Goal: Task Accomplishment & Management: Manage account settings

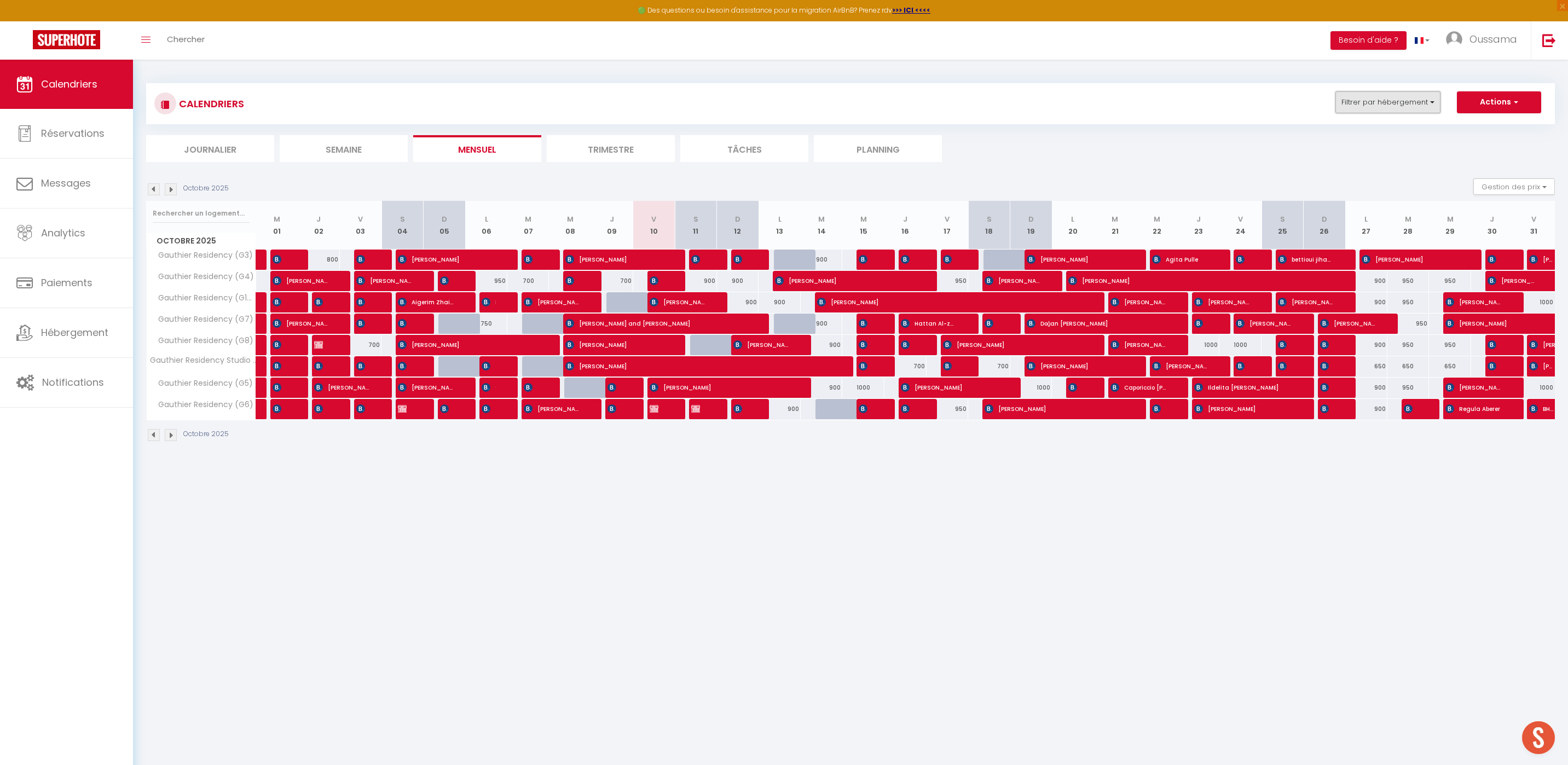
click at [1410, 104] on button "Filtrer par hébergement" at bounding box center [1388, 103] width 105 height 22
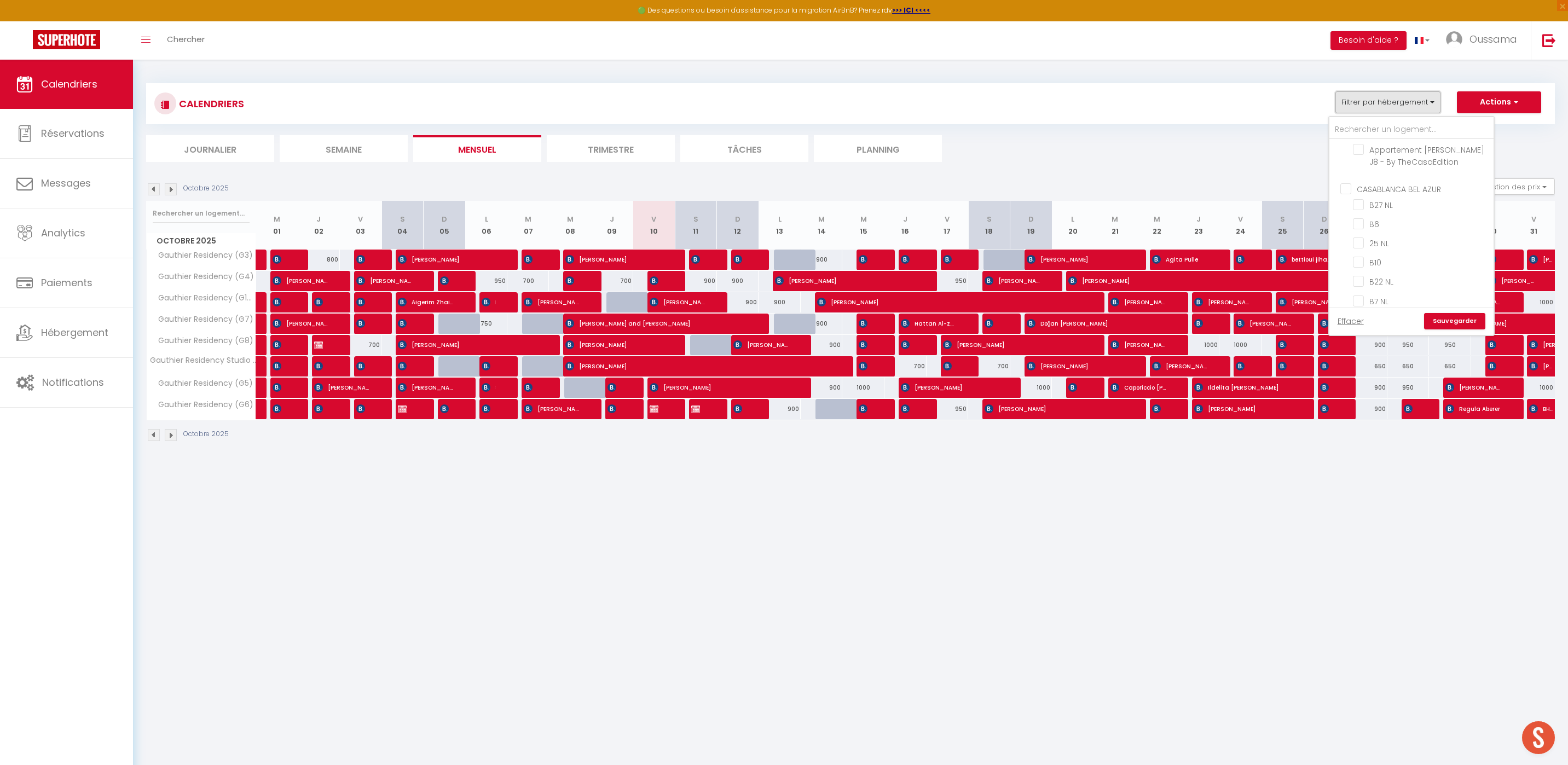
scroll to position [343, 0]
click at [1345, 227] on input "CASABLANCA BEL AZUR" at bounding box center [1422, 223] width 164 height 11
checkbox input "true"
checkbox input "false"
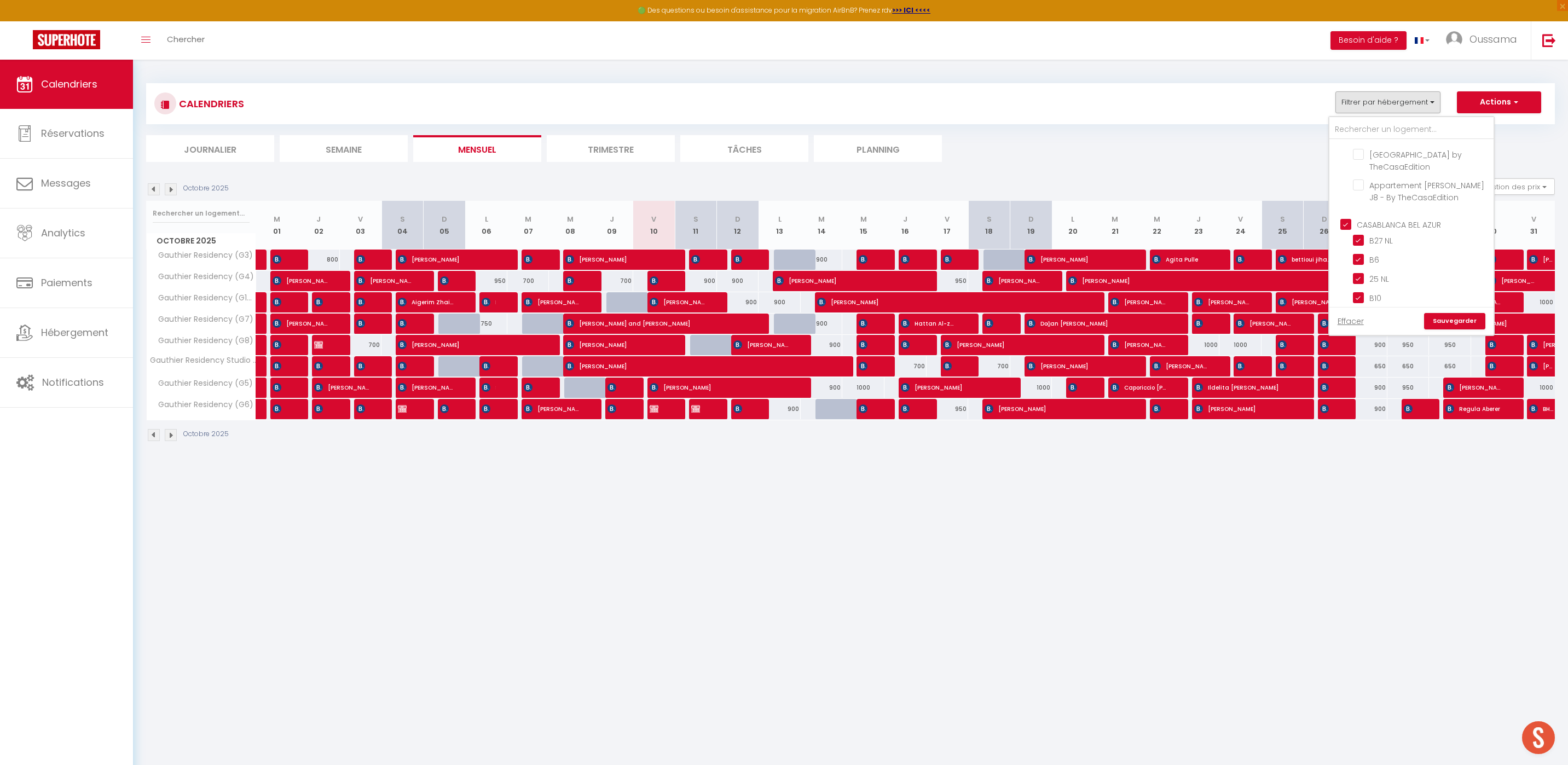
checkbox input "false"
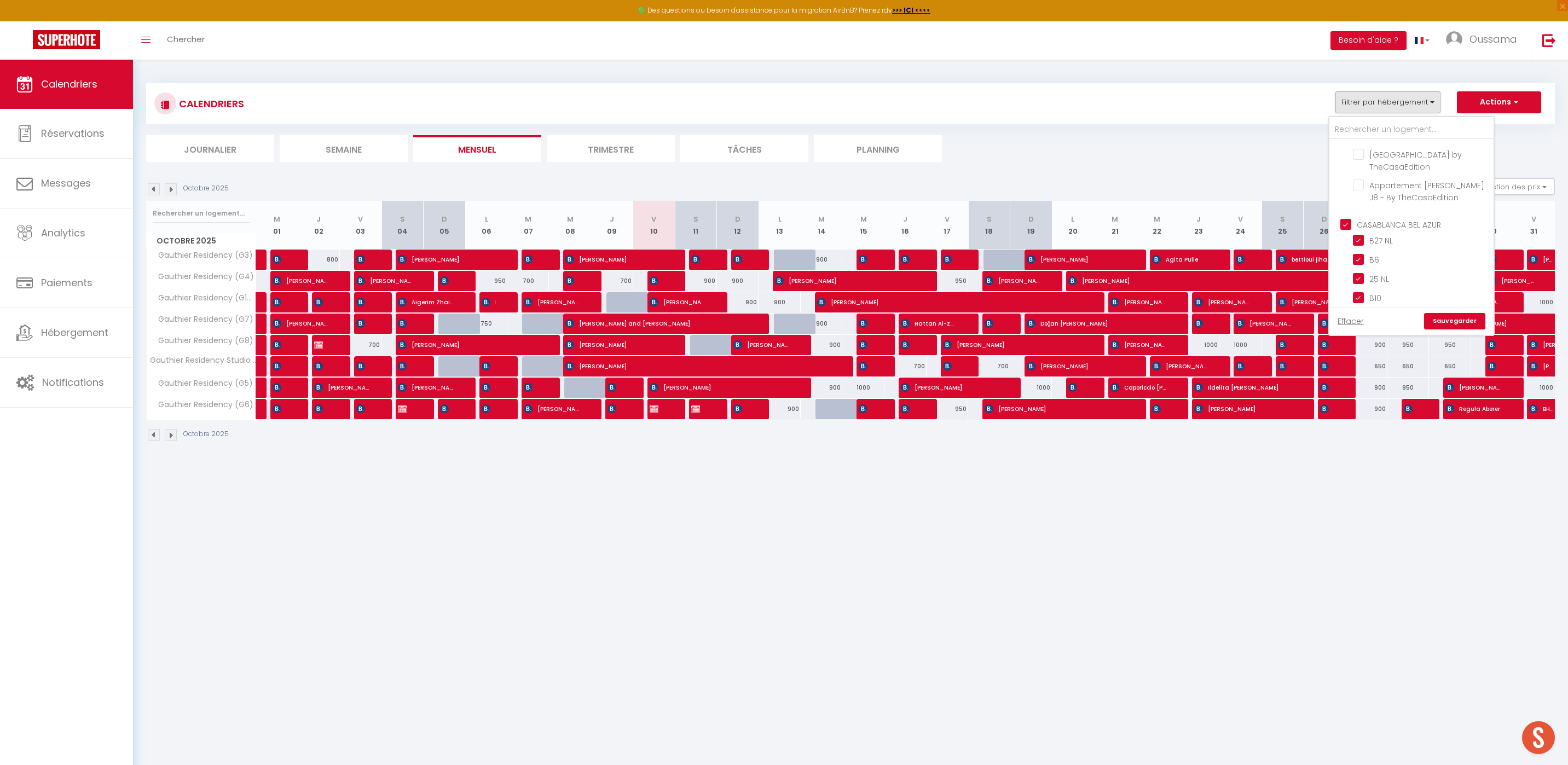
checkbox input "false"
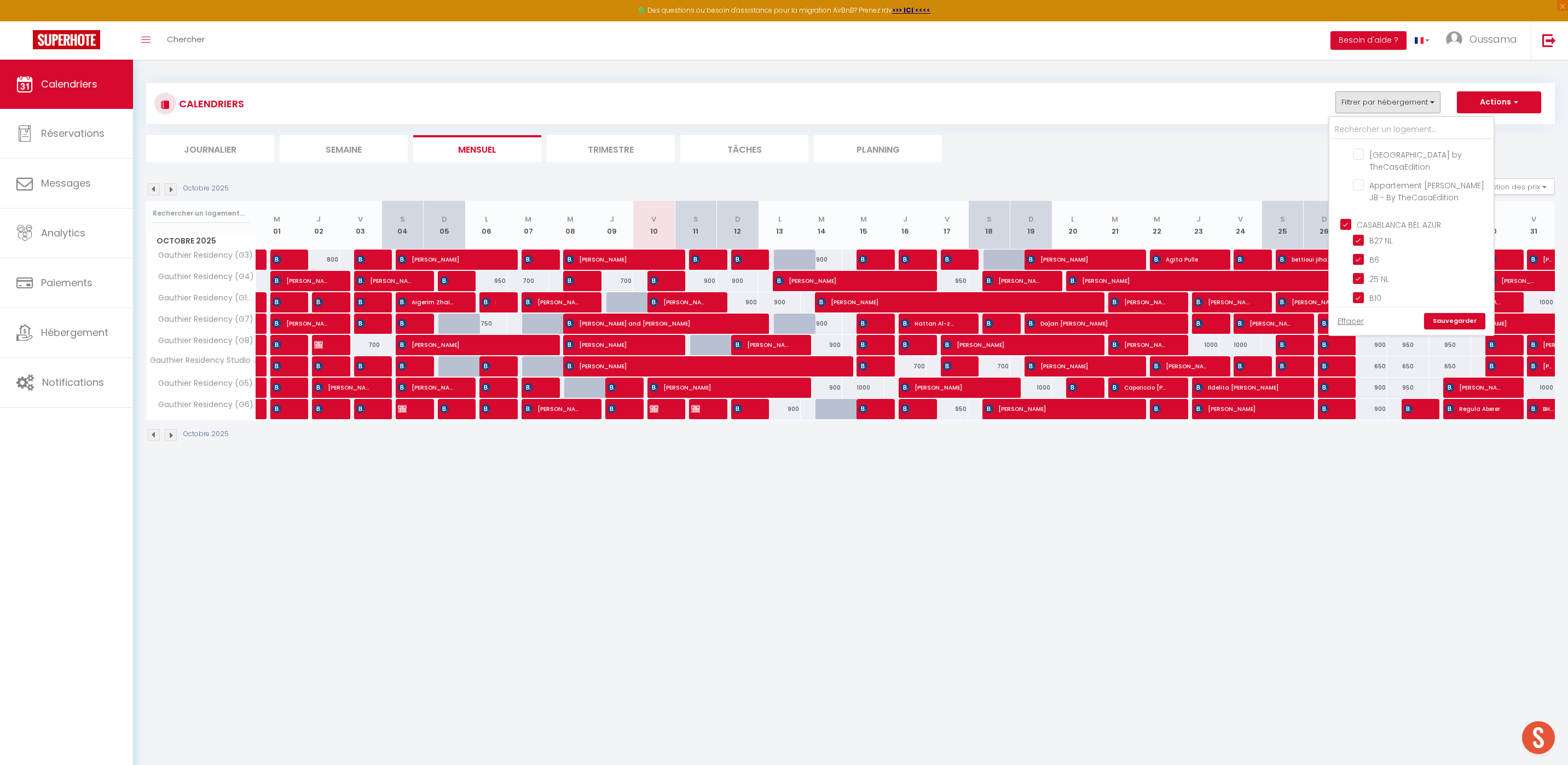
checkbox input "true"
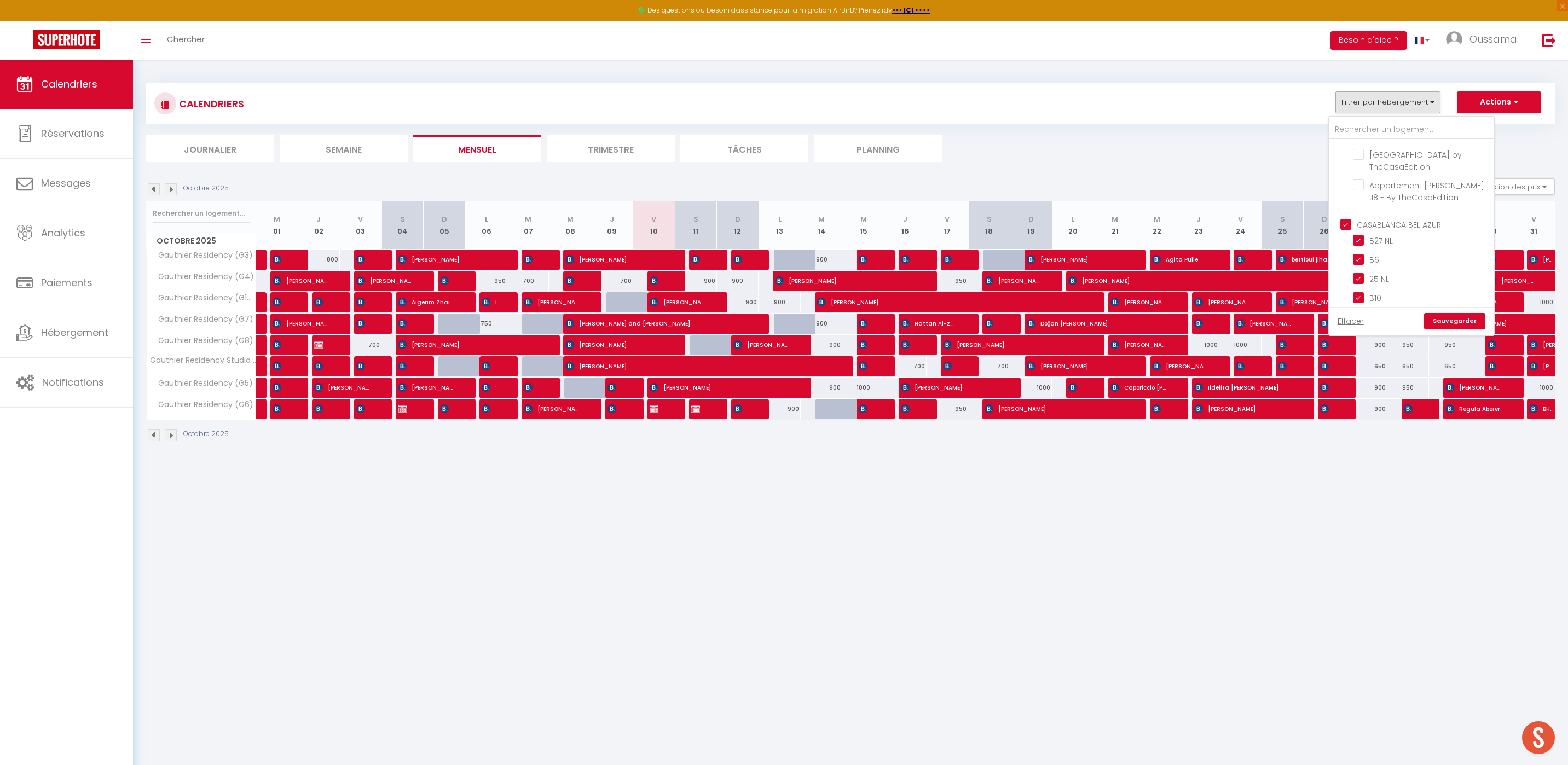
checkbox input "true"
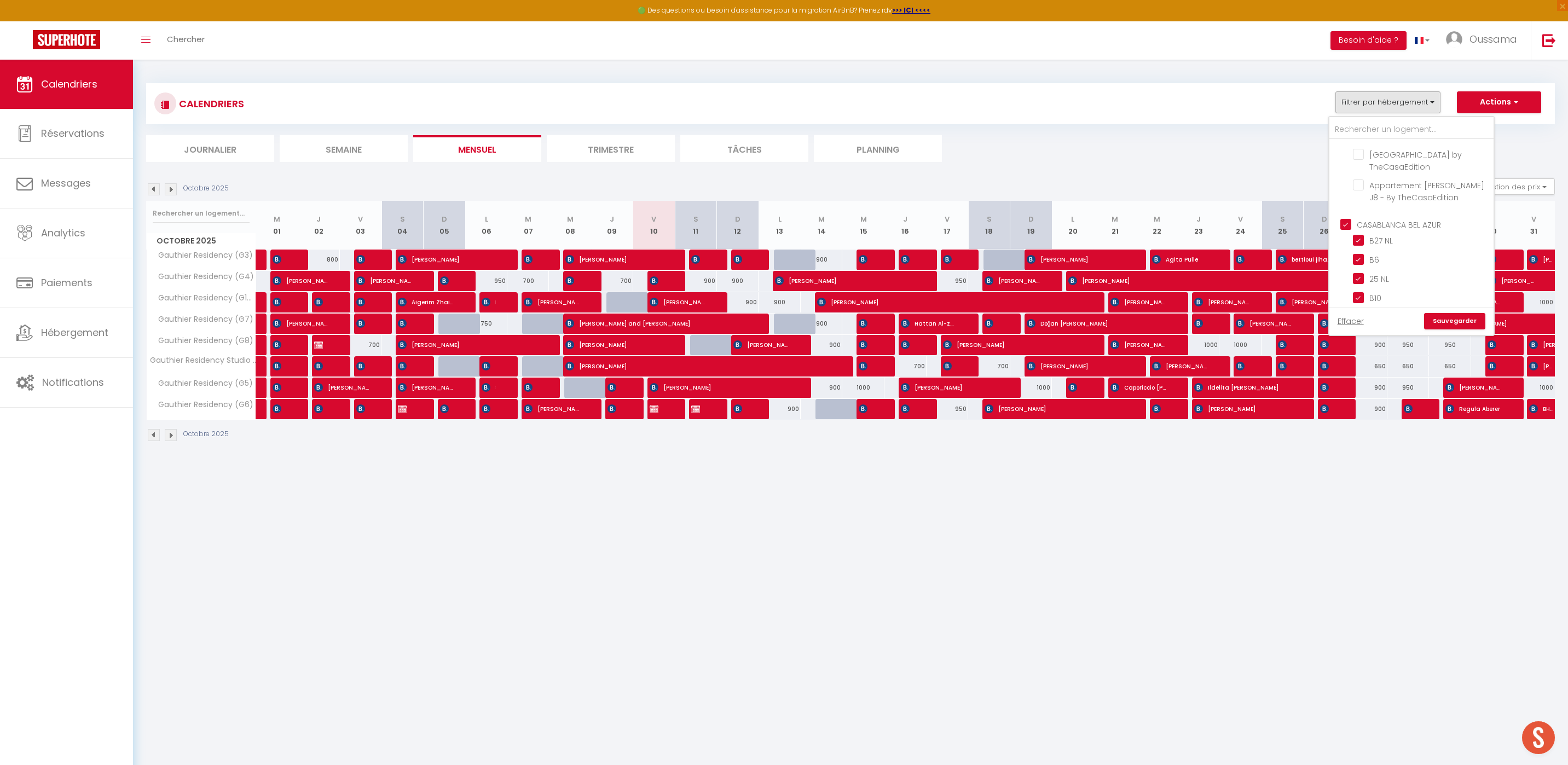
checkbox input "true"
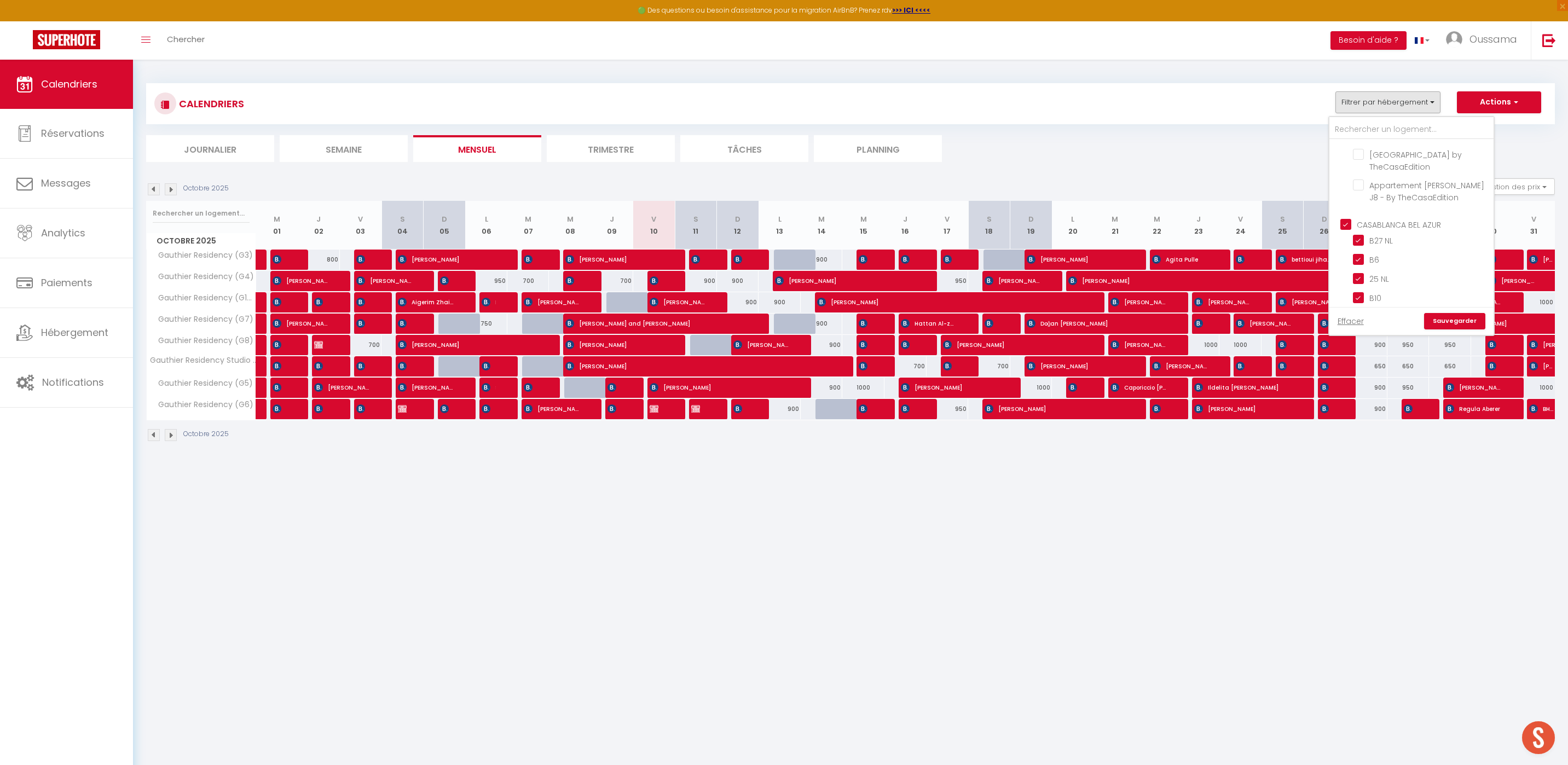
checkbox input "true"
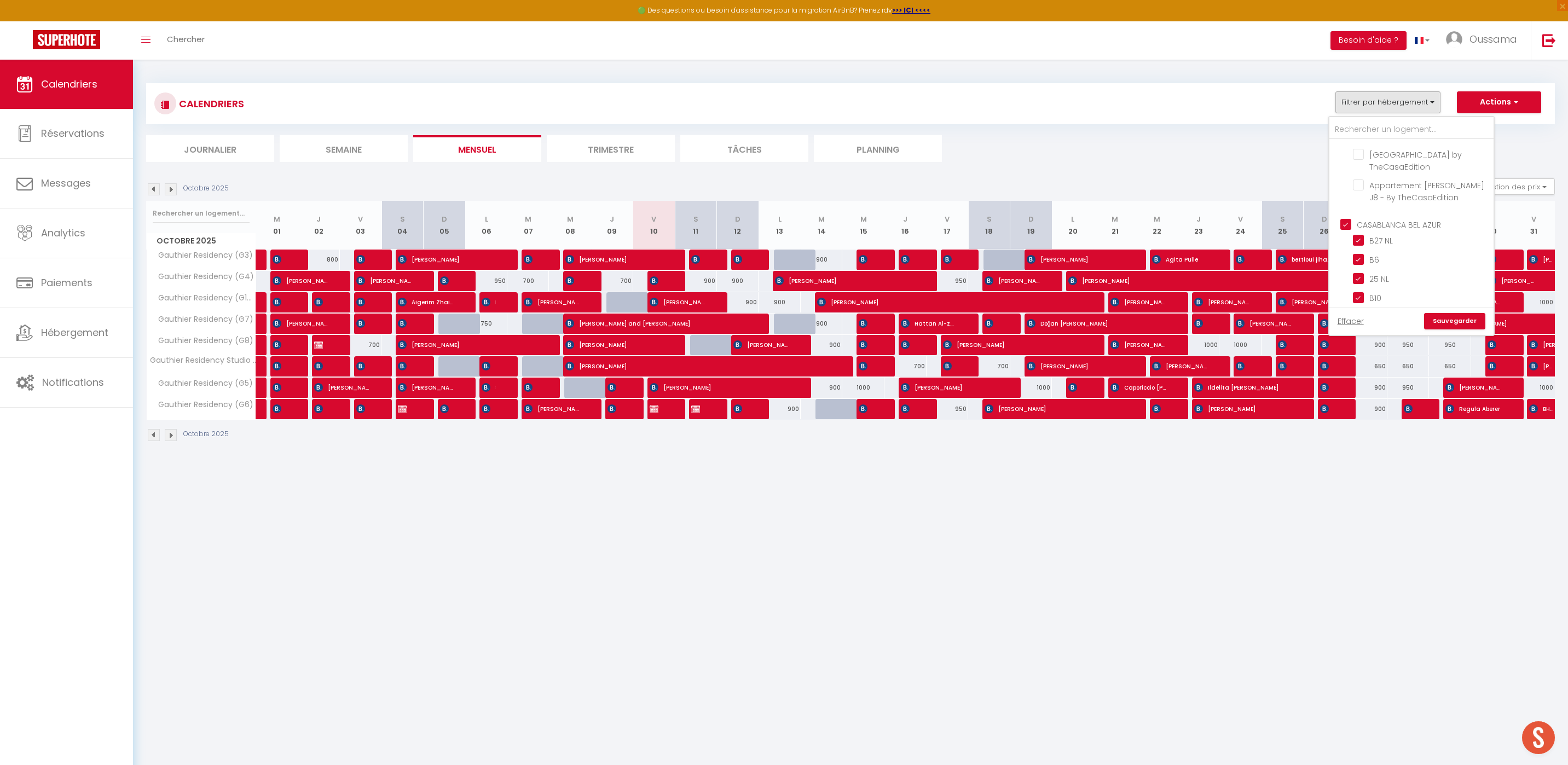
checkbox input "false"
click at [1348, 200] on input "CASABLANCA GAUTHIER" at bounding box center [1422, 205] width 164 height 11
checkbox input "false"
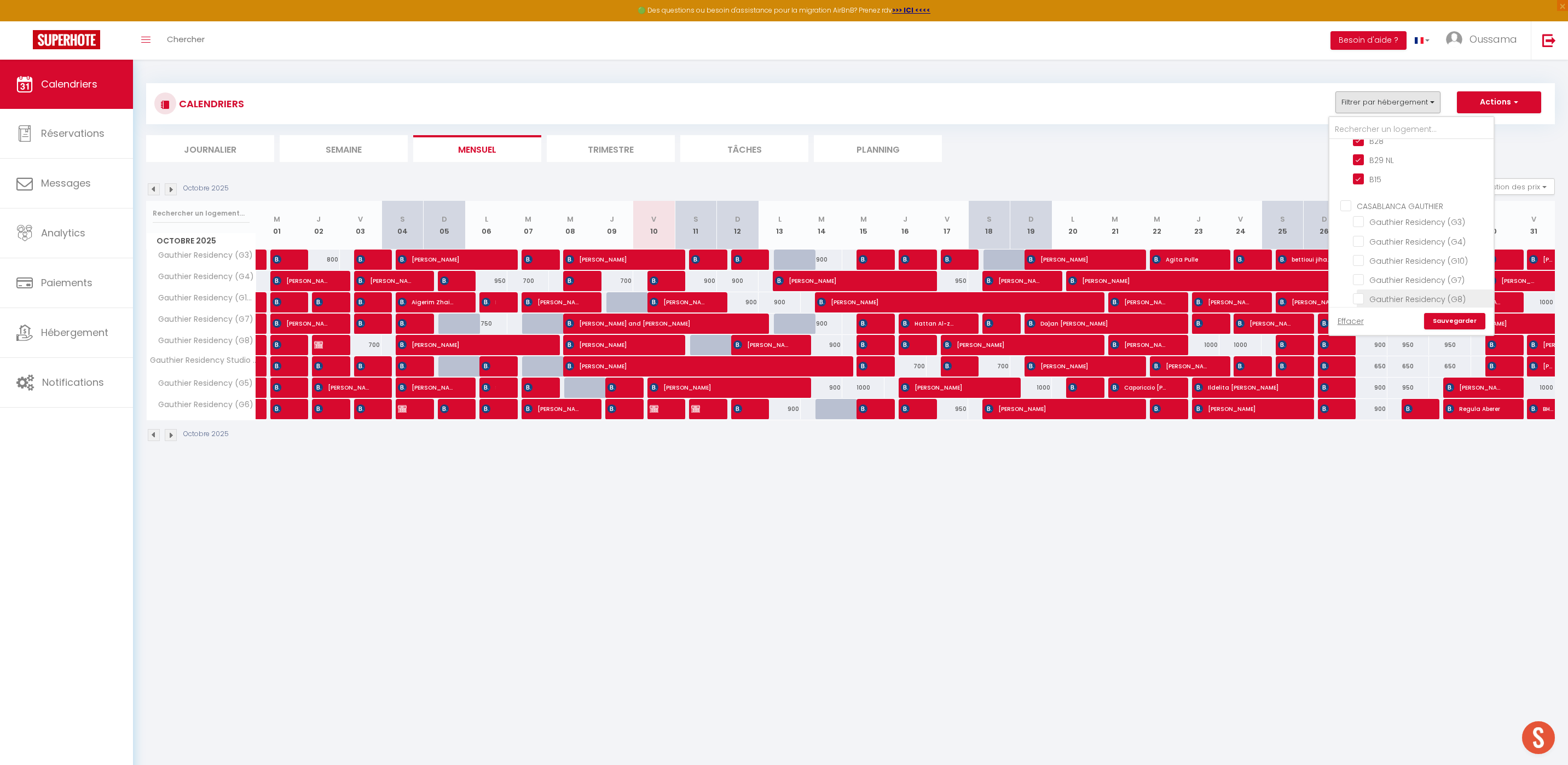
checkbox input "false"
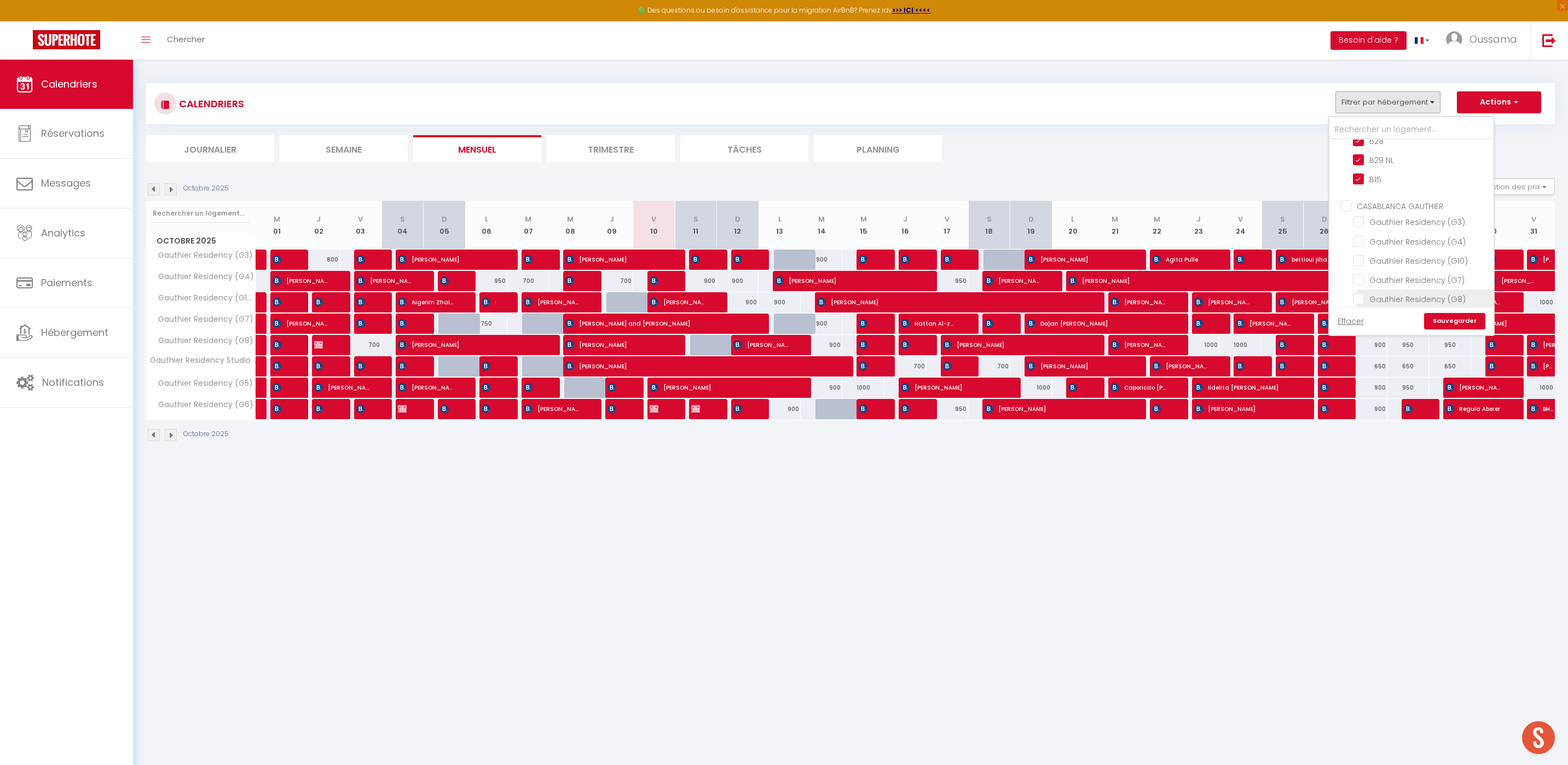
checkbox input "false"
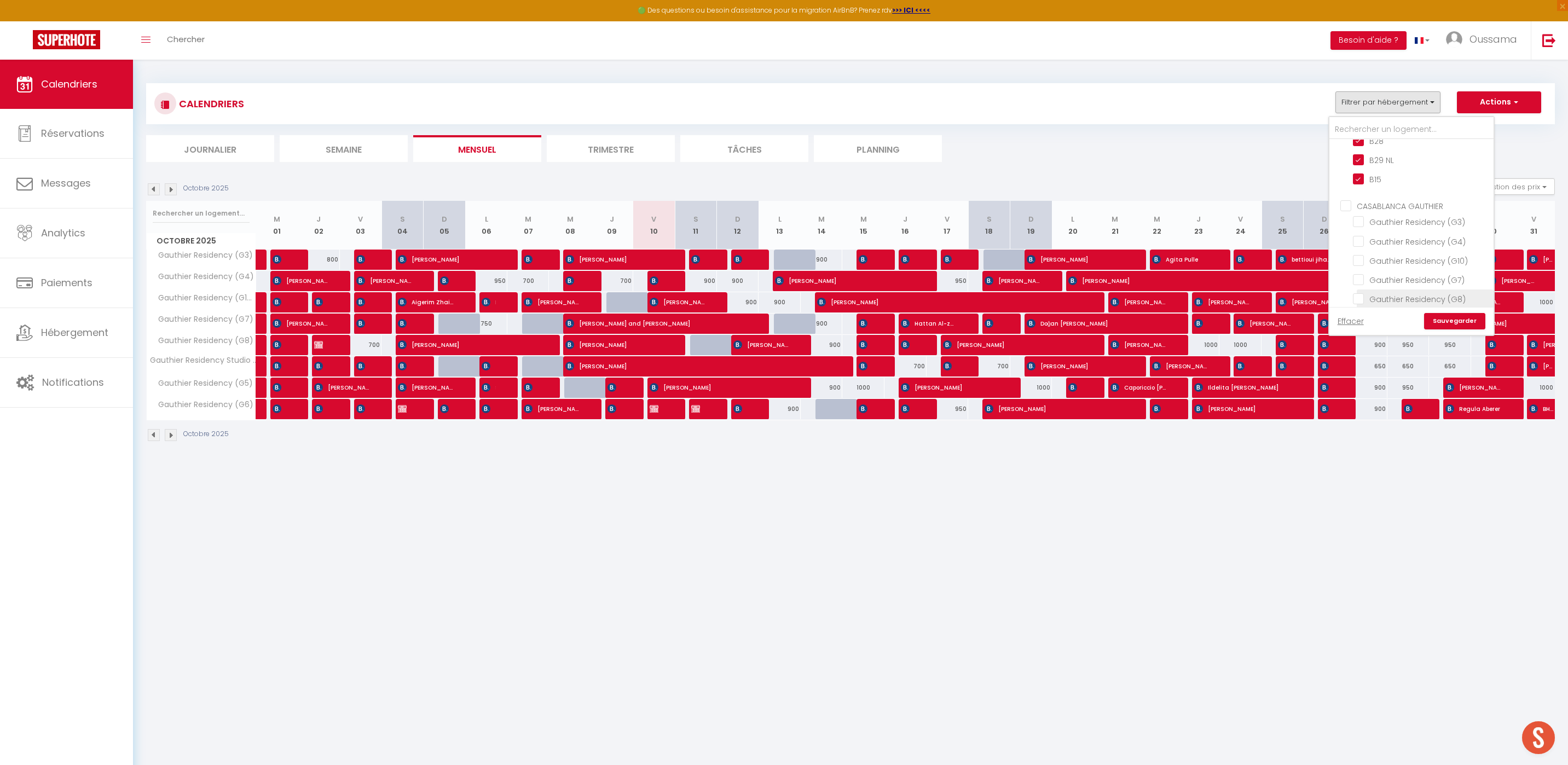
checkbox input "false"
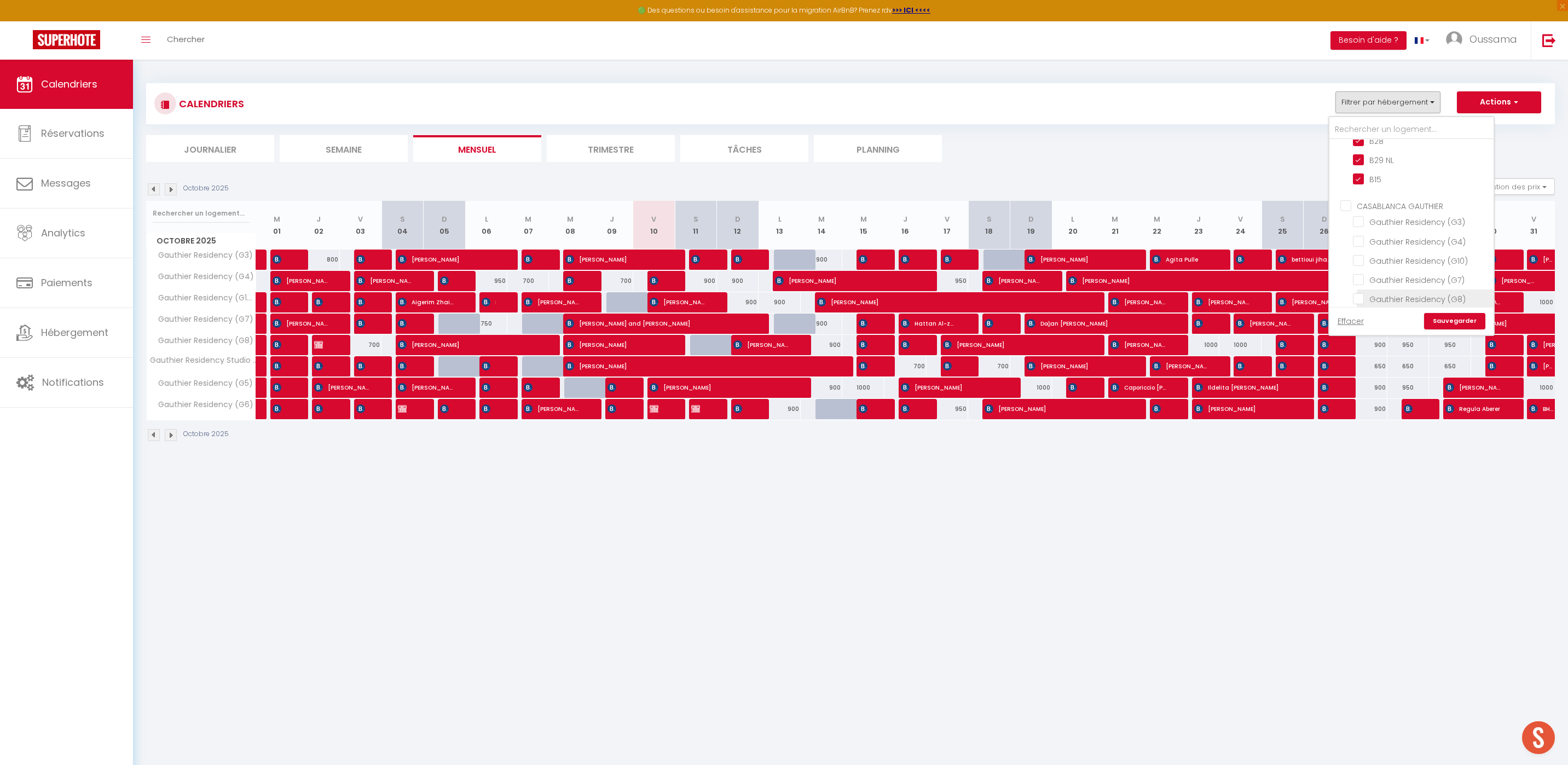
checkbox input "false"
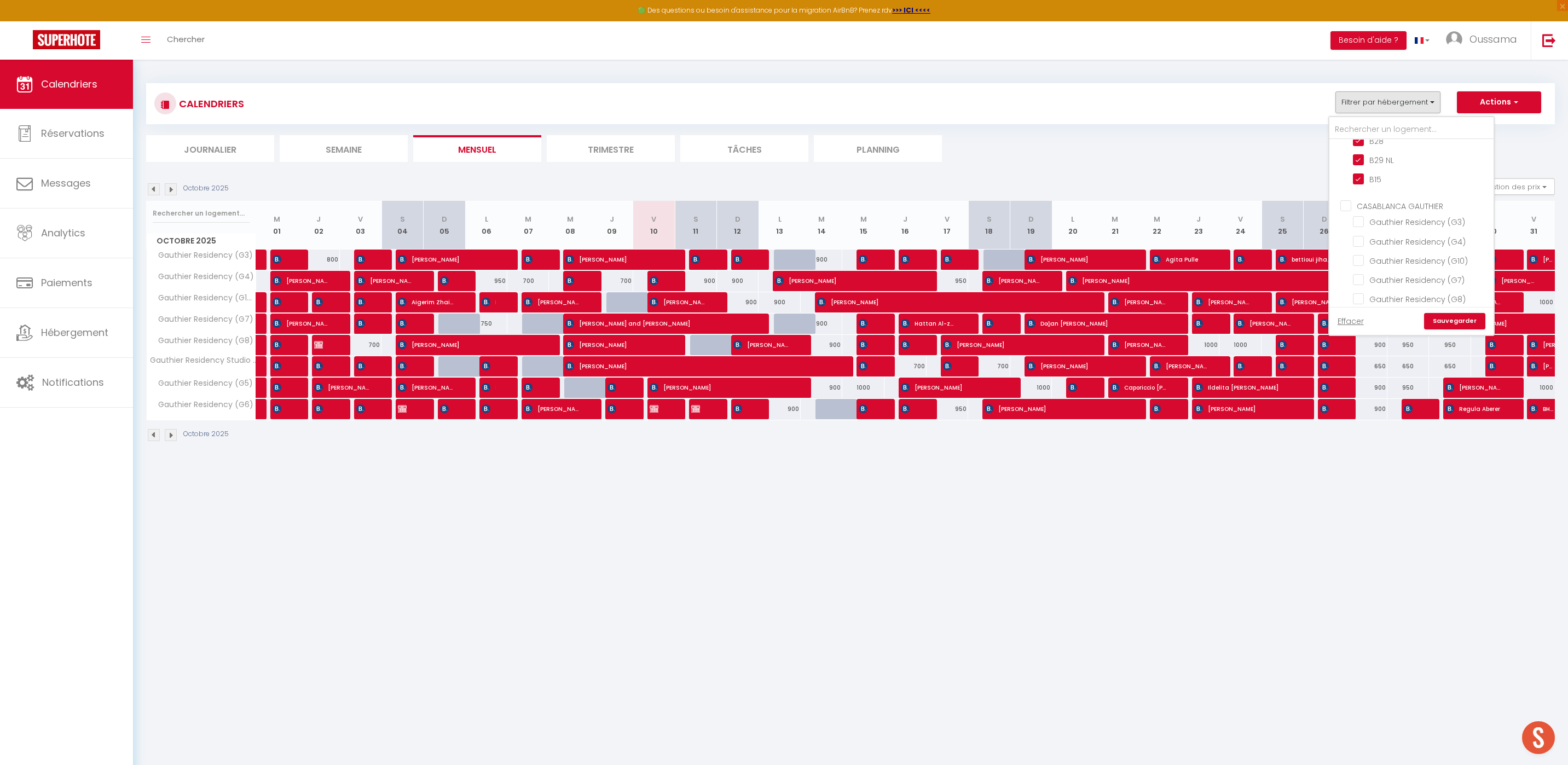
click at [1443, 332] on div "Effacer Sauvegarder" at bounding box center [1411, 320] width 164 height 28
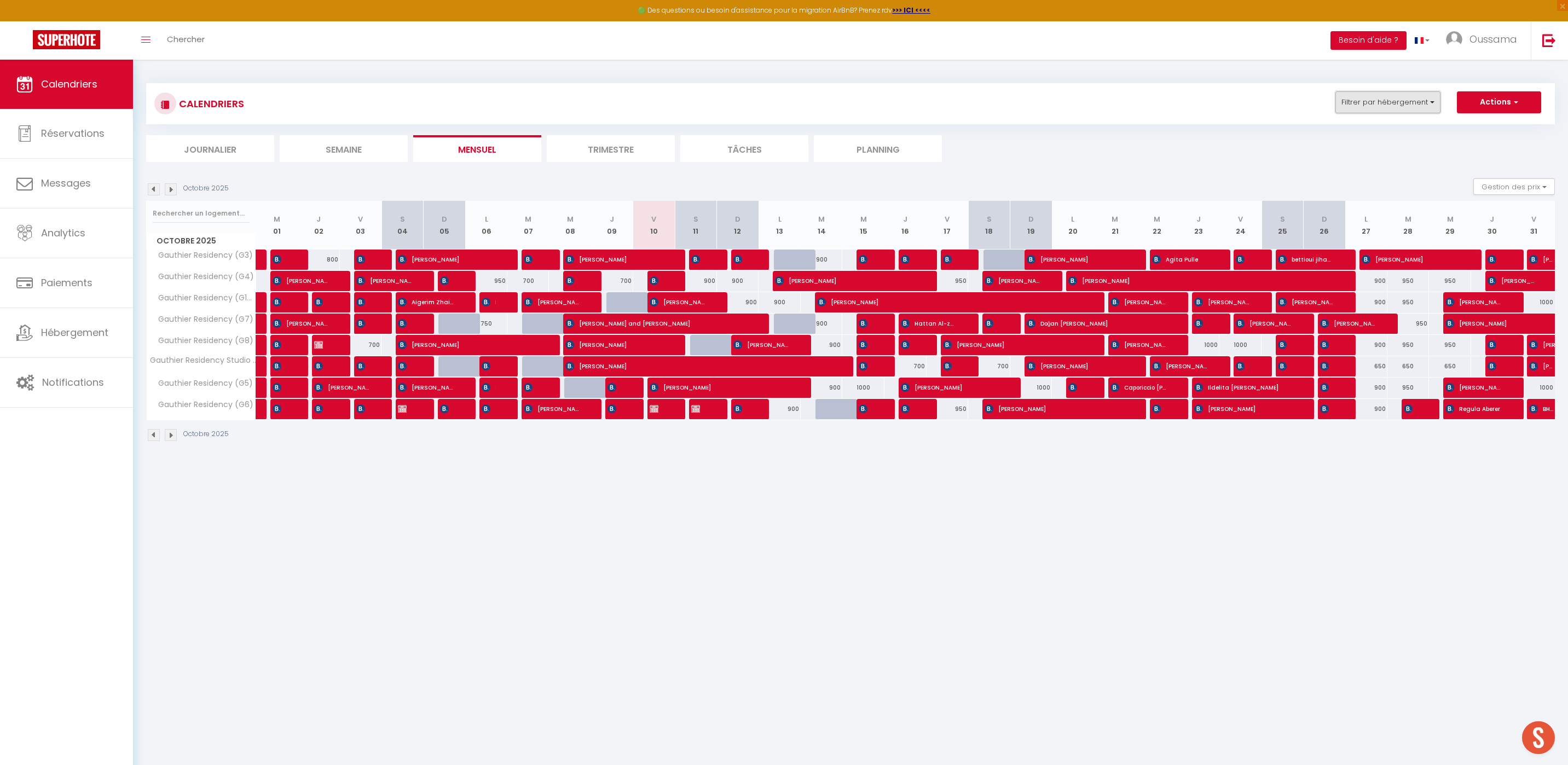
click at [1404, 96] on button "Filtrer par hébergement" at bounding box center [1388, 103] width 105 height 22
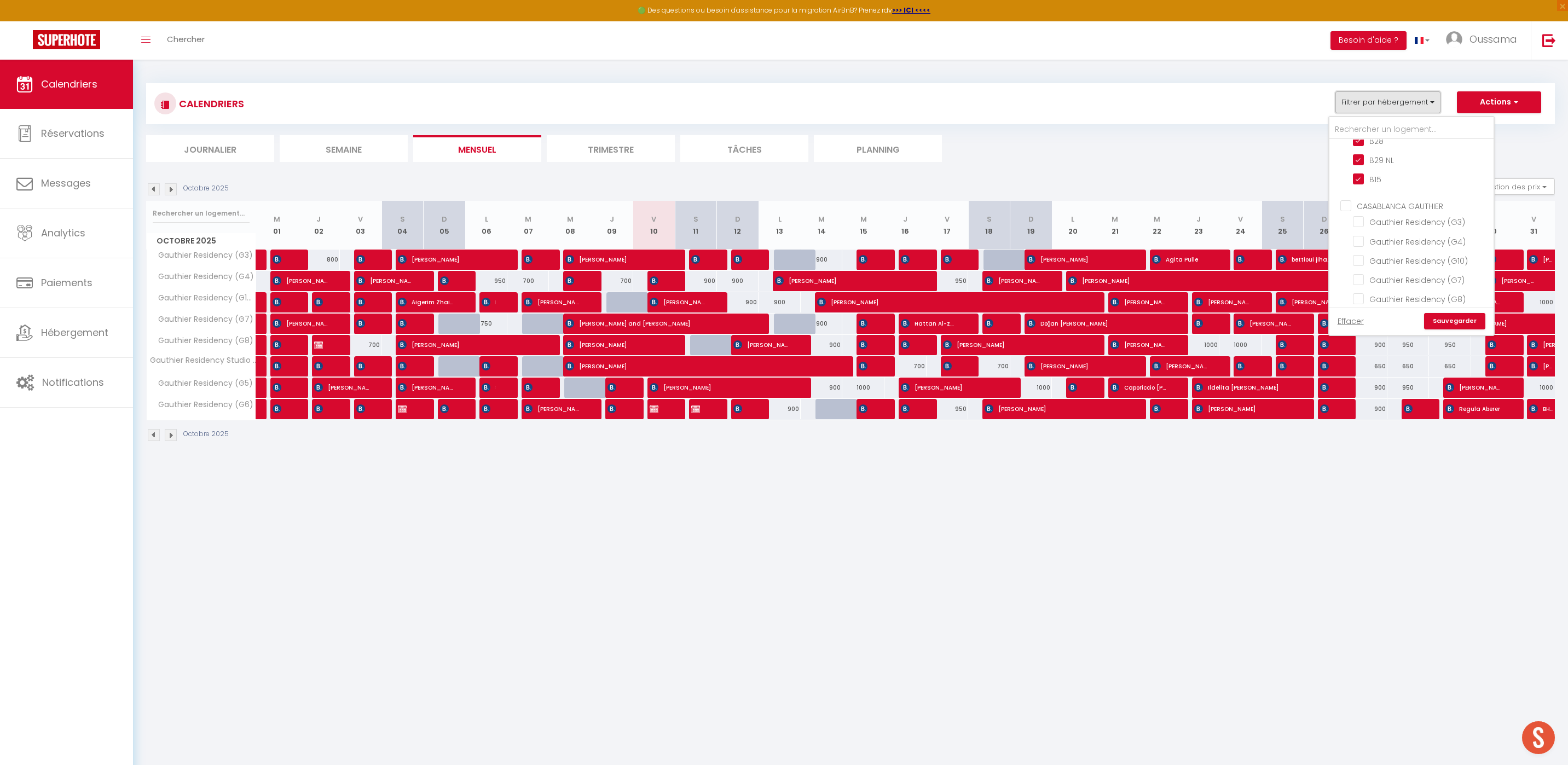
scroll to position [793, 0]
click at [1463, 320] on link "Sauvegarder" at bounding box center [1454, 321] width 61 height 17
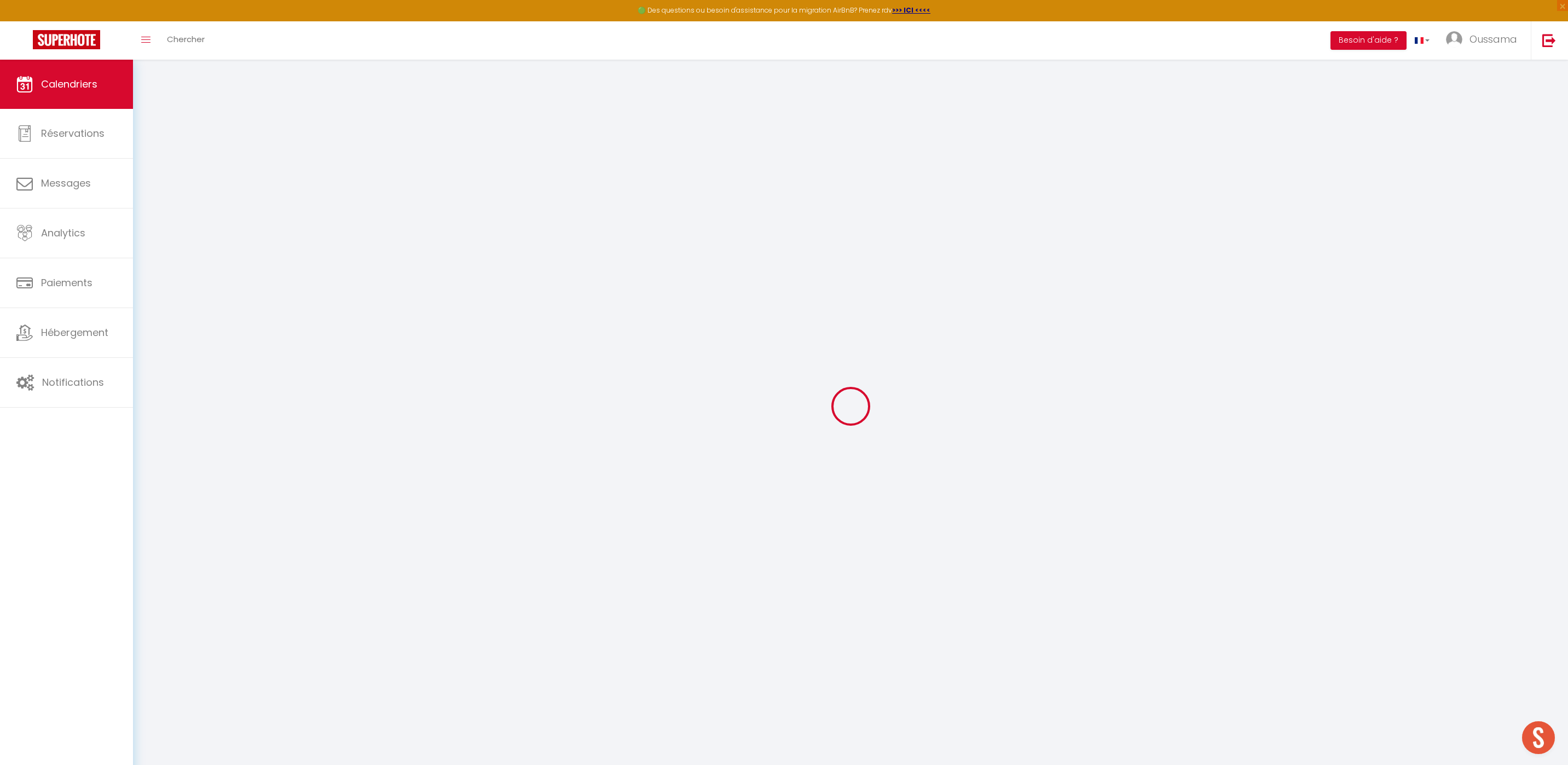
select select "KO"
select select "0"
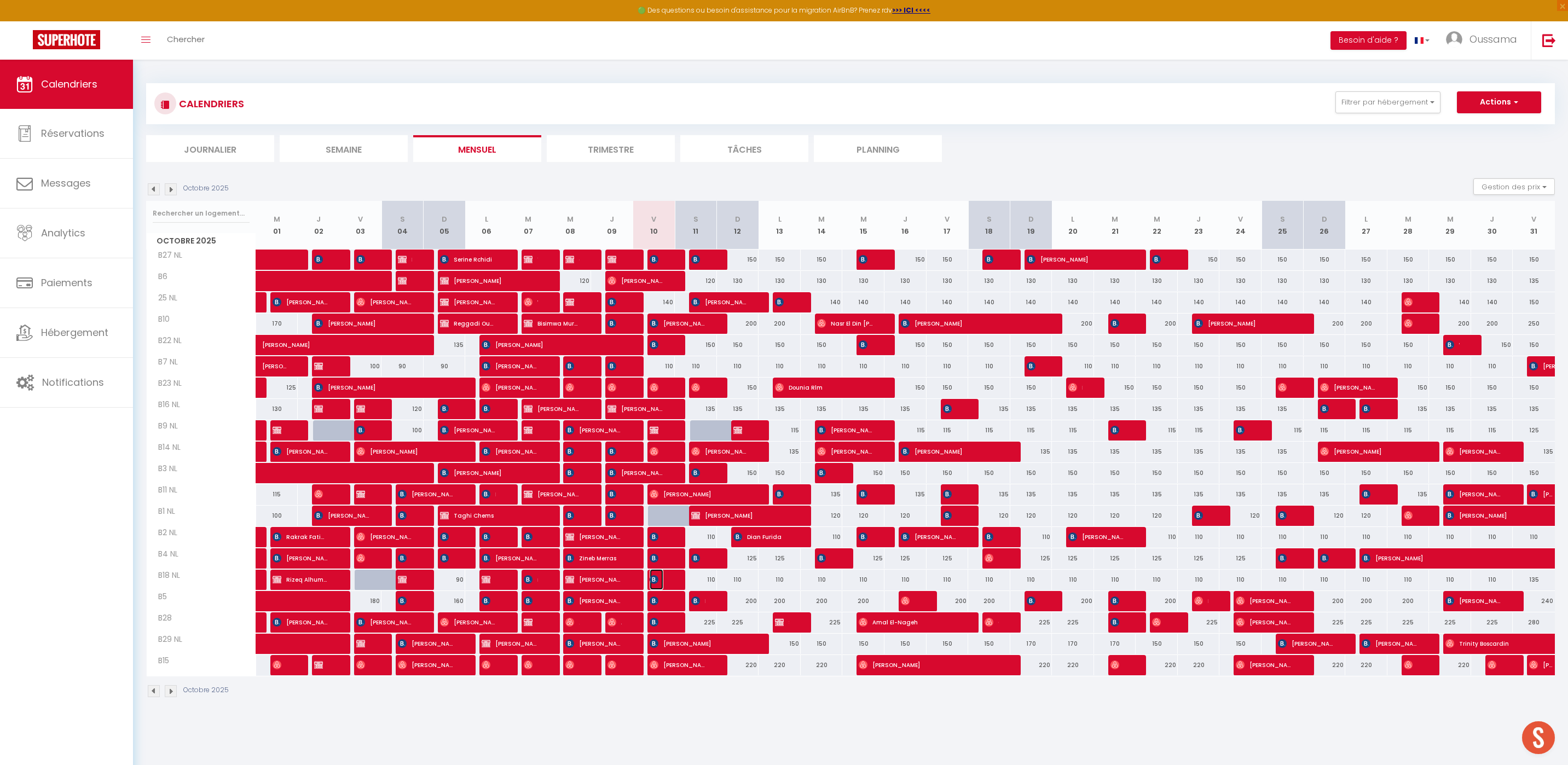
click at [656, 578] on img at bounding box center [654, 580] width 9 height 9
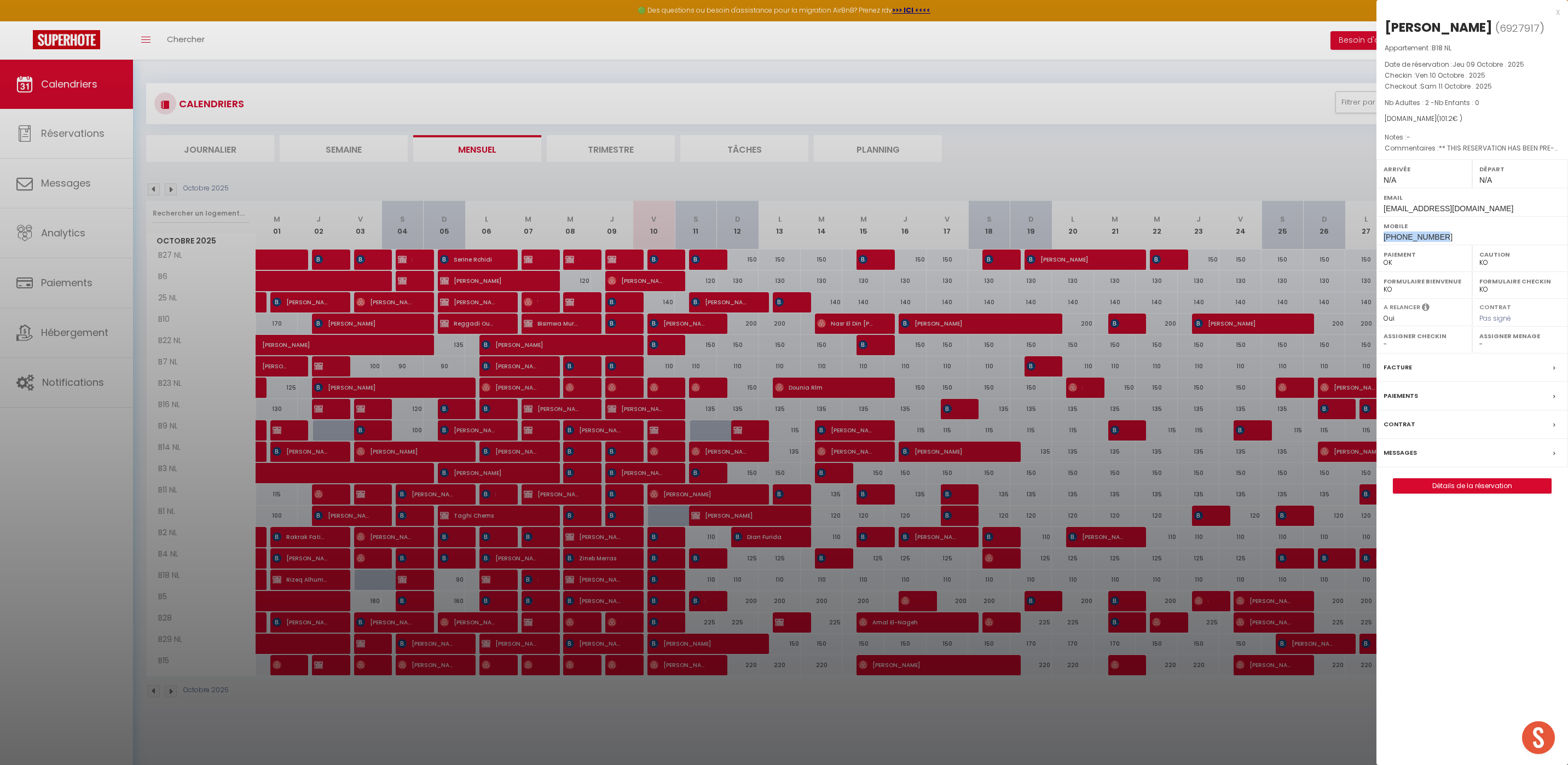
drag, startPoint x: 1441, startPoint y: 269, endPoint x: 1384, endPoint y: 272, distance: 57.1
click at [1384, 244] on div "Mobile [PHONE_NUMBER]" at bounding box center [1472, 230] width 192 height 28
copy span "[PHONE_NUMBER]"
click at [869, 706] on div at bounding box center [784, 382] width 1568 height 765
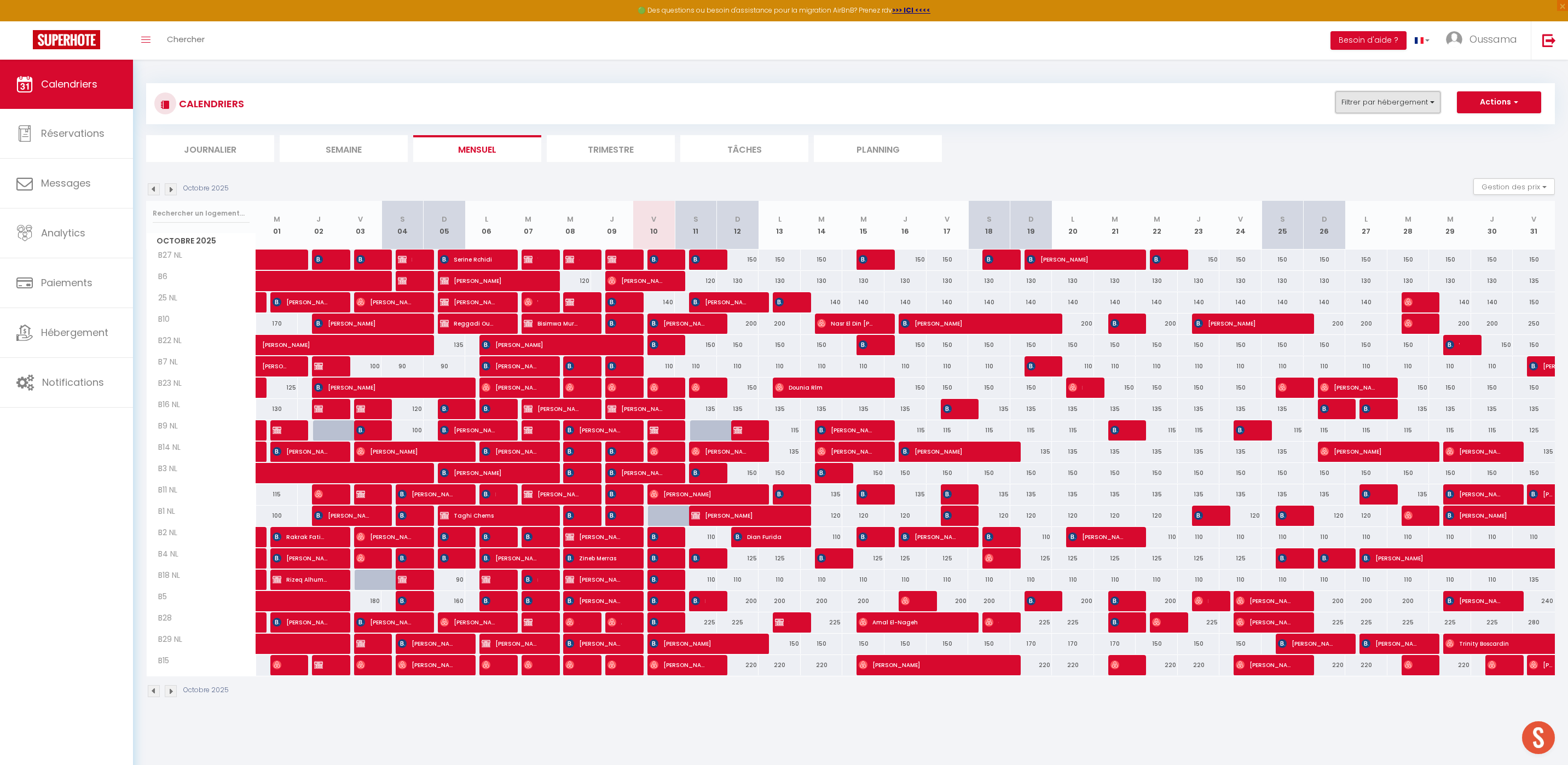
click at [1351, 108] on button "Filtrer par hébergement" at bounding box center [1388, 103] width 105 height 22
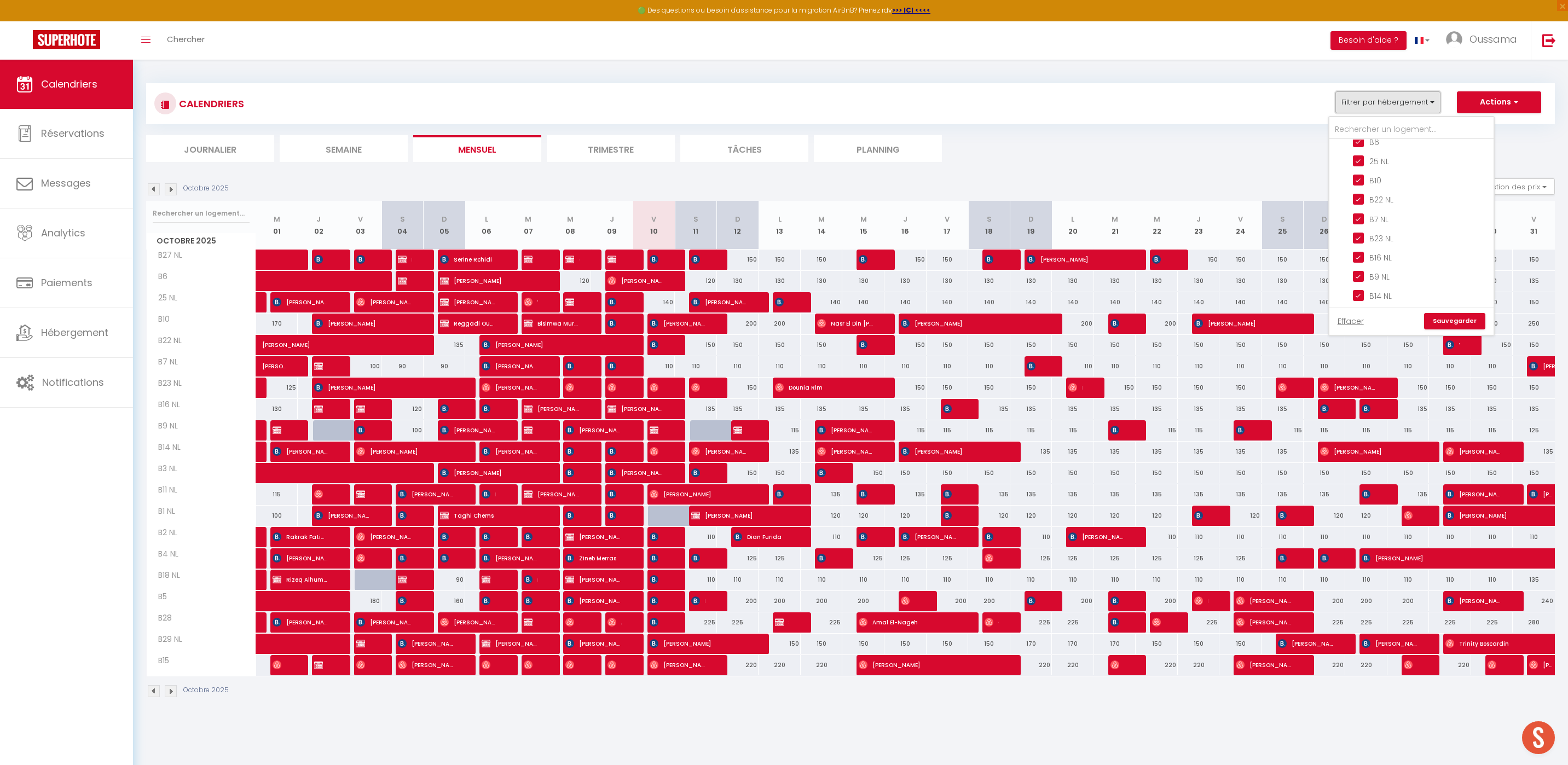
scroll to position [406, 0]
click at [1350, 163] on input "CASABLANCA BEL AZUR" at bounding box center [1422, 160] width 164 height 11
checkbox input "false"
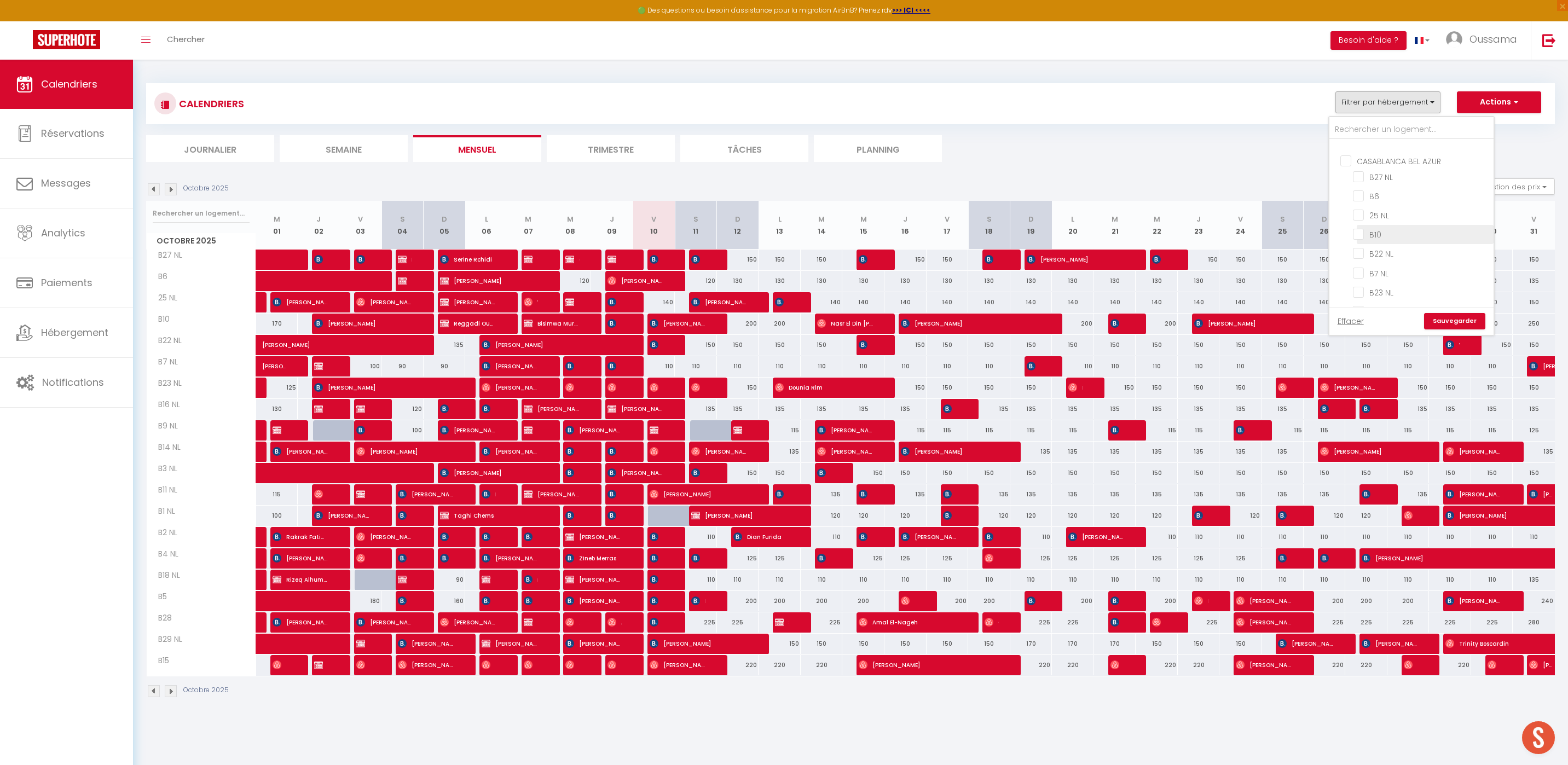
checkbox input "false"
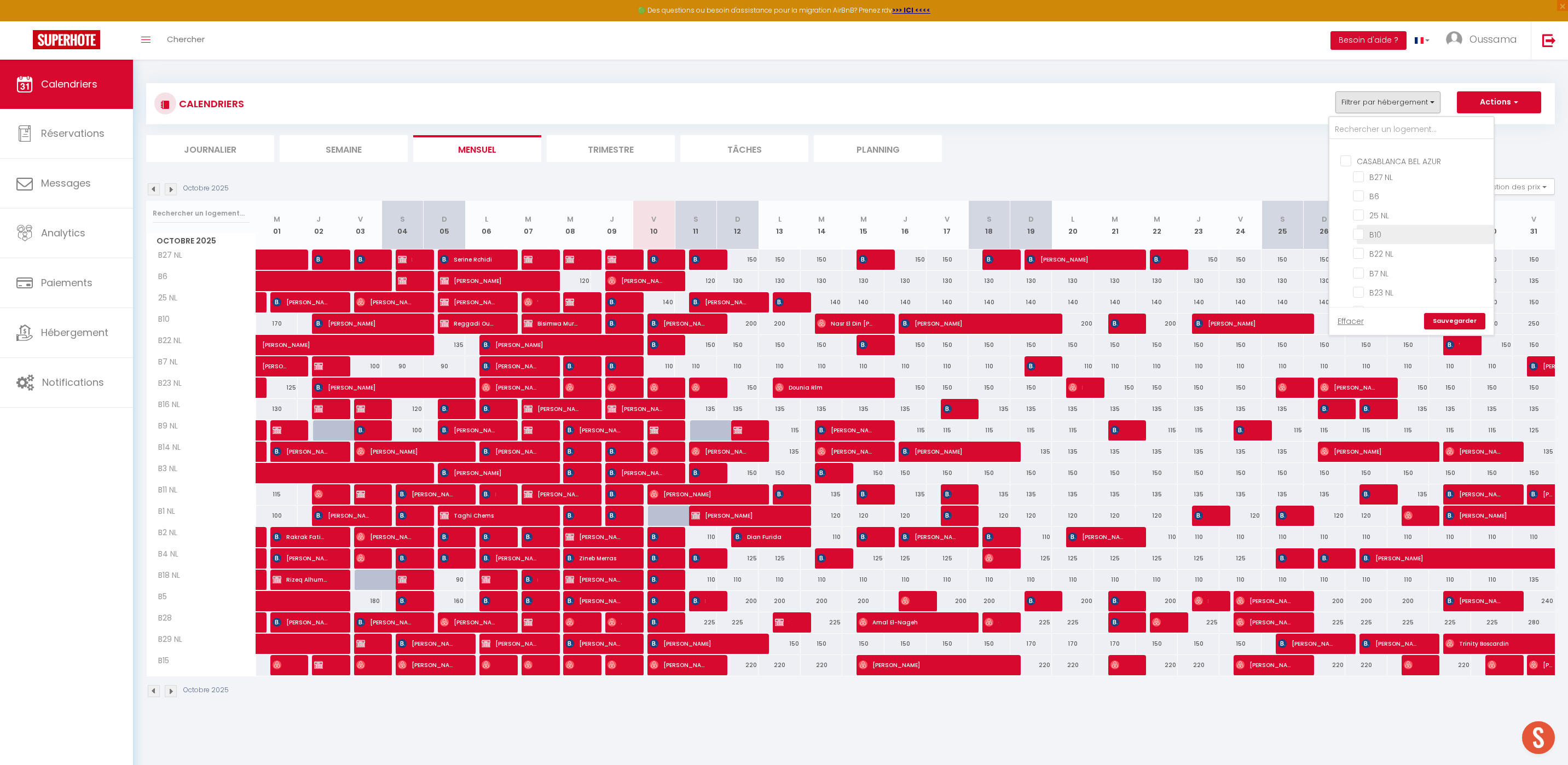
checkbox input "false"
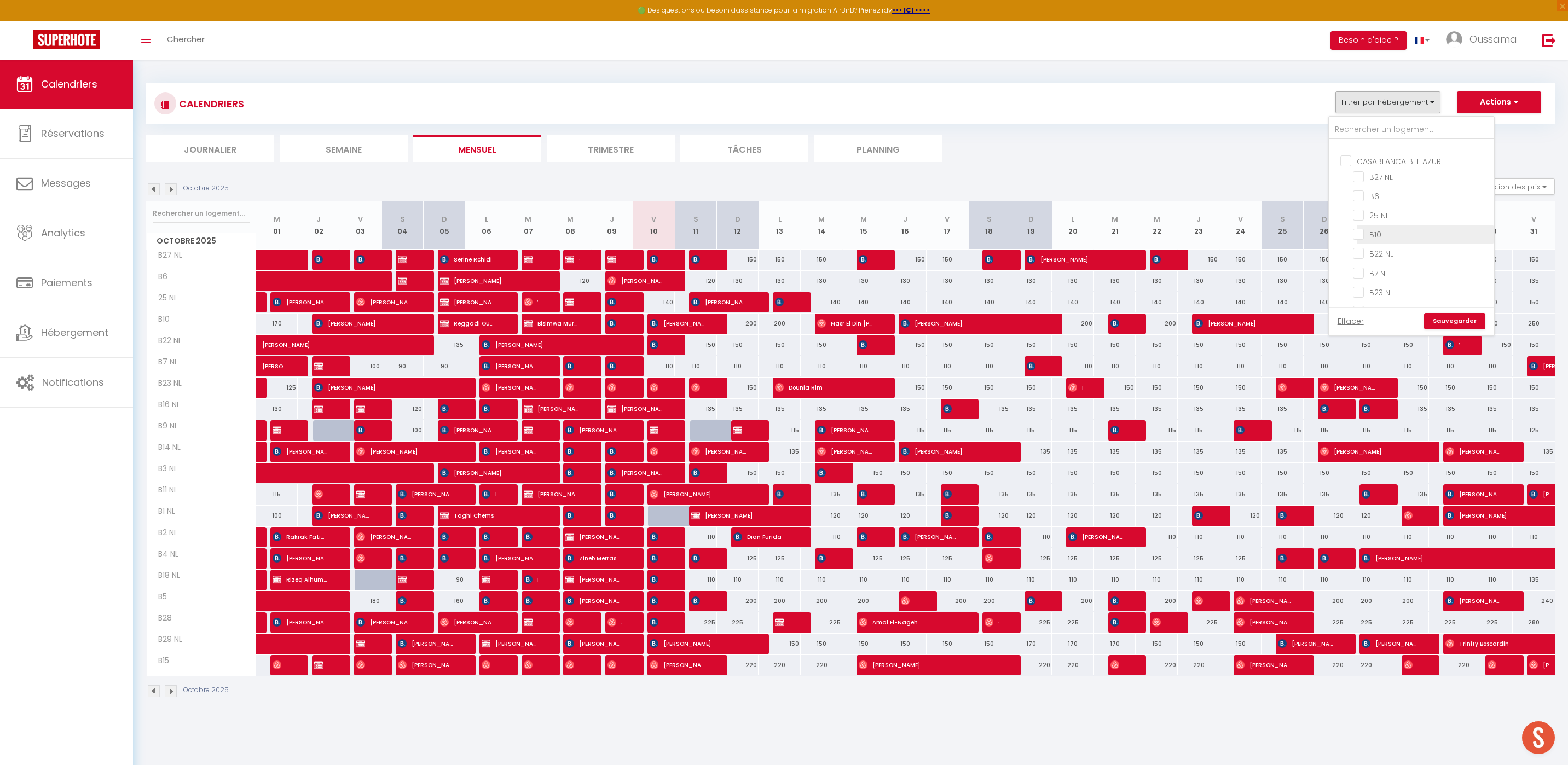
checkbox input "false"
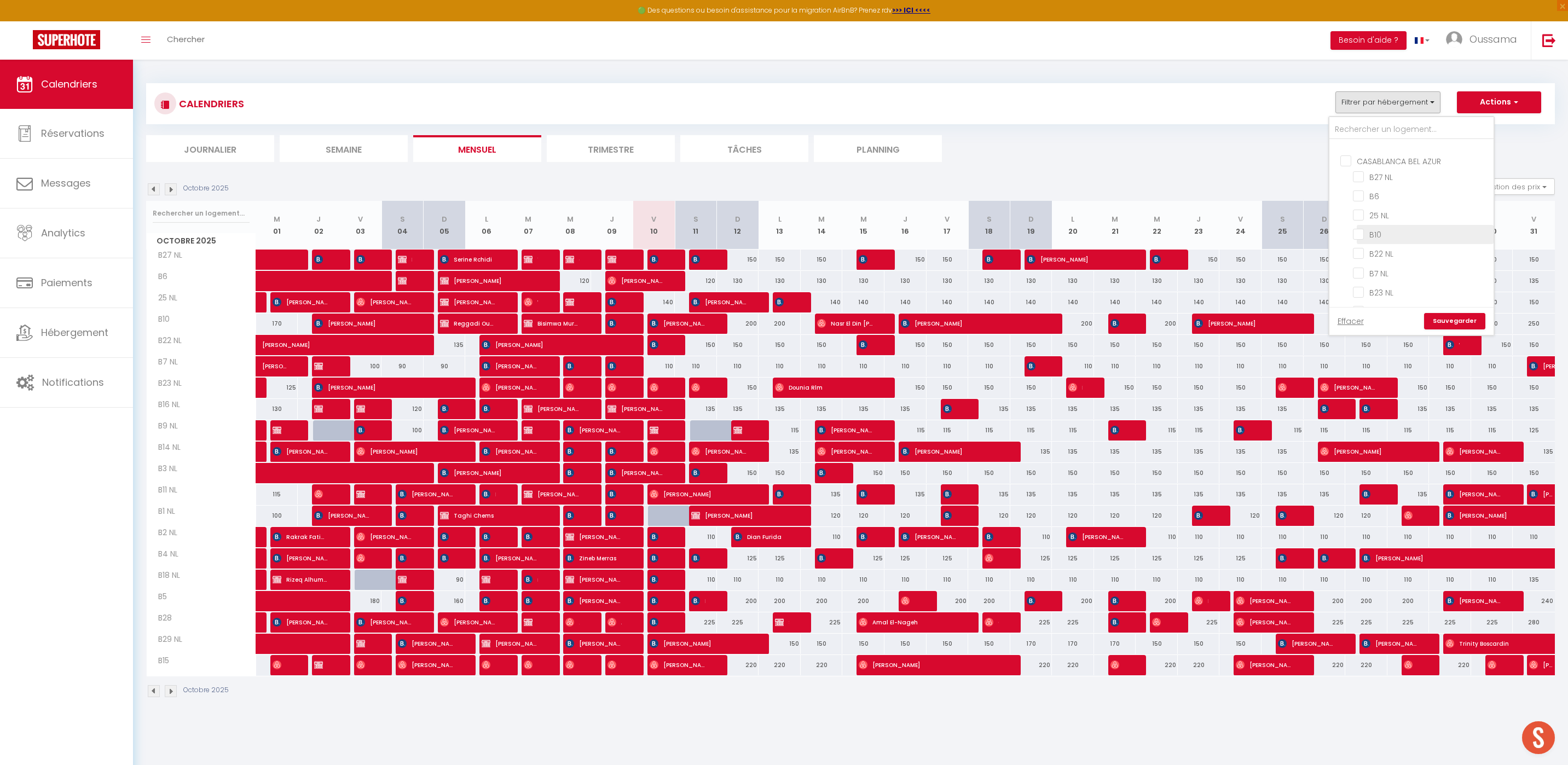
checkbox input "false"
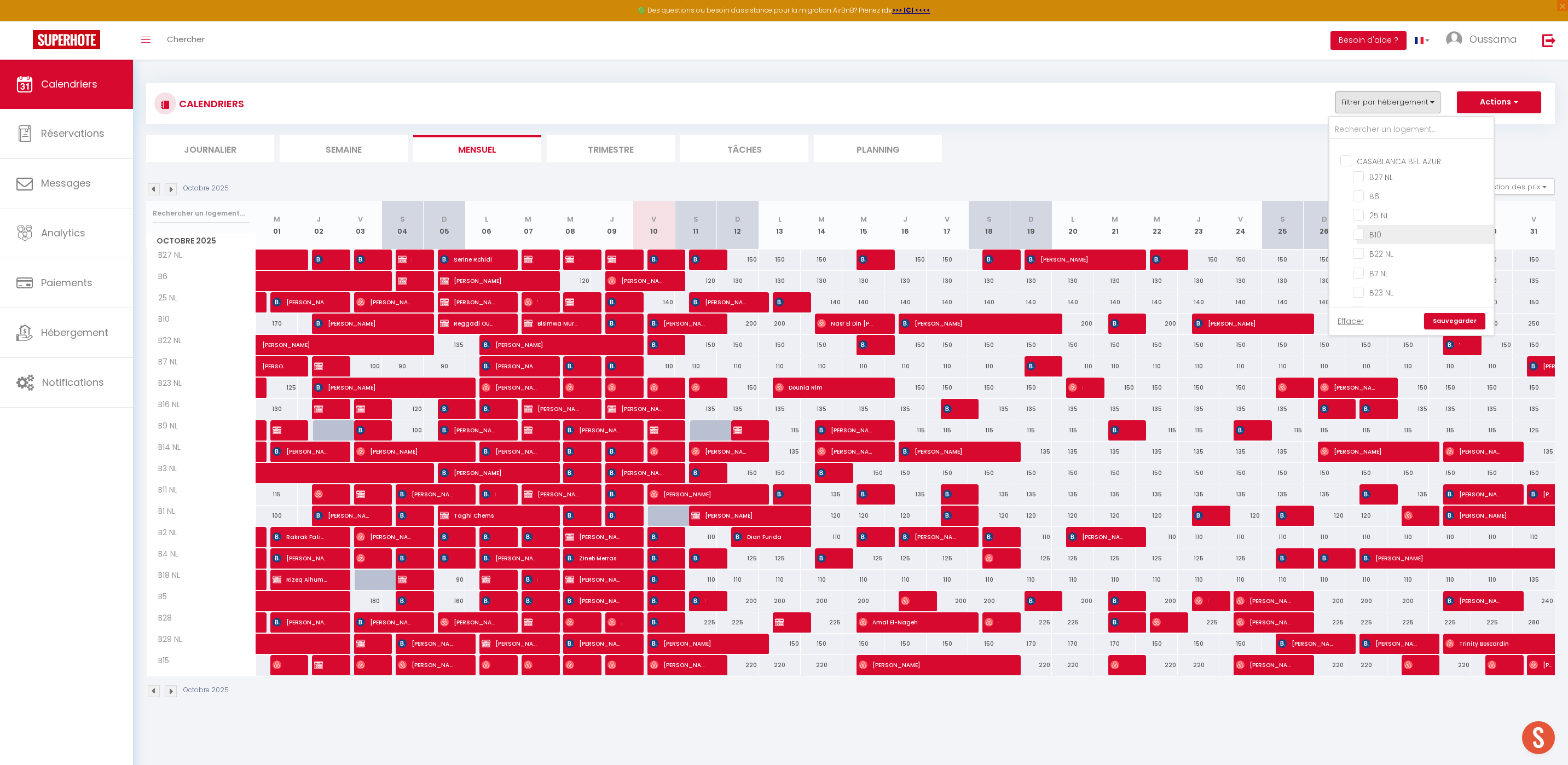
checkbox input "false"
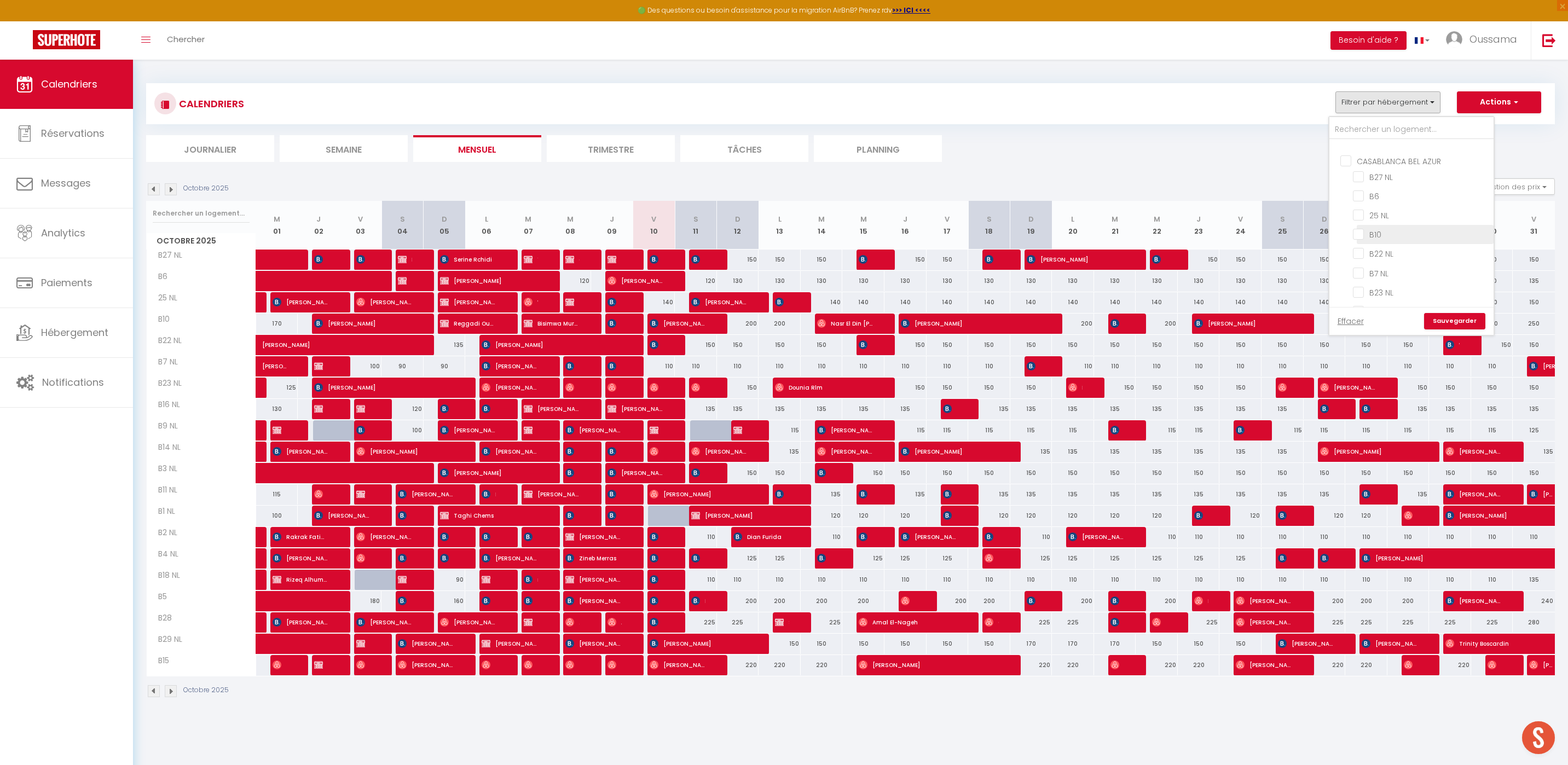
checkbox input "false"
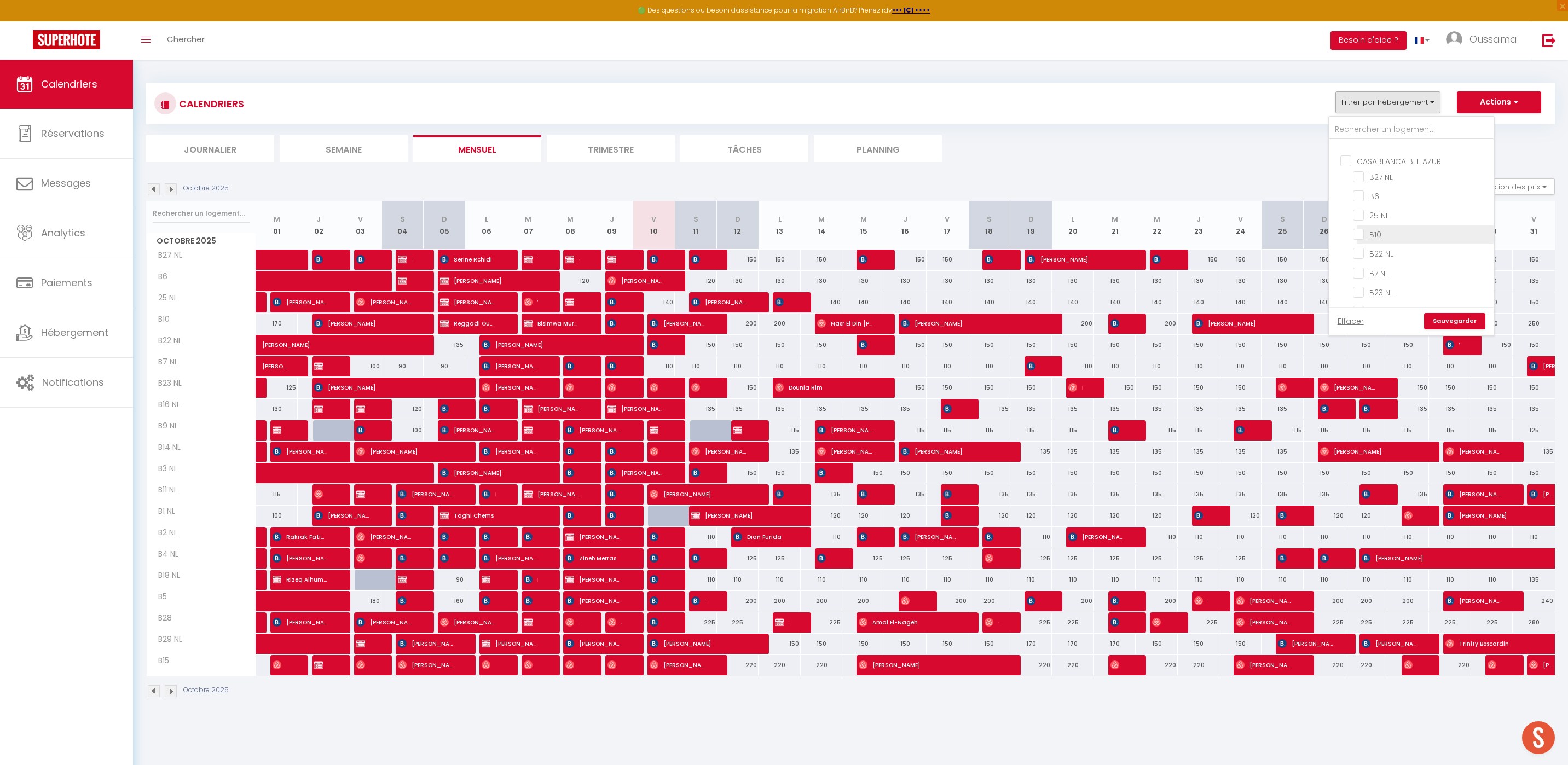
checkbox input "false"
click at [1450, 325] on link "Sauvegarder" at bounding box center [1454, 321] width 61 height 17
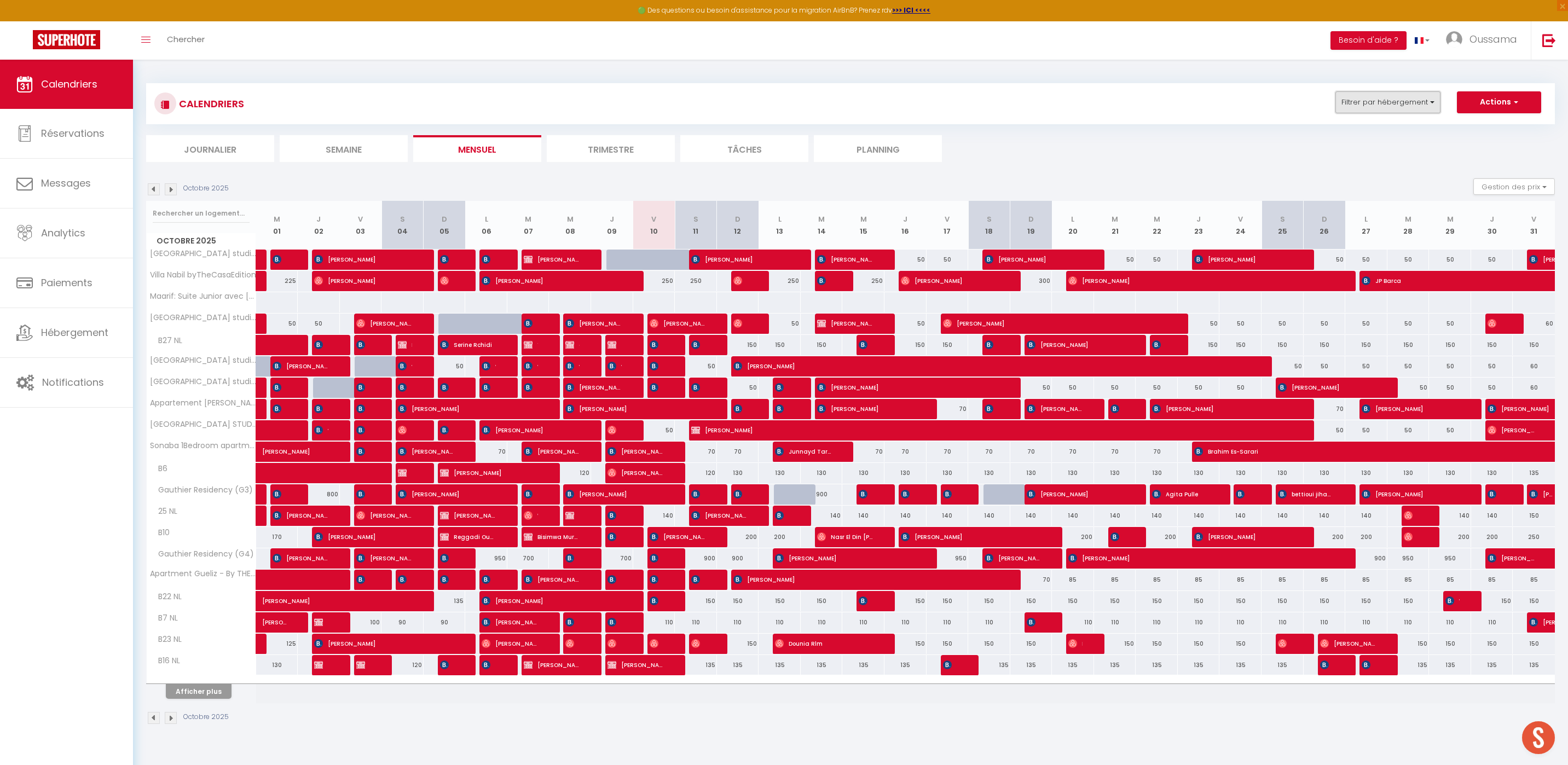
click at [1433, 107] on button "Filtrer par hébergement" at bounding box center [1388, 103] width 105 height 22
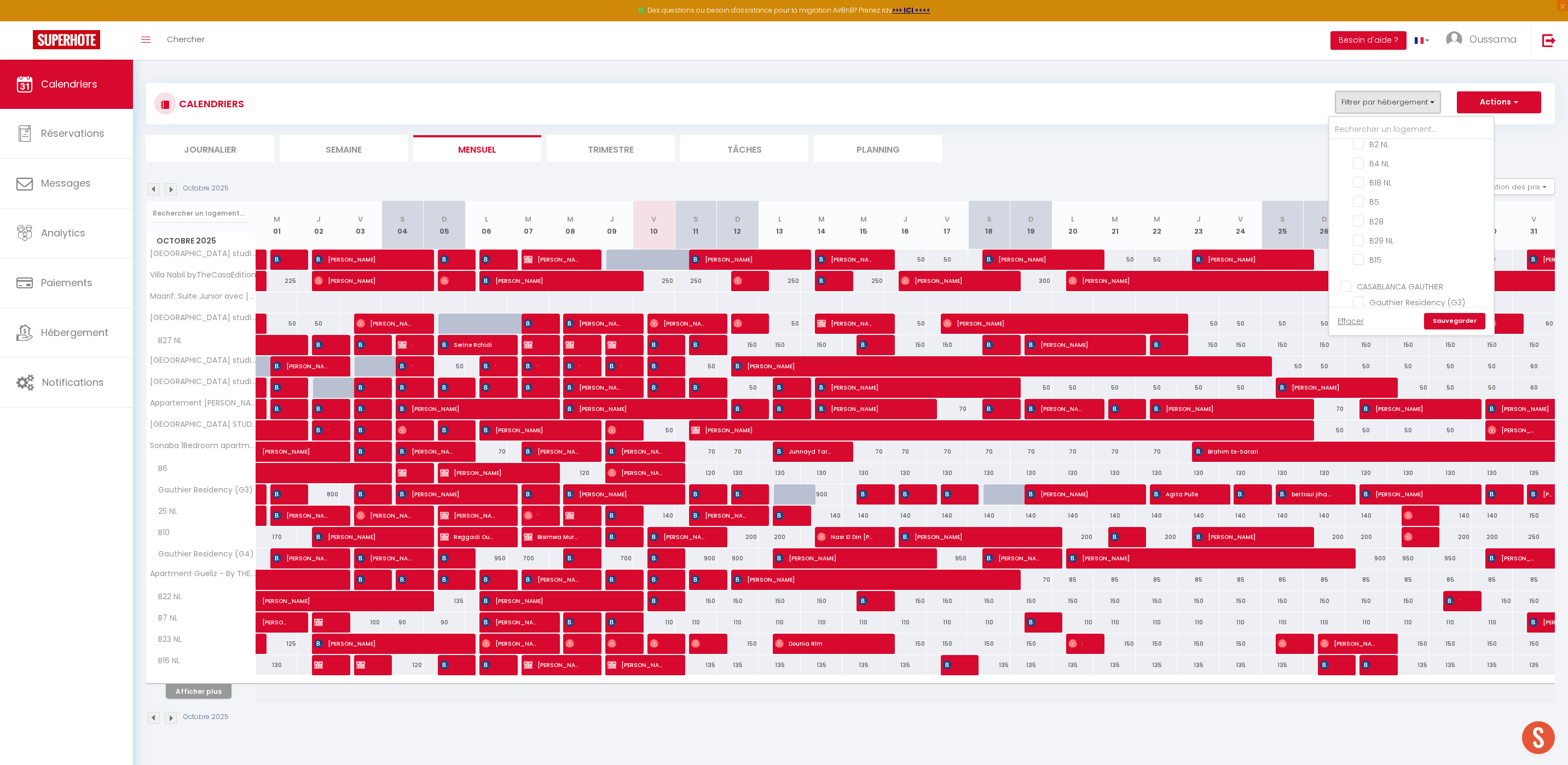
scroll to position [712, 0]
click at [1344, 258] on input "CASABLANCA GAUTHIER" at bounding box center [1422, 263] width 164 height 11
checkbox input "true"
checkbox input "false"
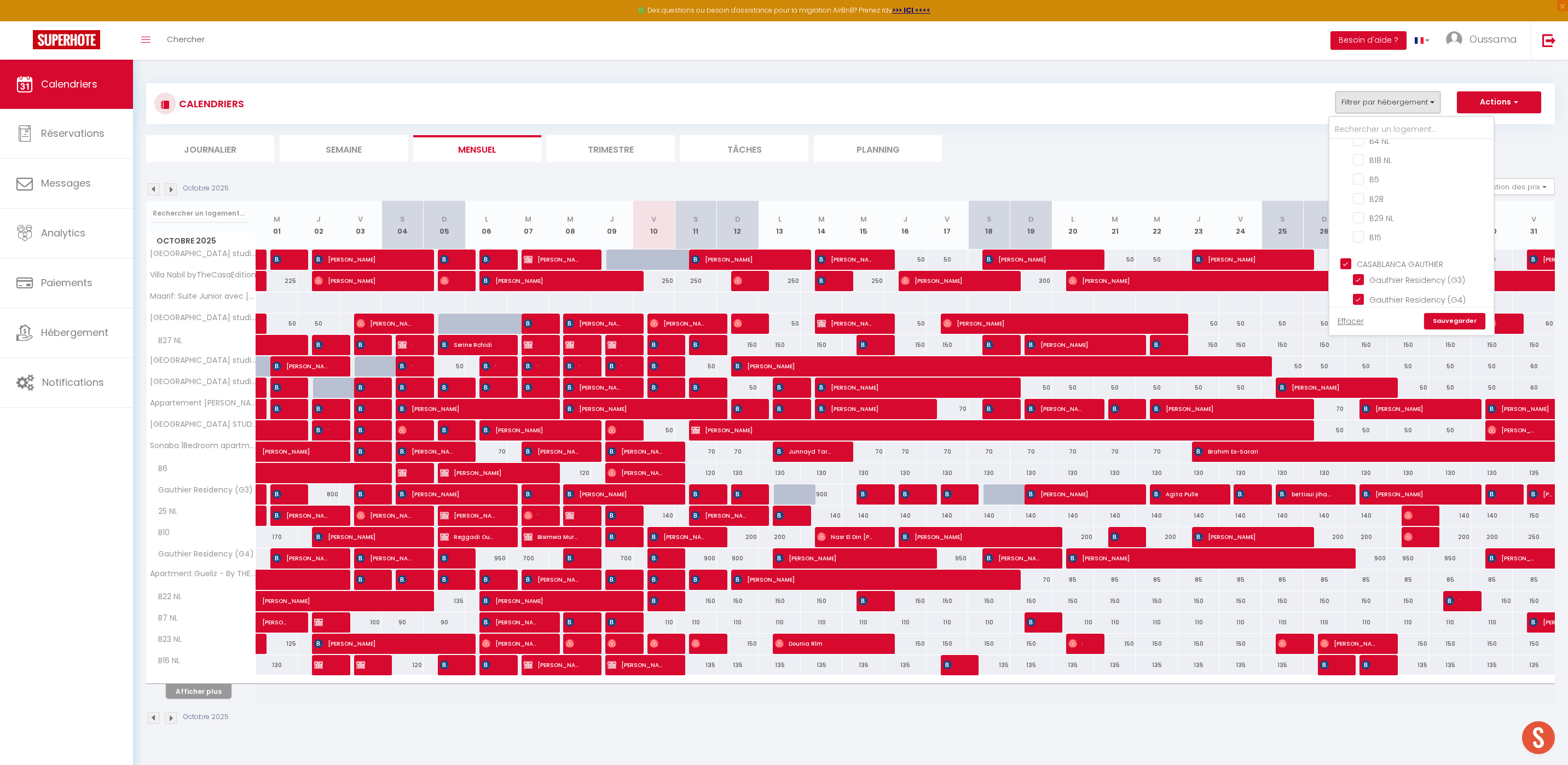
checkbox input "false"
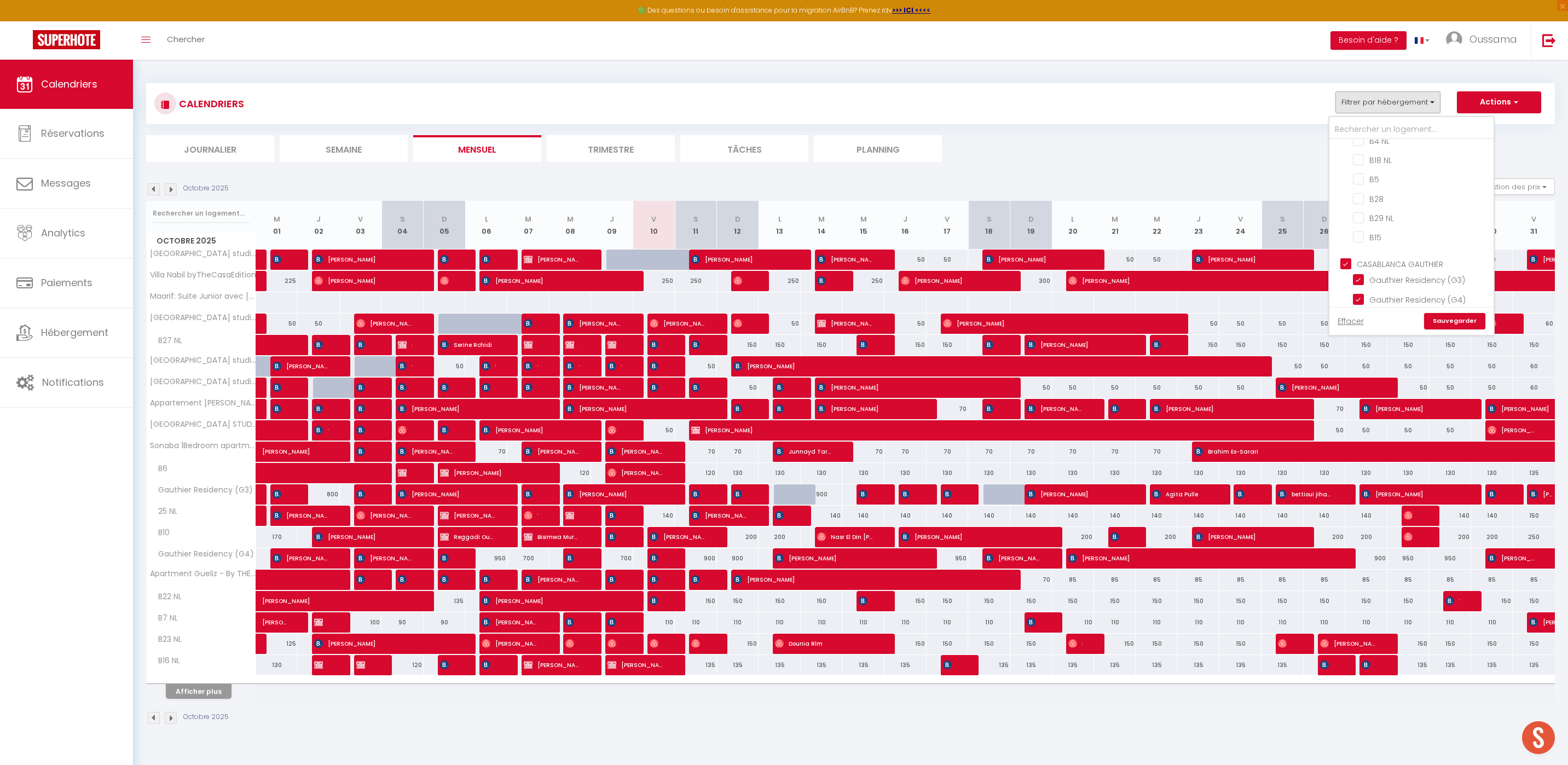
checkbox input "false"
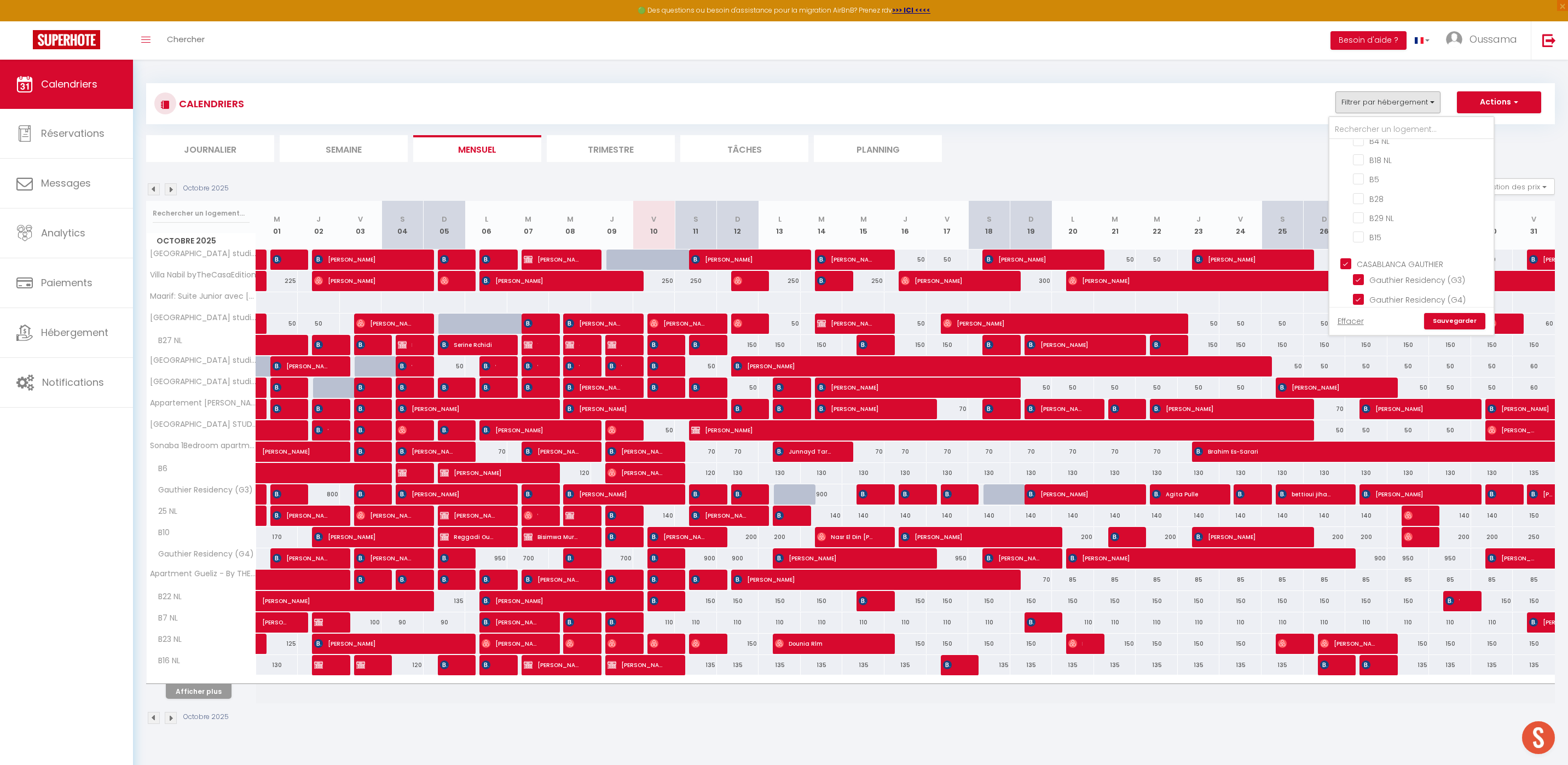
checkbox input "true"
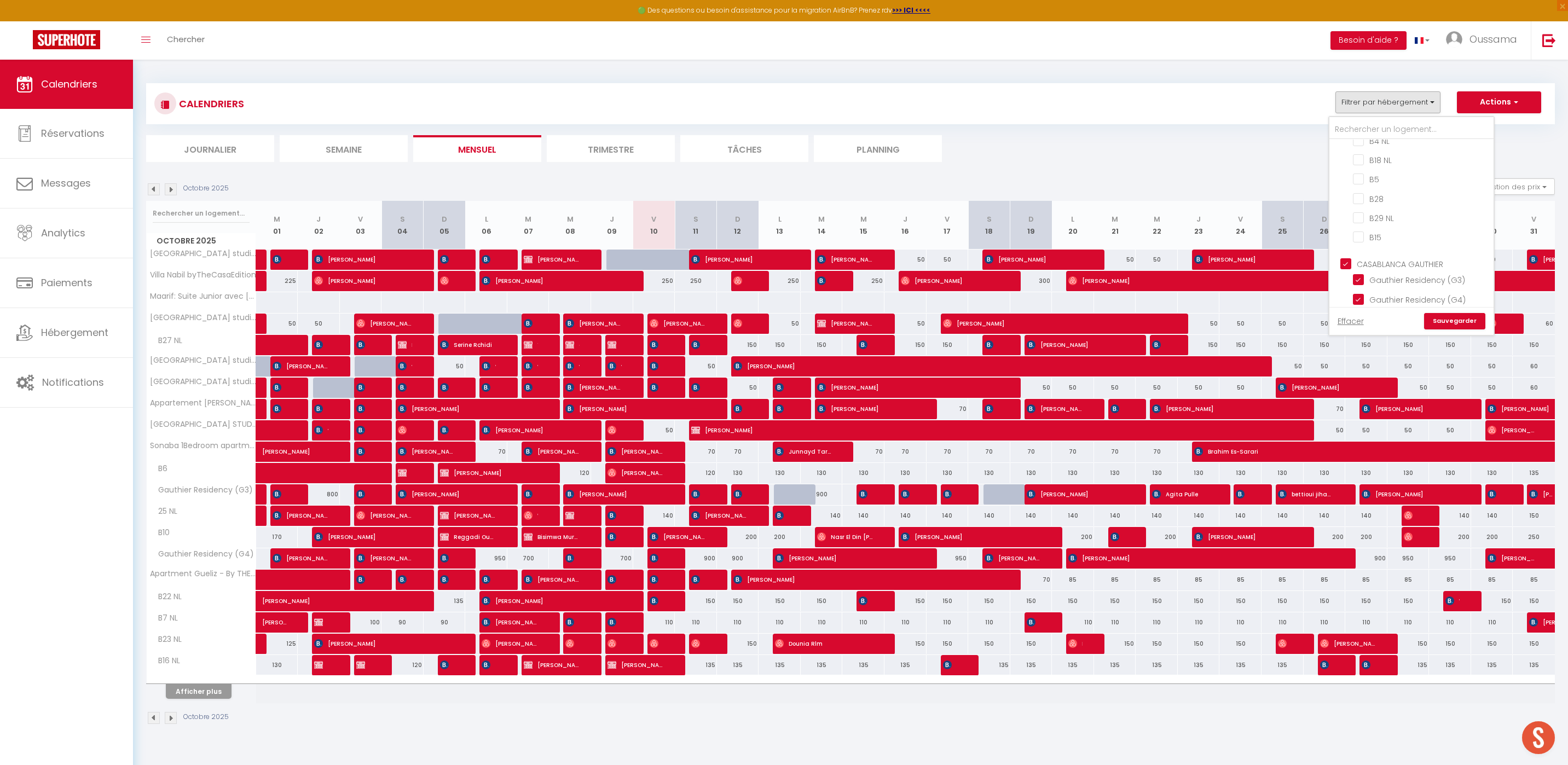
checkbox input "true"
checkbox input "false"
click at [1450, 320] on link "Sauvegarder" at bounding box center [1454, 321] width 61 height 17
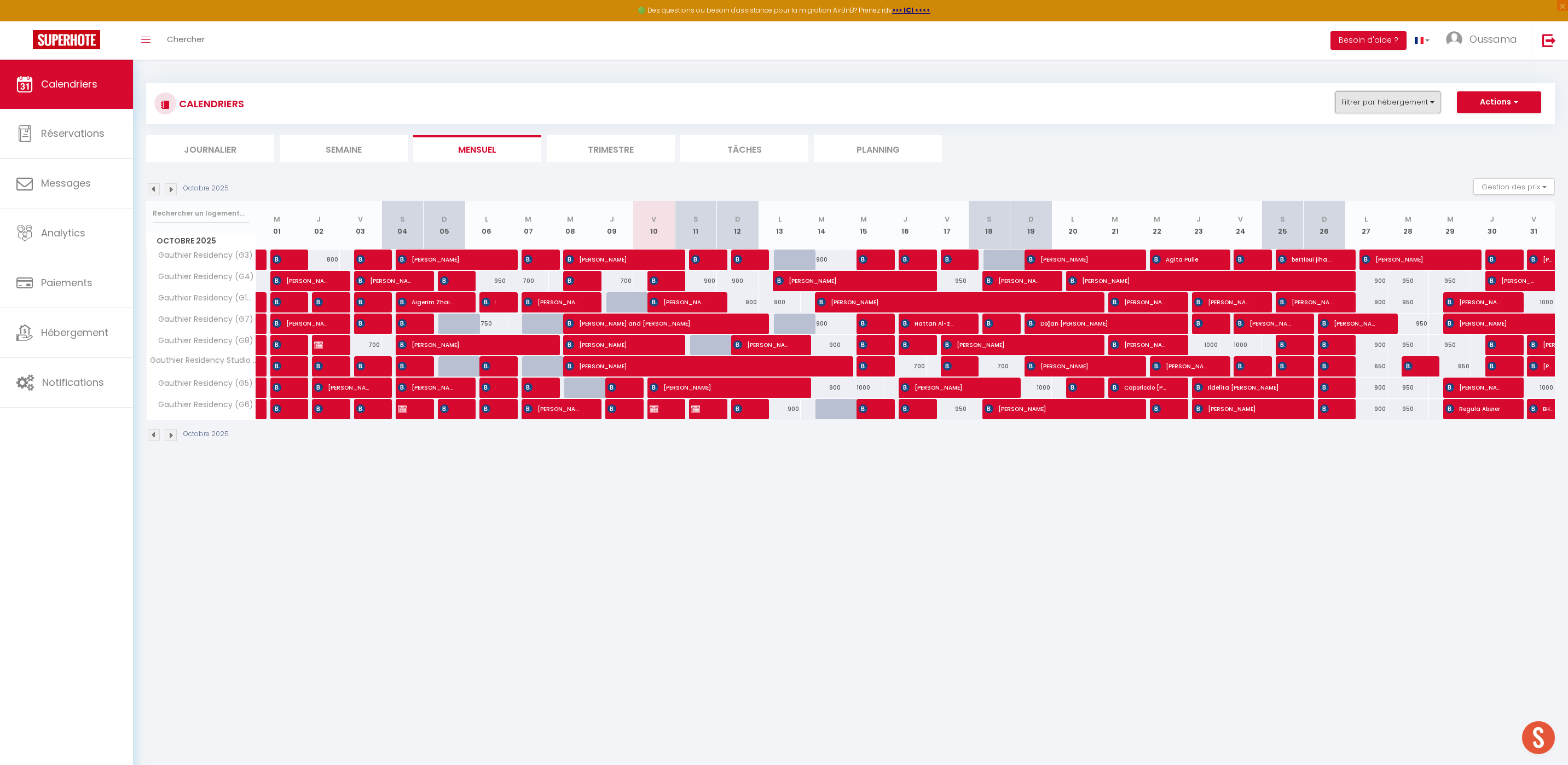
click at [1434, 96] on button "Filtrer par hébergement" at bounding box center [1388, 103] width 105 height 22
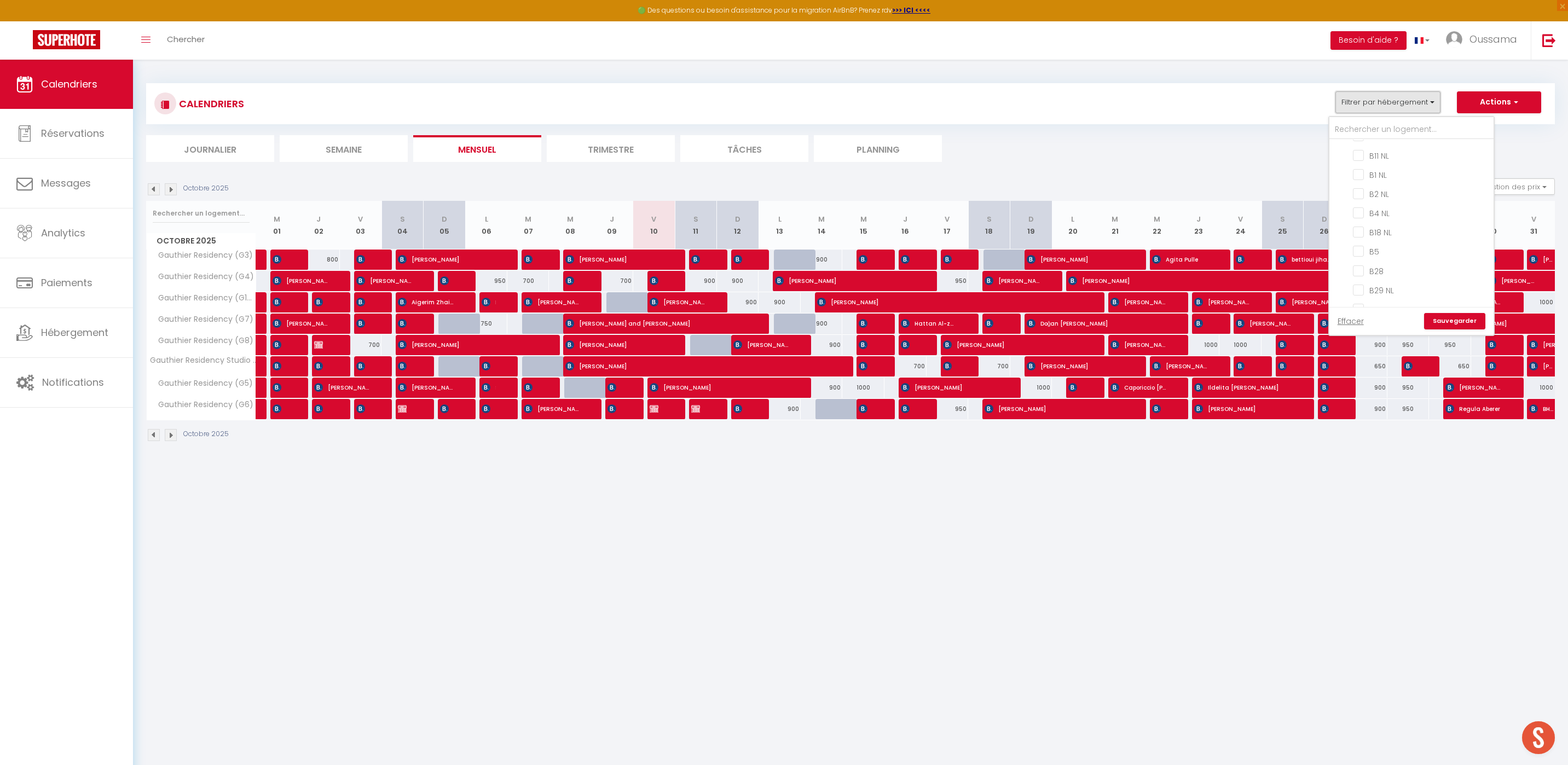
scroll to position [686, 0]
click at [1347, 284] on input "CASABLANCA GAUTHIER" at bounding box center [1422, 289] width 164 height 11
checkbox input "false"
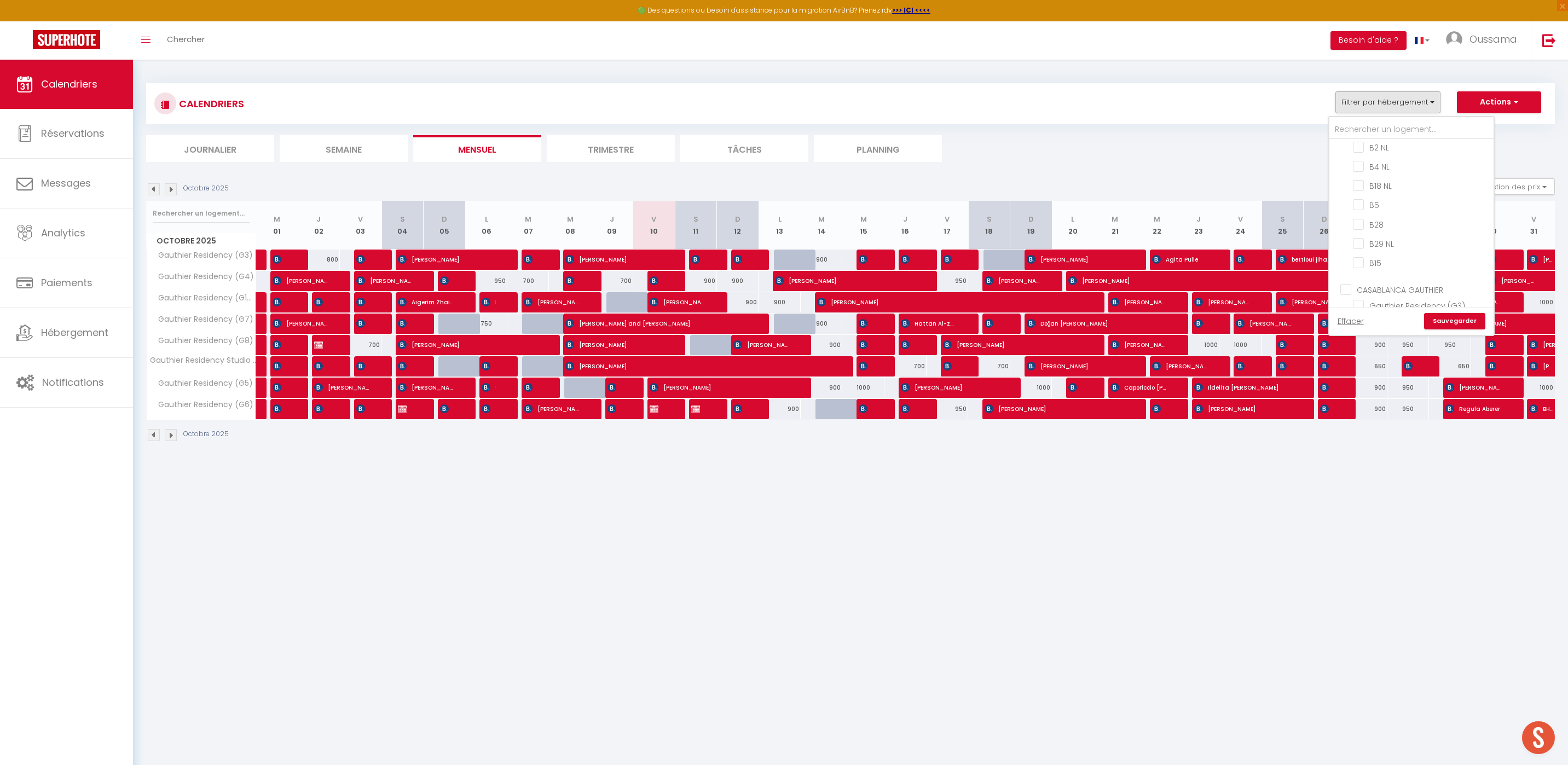
checkbox input "false"
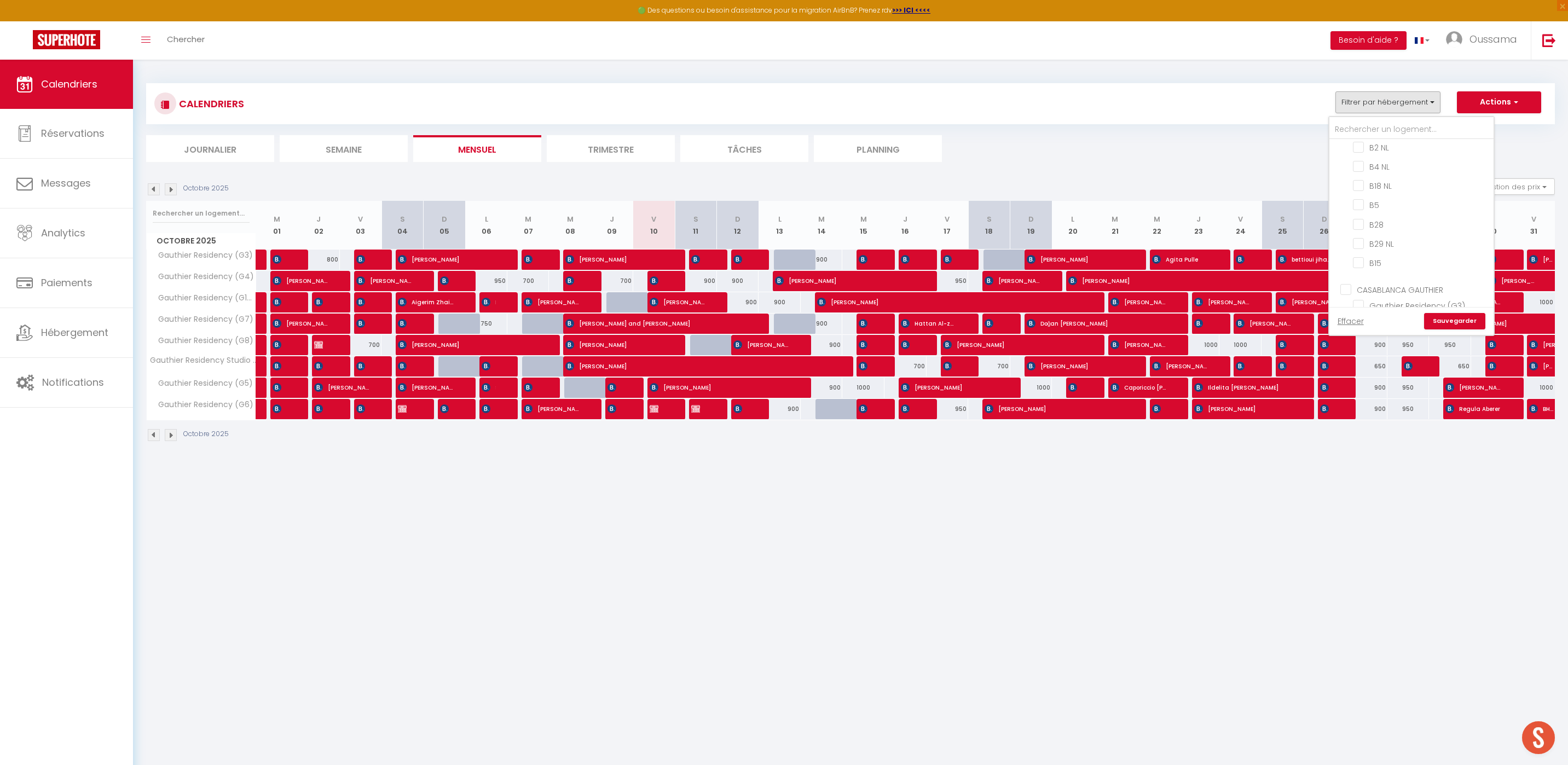
checkbox input "false"
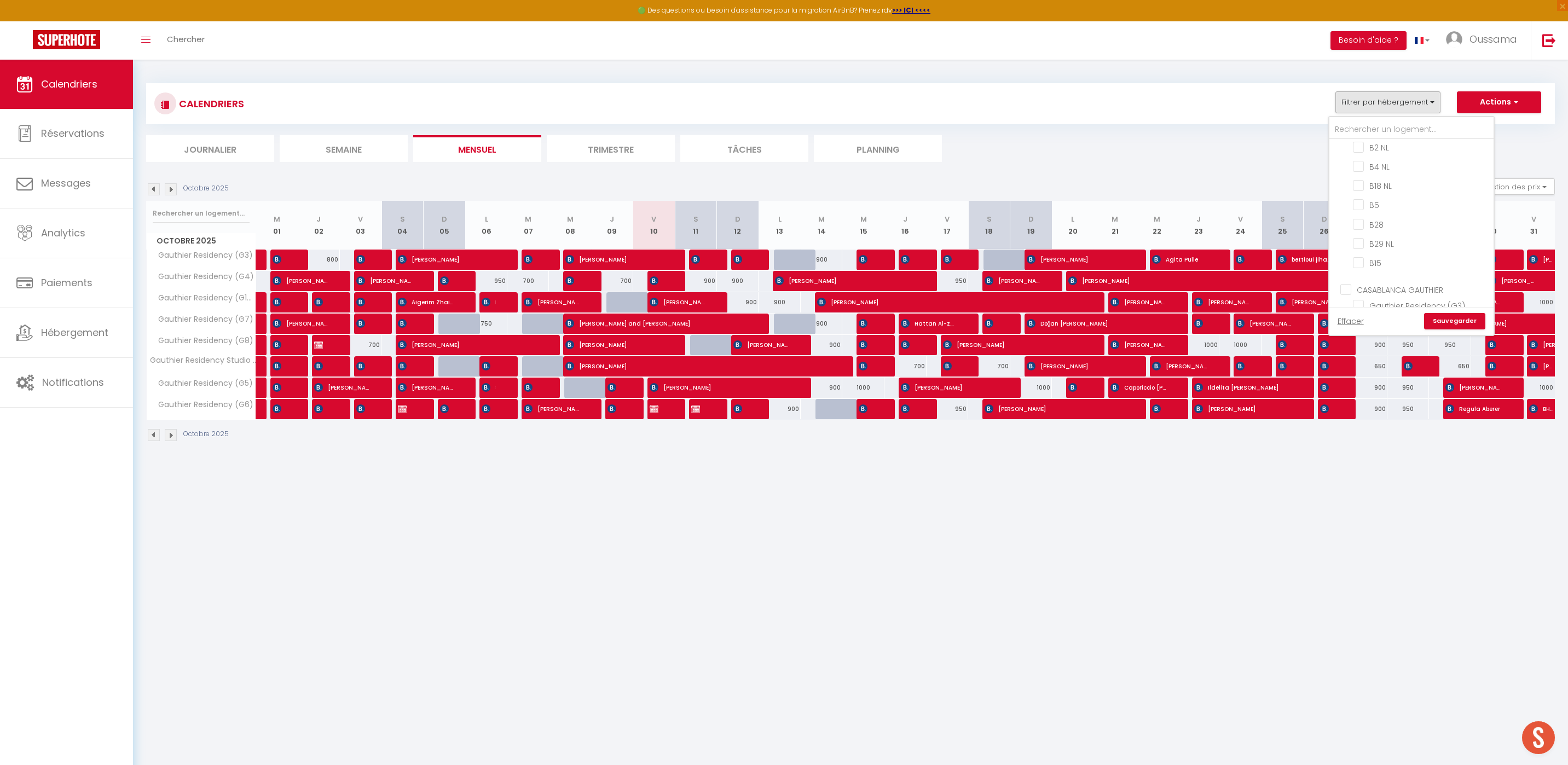
checkbox input "false"
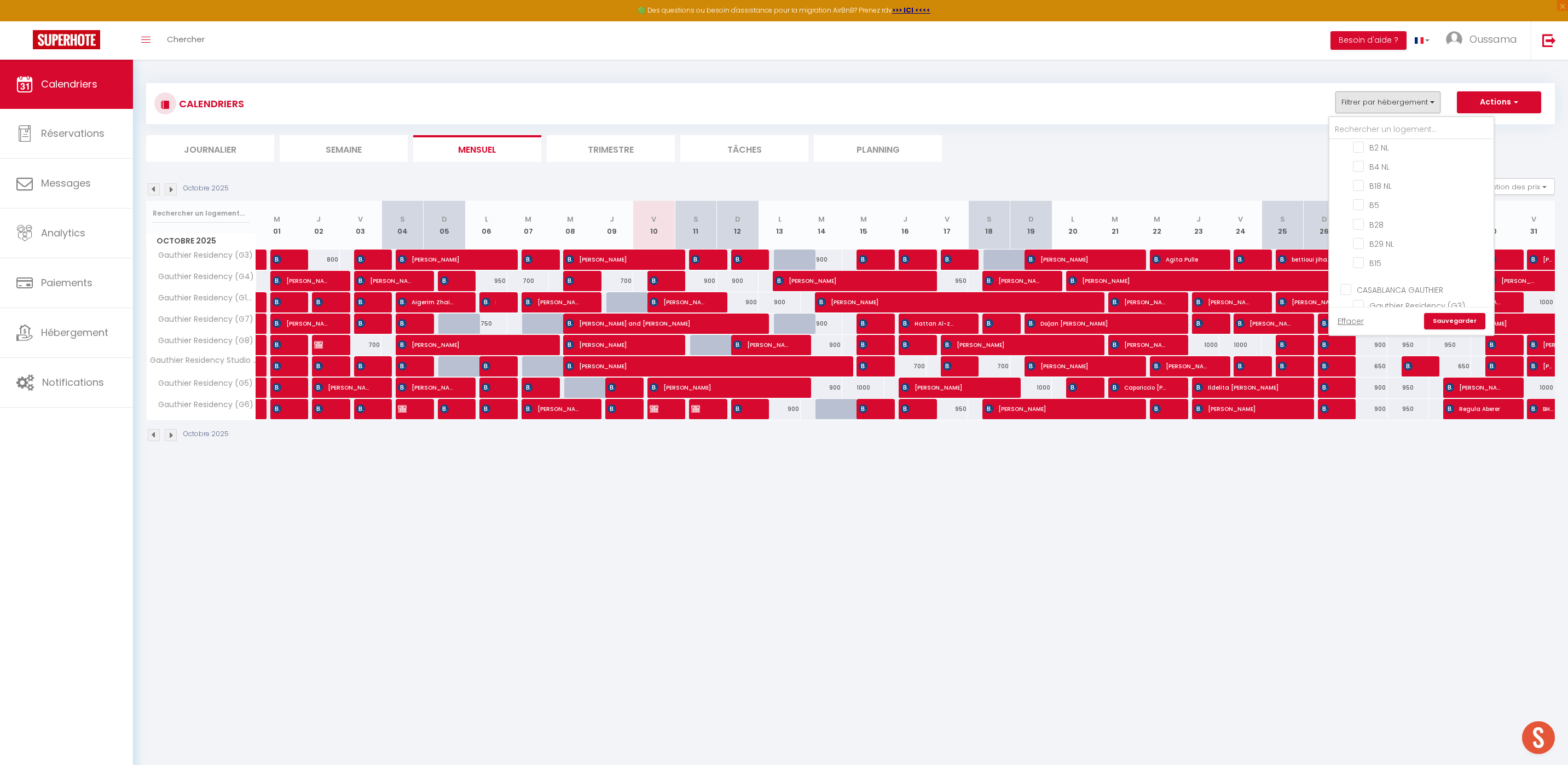
checkbox input "false"
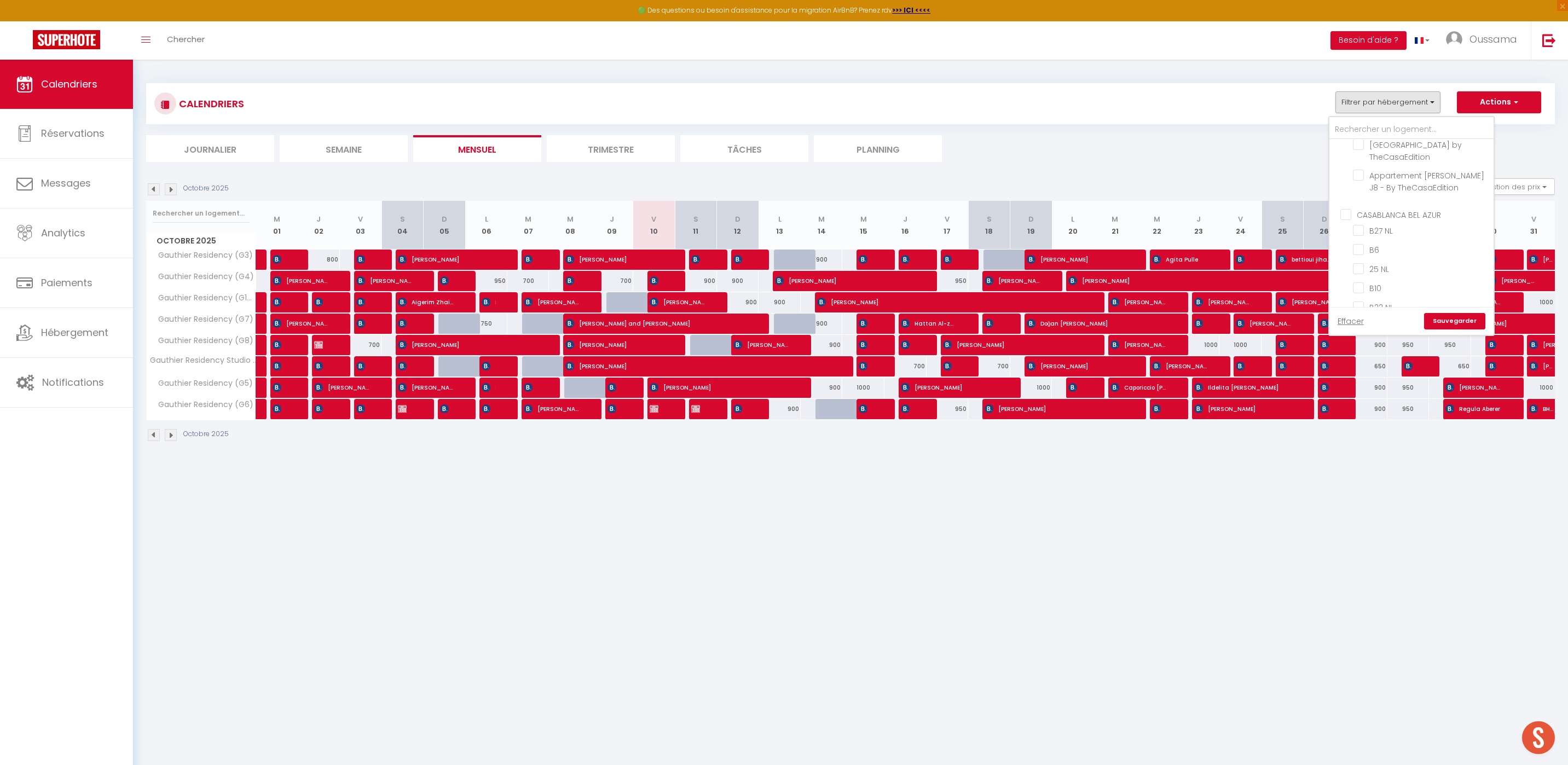
click at [1346, 215] on input "CASABLANCA BEL AZUR" at bounding box center [1422, 214] width 164 height 11
checkbox input "true"
checkbox input "false"
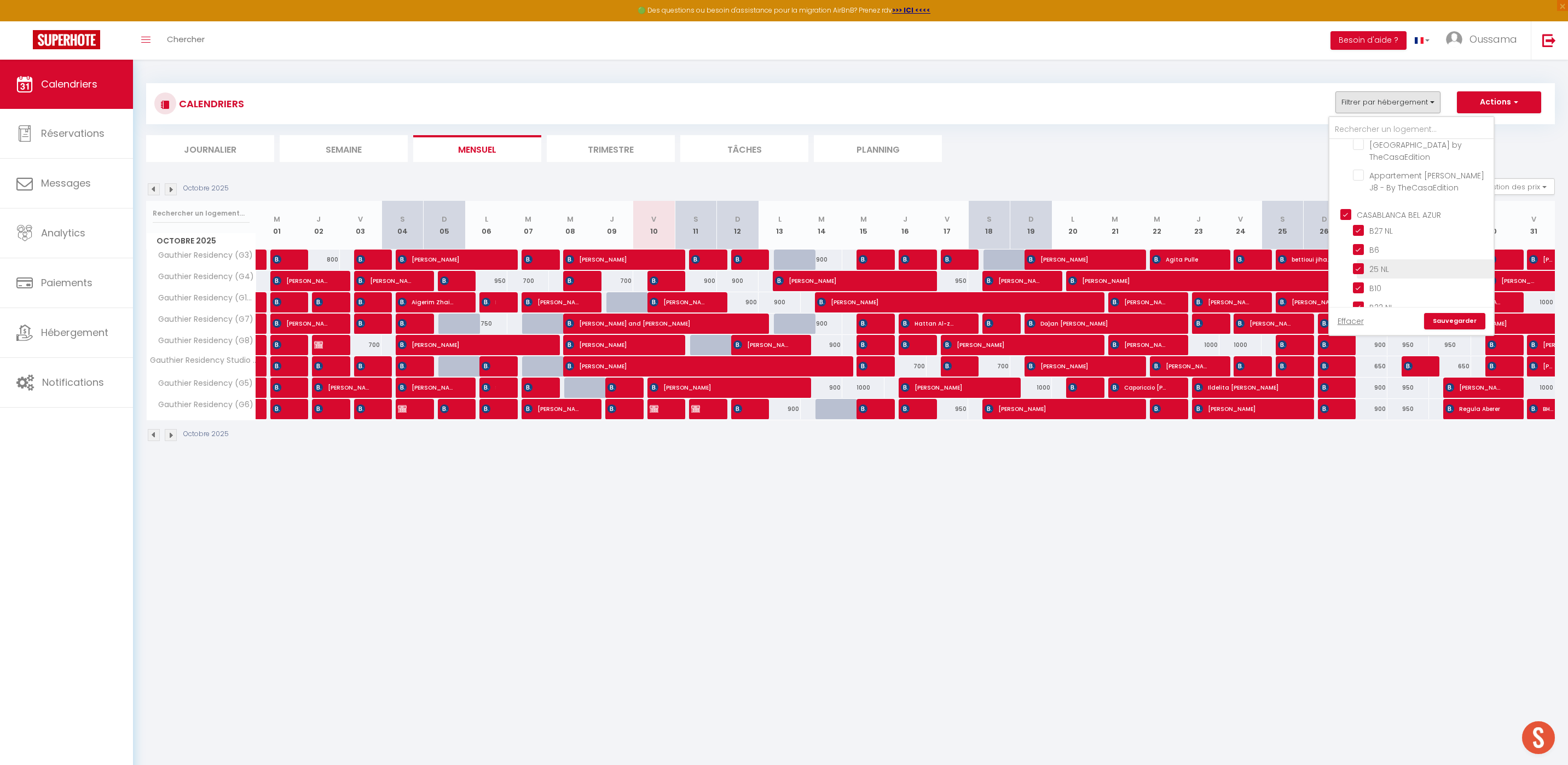
checkbox input "false"
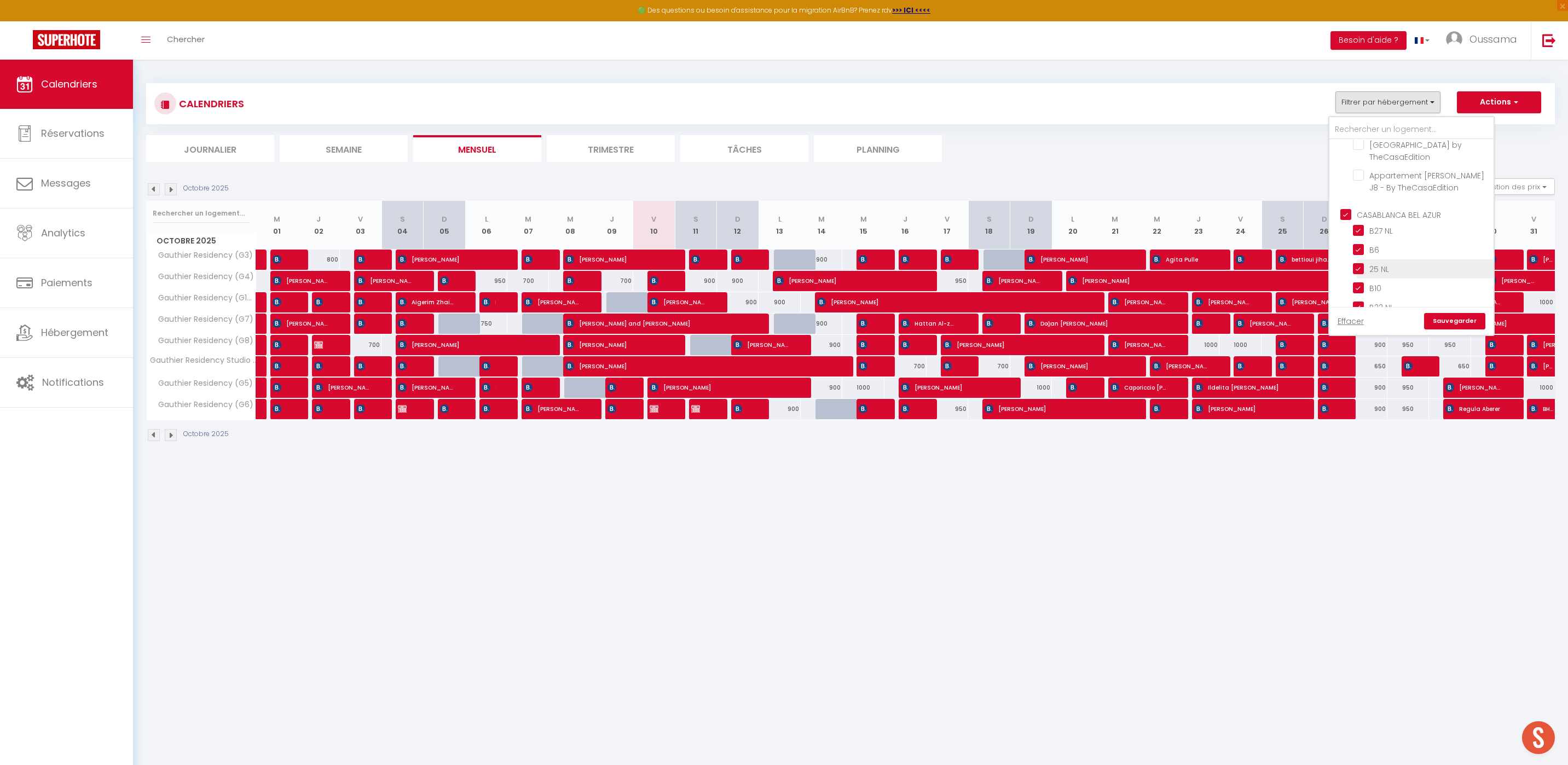
checkbox input "false"
checkbox input "true"
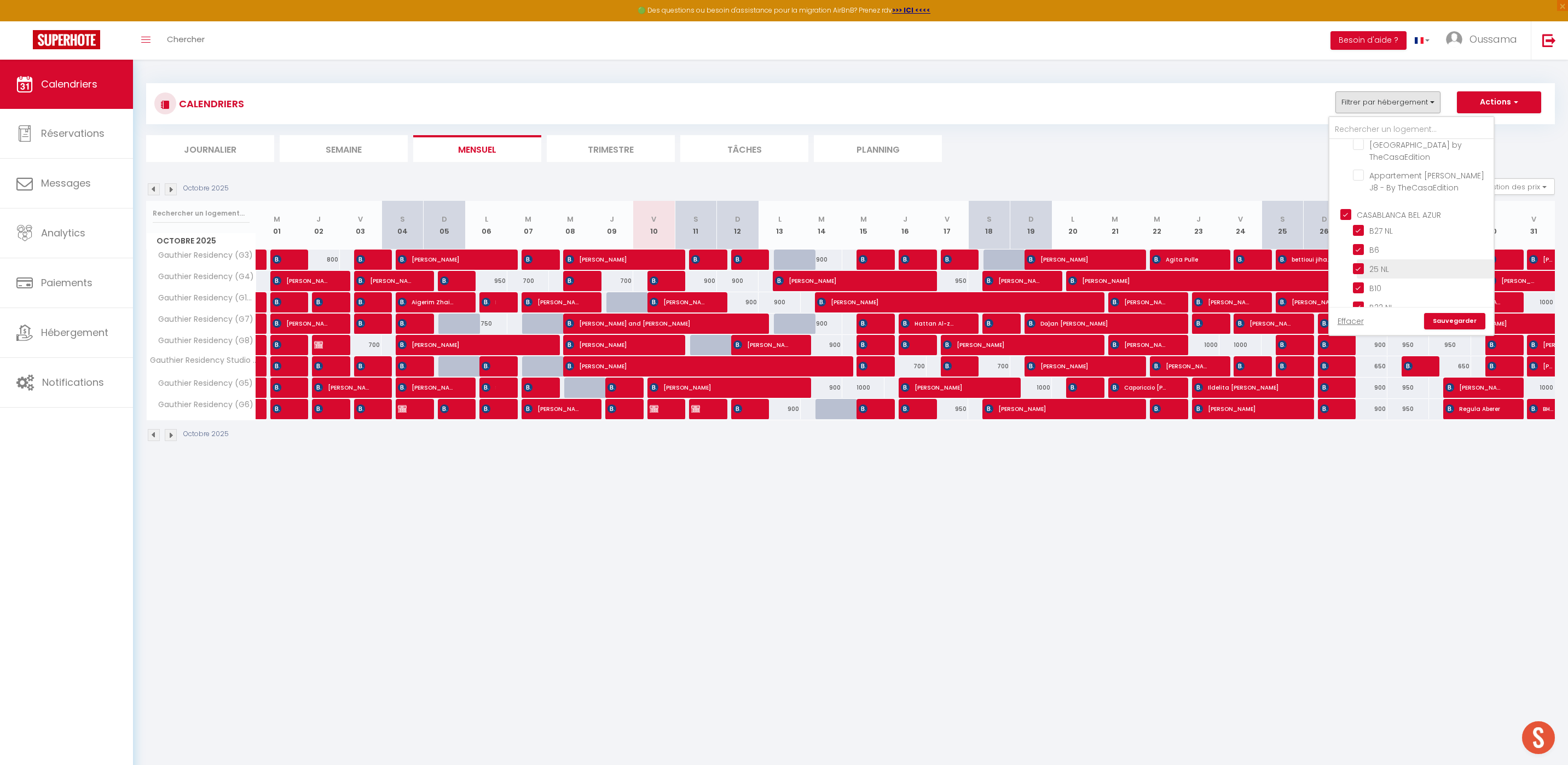
checkbox input "true"
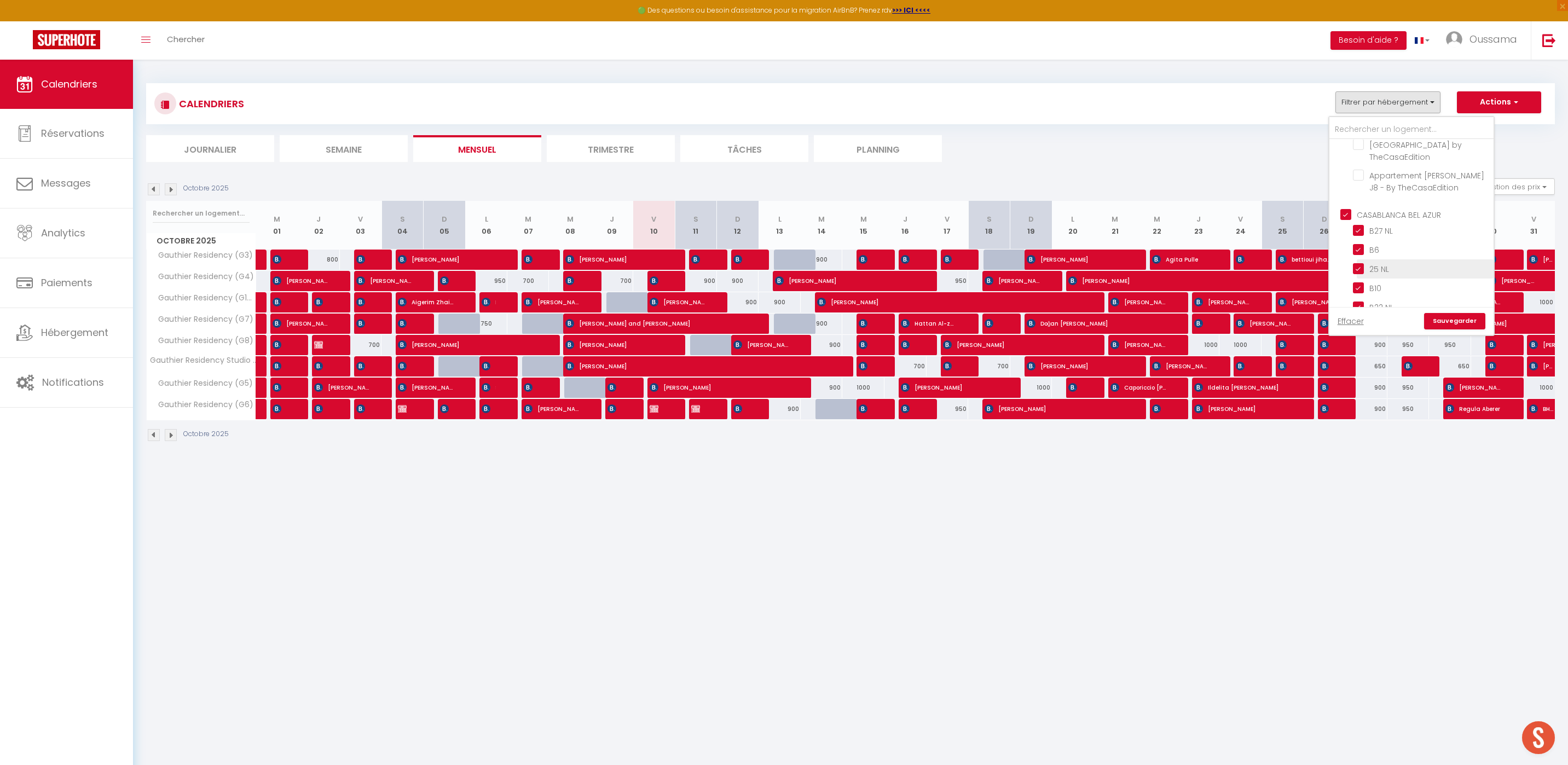
checkbox input "true"
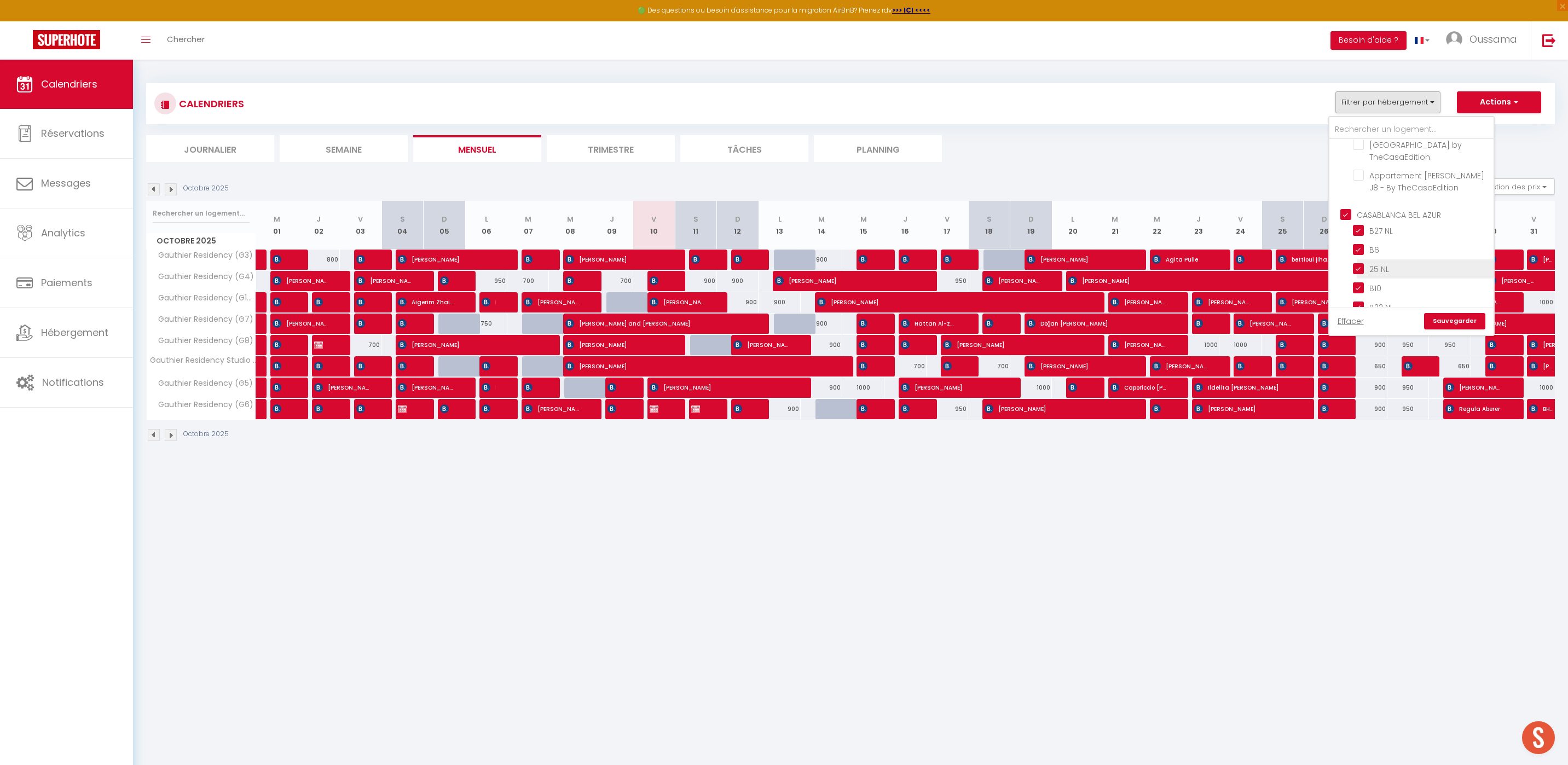
checkbox input "true"
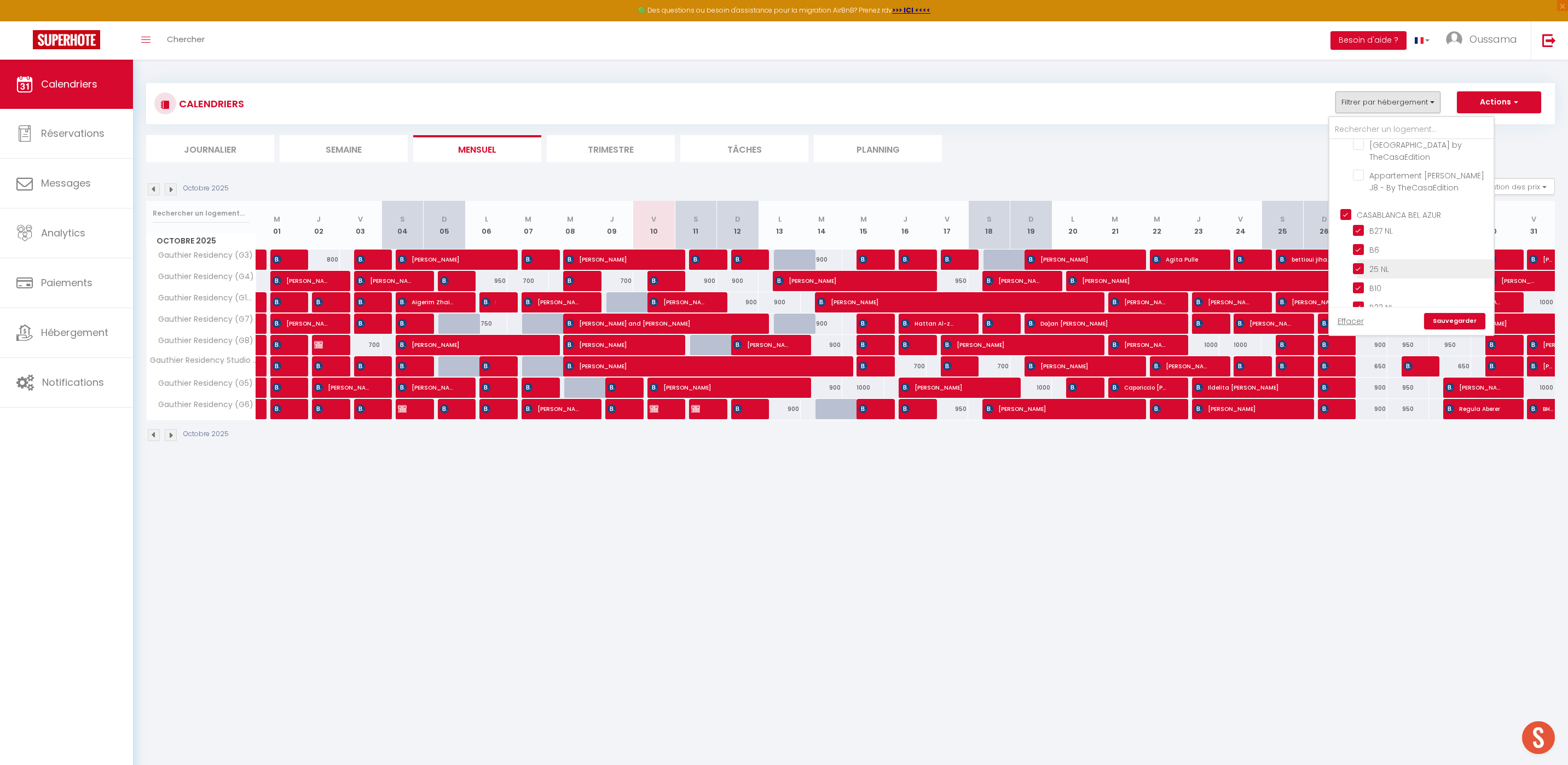
checkbox input "true"
checkbox input "false"
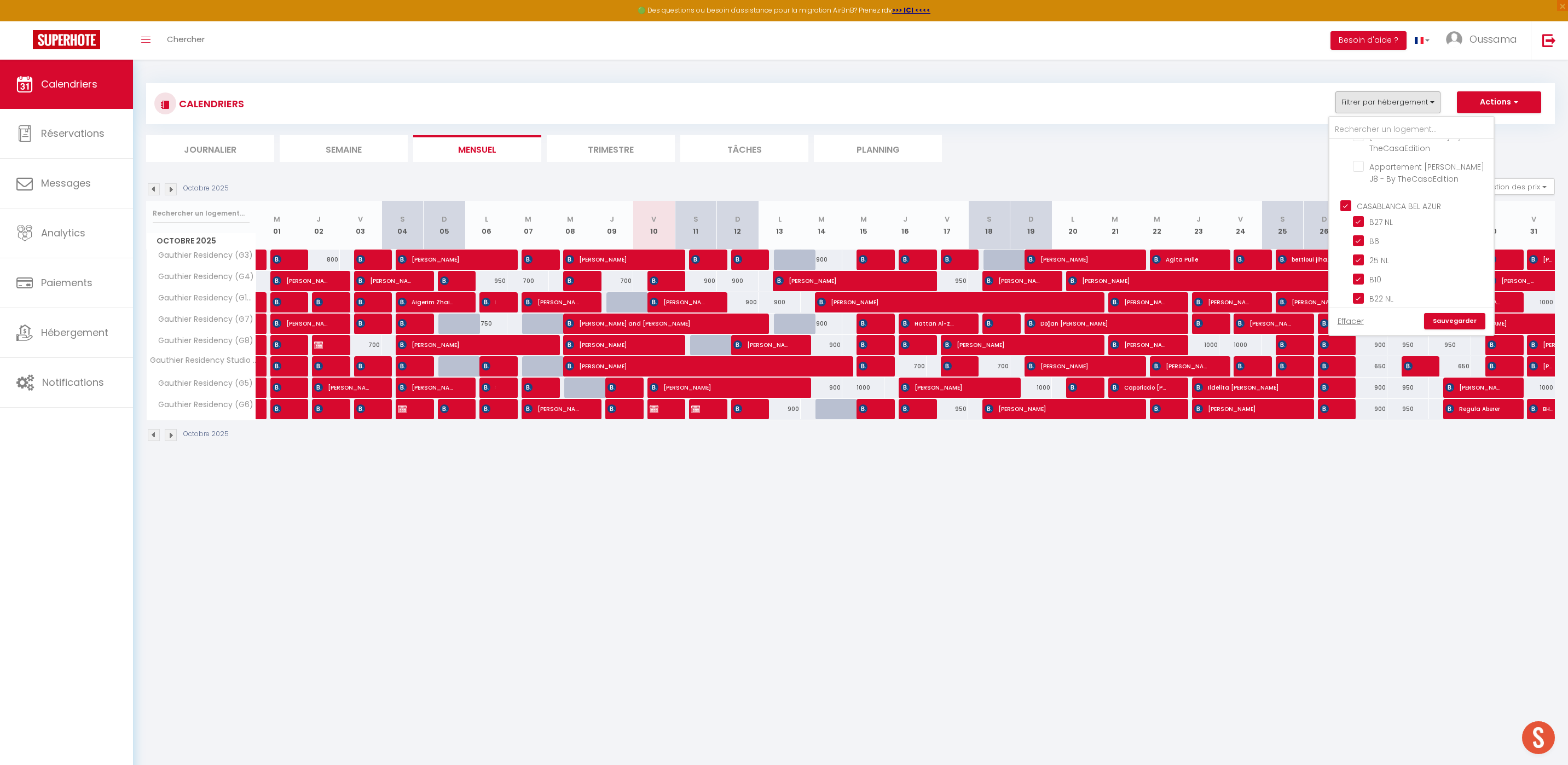
scroll to position [375, 0]
click at [1439, 316] on link "Sauvegarder" at bounding box center [1454, 321] width 61 height 17
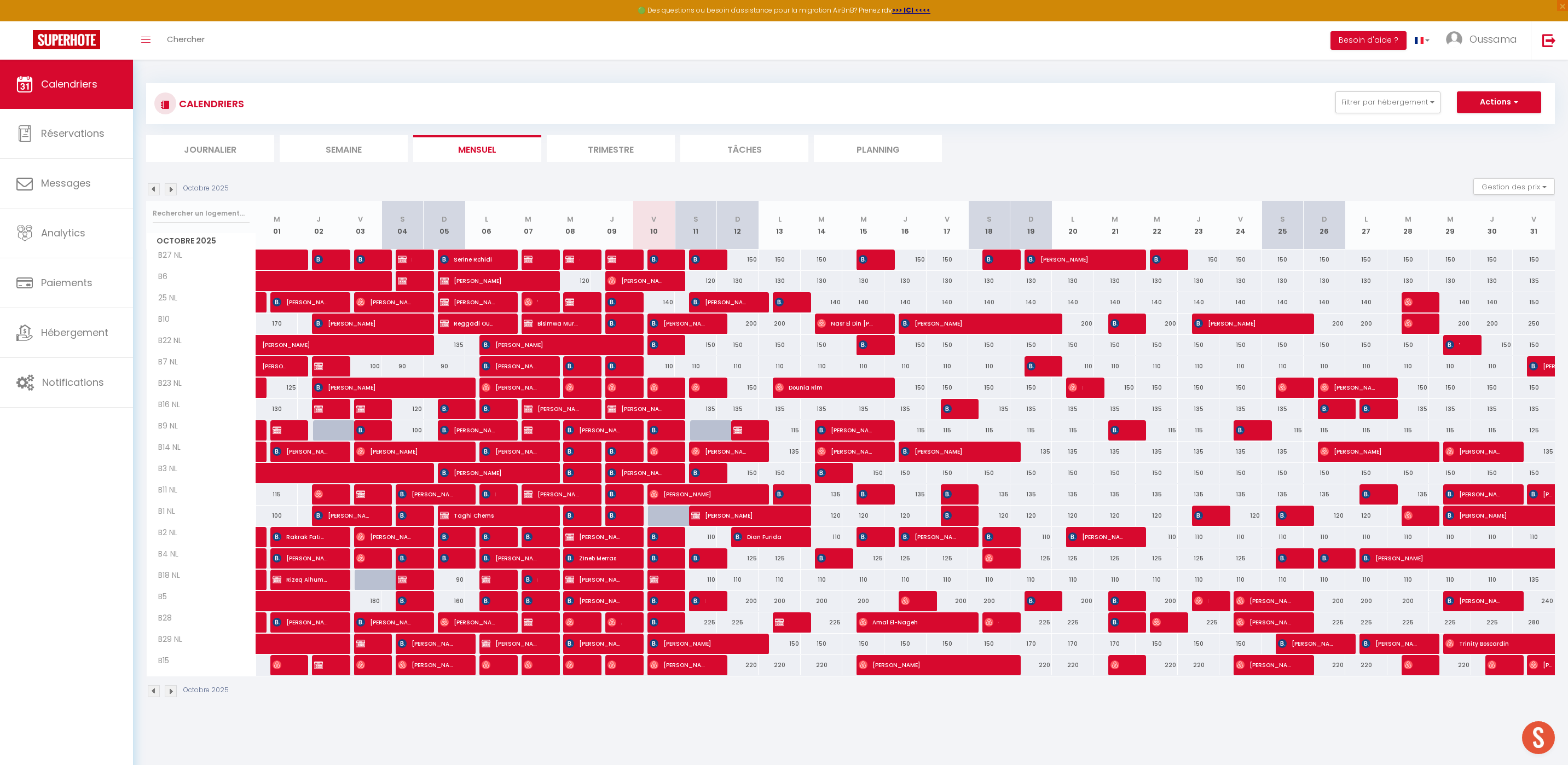
click at [656, 363] on div "110" at bounding box center [654, 366] width 42 height 20
type input "110"
type input "Ven 10 Octobre 2025"
type input "Sam 11 Octobre 2025"
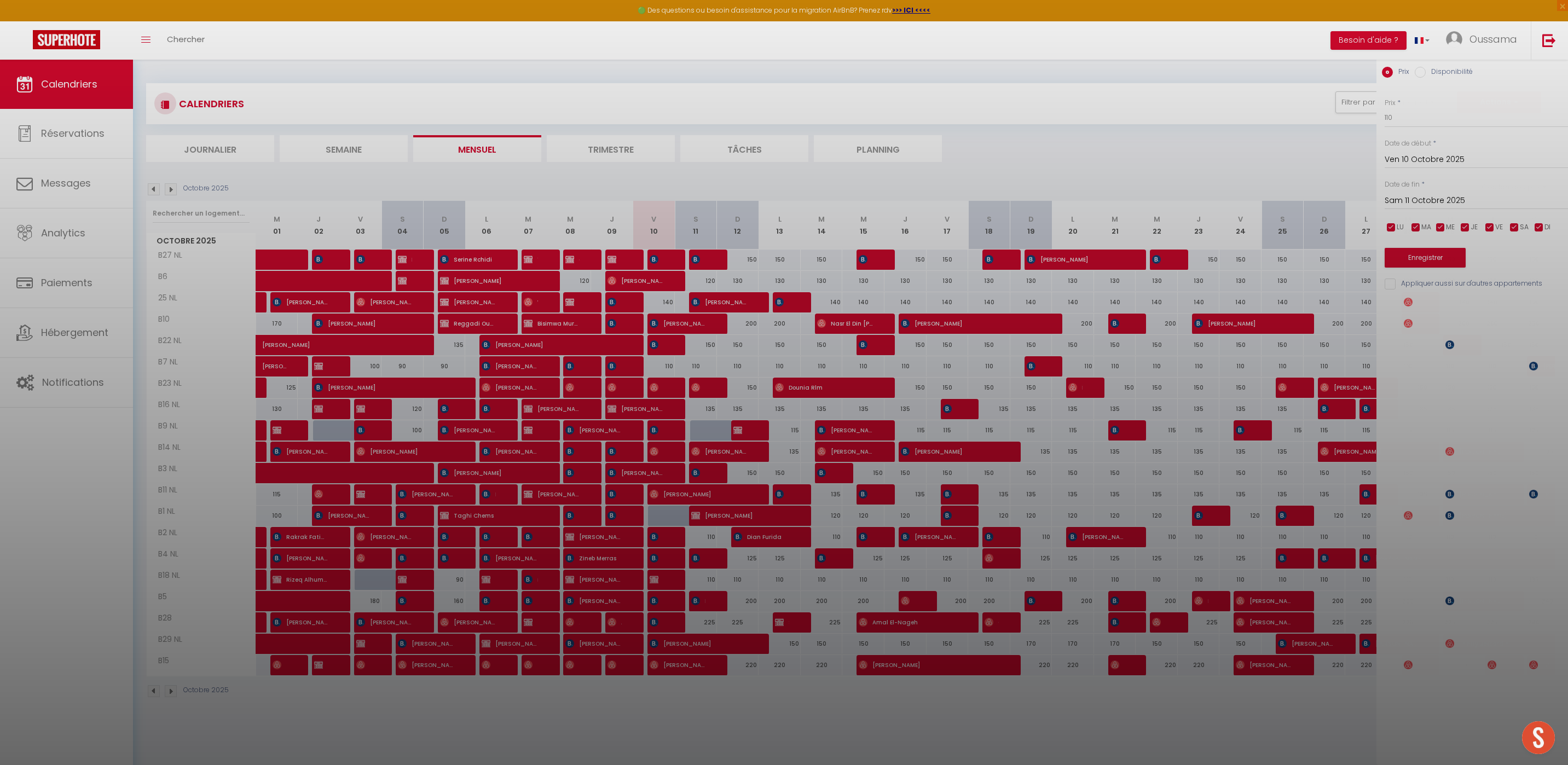
click at [666, 364] on div at bounding box center [784, 382] width 1568 height 765
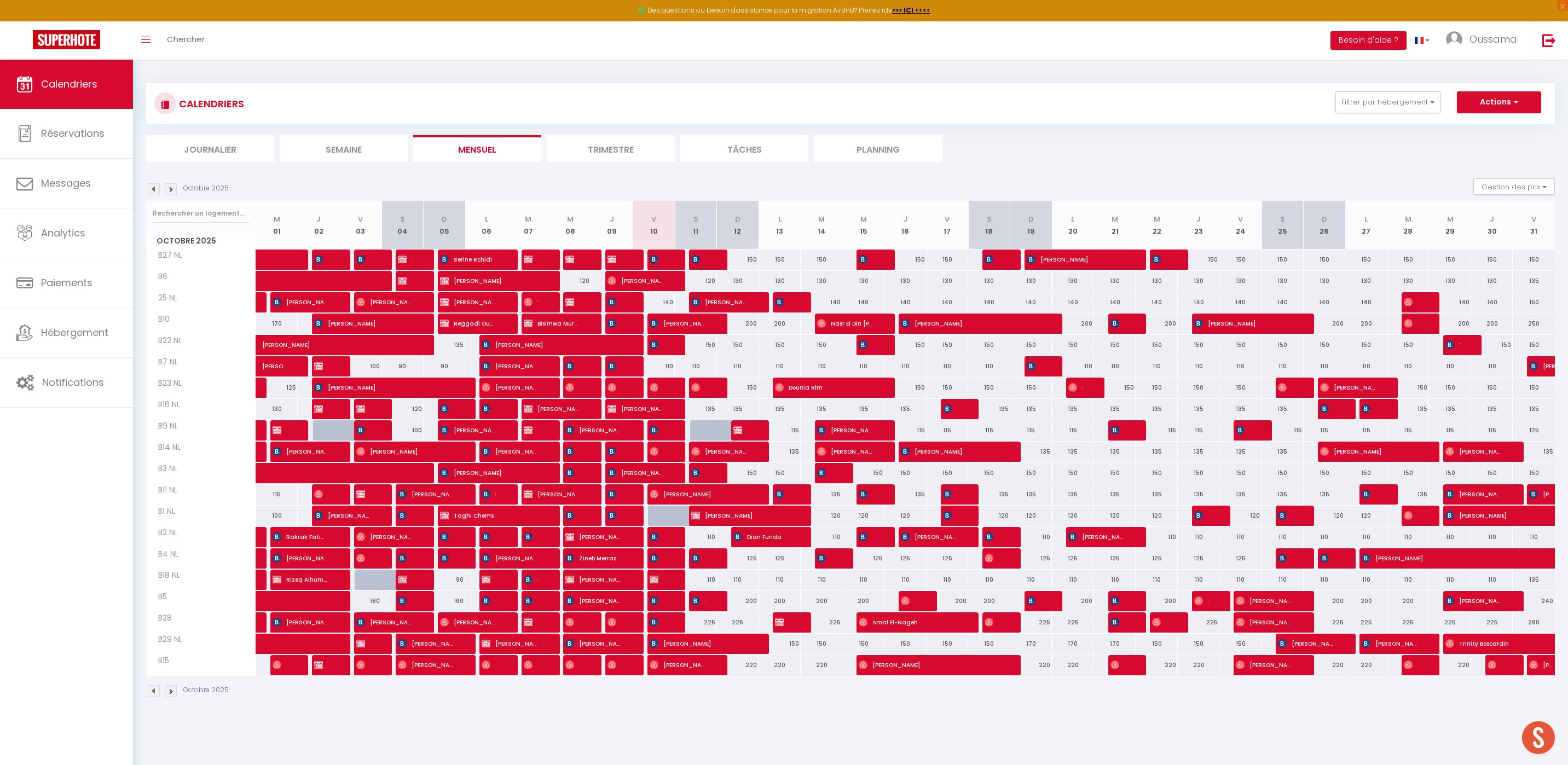
click at [666, 365] on div "110" at bounding box center [654, 366] width 42 height 20
type input "110"
type input "Ven 10 Octobre 2025"
type input "Sam 11 Octobre 2025"
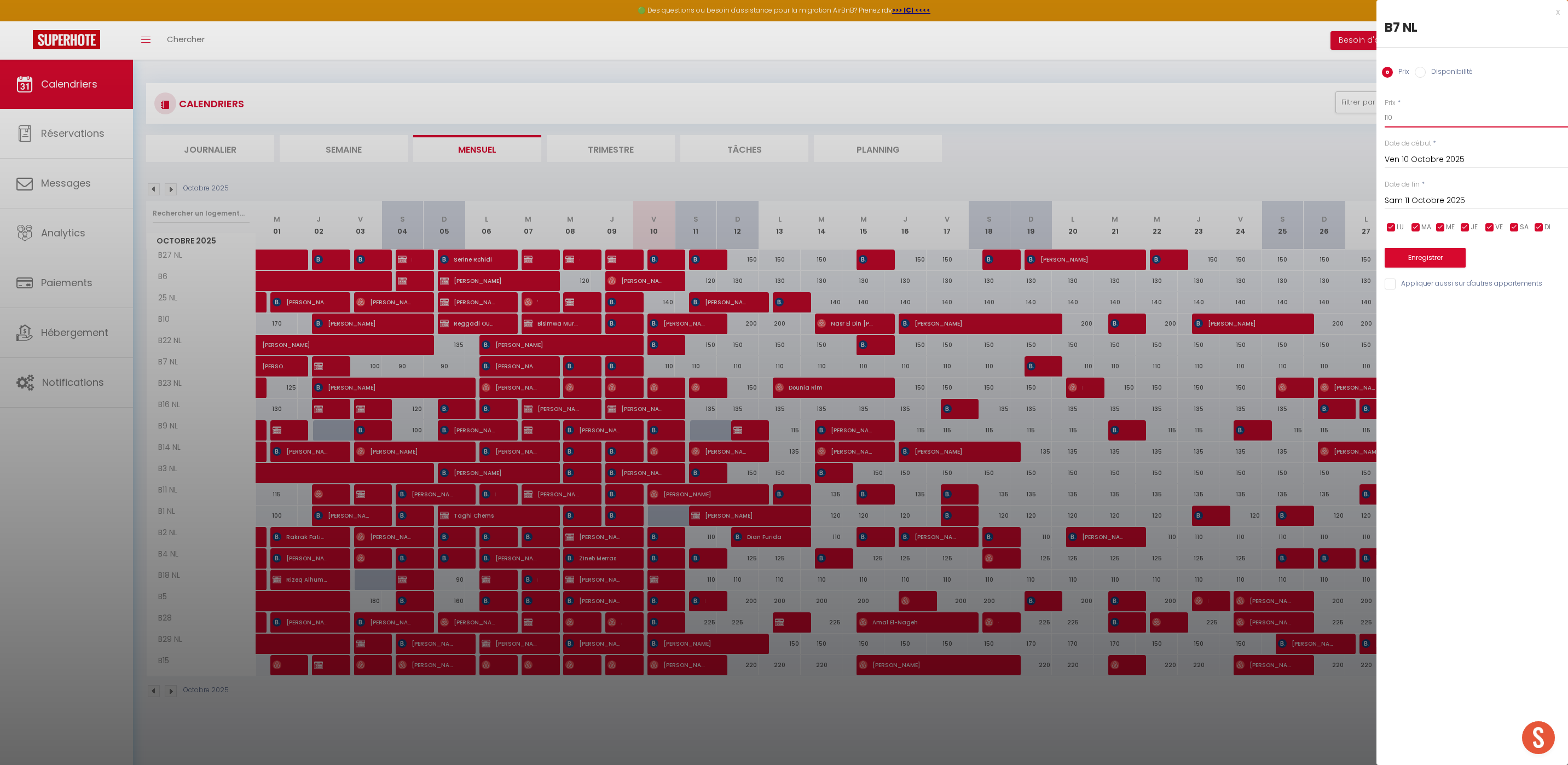
click at [1418, 115] on input "110" at bounding box center [1476, 118] width 184 height 20
type input "120"
click at [1461, 340] on div "x B7 NL Prix Disponibilité Prix * 120 Statut * Disponible Indisponible Date de …" at bounding box center [1472, 382] width 192 height 765
click at [1422, 70] on input "Disponibilité" at bounding box center [1420, 72] width 11 height 11
radio input "true"
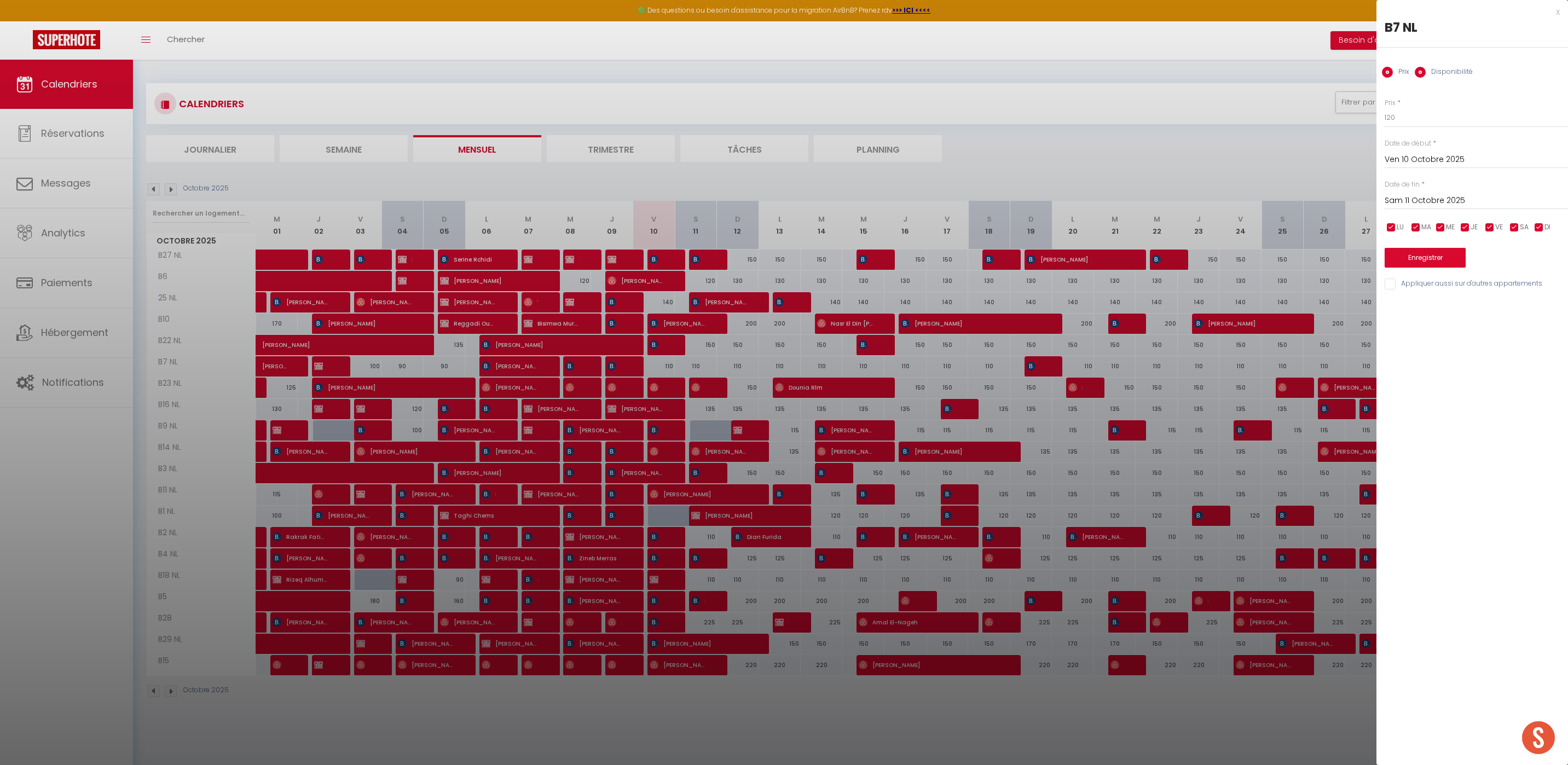
radio input "false"
click at [1409, 122] on select "Disponible Indisponible" at bounding box center [1476, 118] width 184 height 21
select select "0"
click at [1384, 108] on select "Disponible Indisponible" at bounding box center [1476, 118] width 184 height 21
click at [1448, 265] on button "Enregistrer" at bounding box center [1425, 259] width 81 height 20
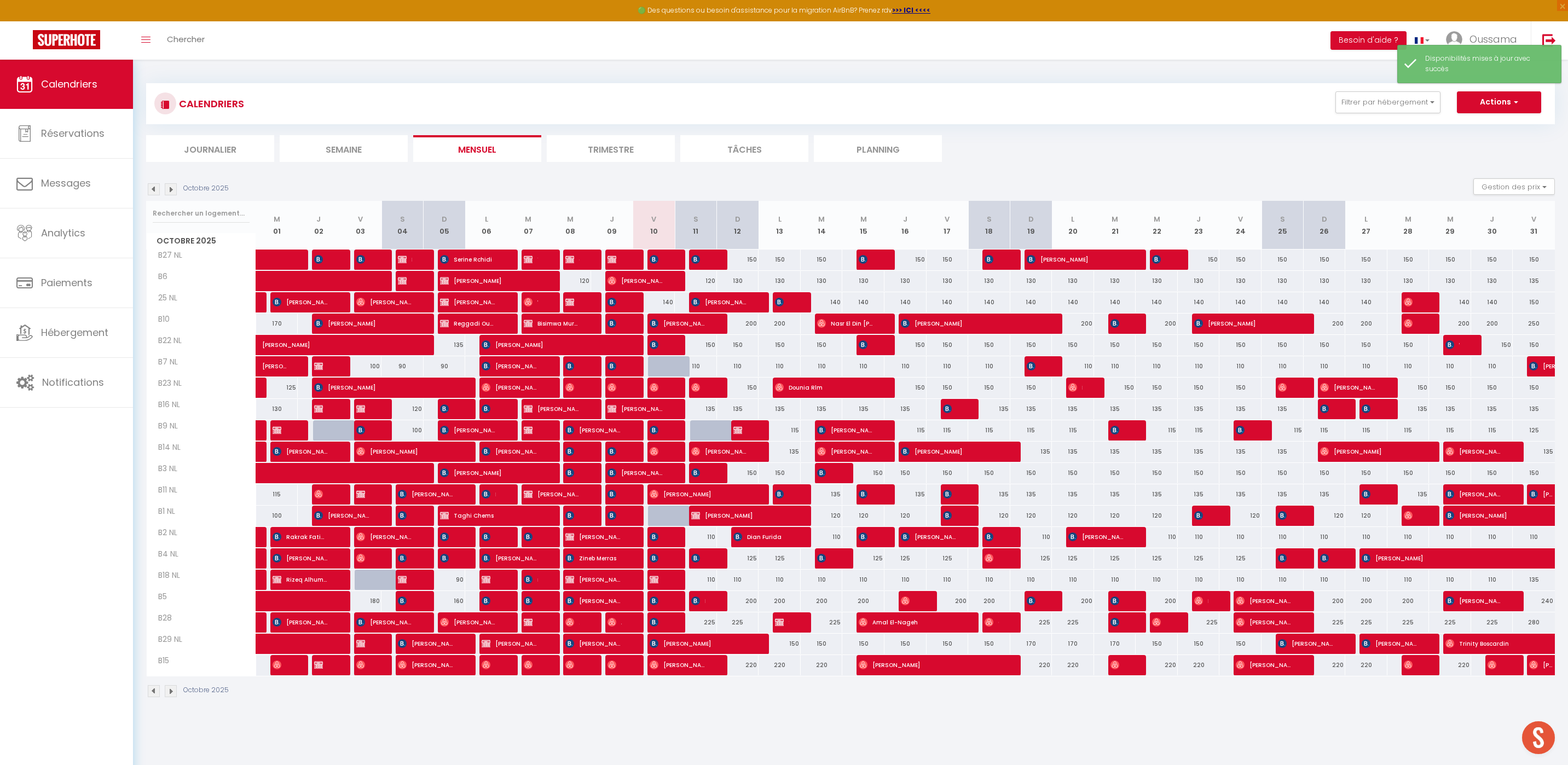
click at [737, 196] on div "Octobre 2025 Gestion des prix Nb Nuits minimum Règles Disponibilité" at bounding box center [850, 190] width 1408 height 23
click at [657, 368] on div at bounding box center [669, 367] width 42 height 21
type input "110"
select select "1"
type input "Ven 10 Octobre 2025"
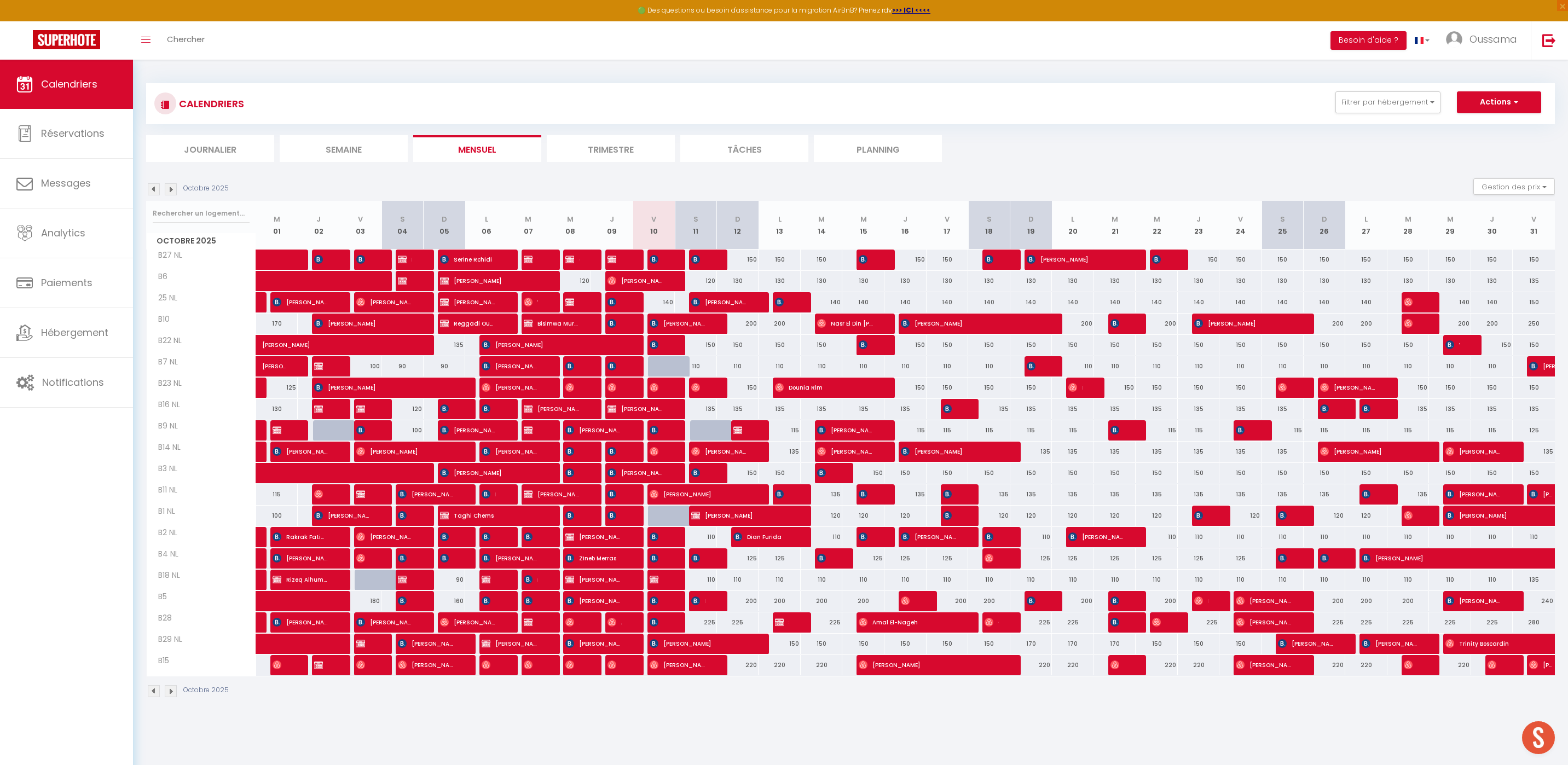
type input "Sam 11 Octobre 2025"
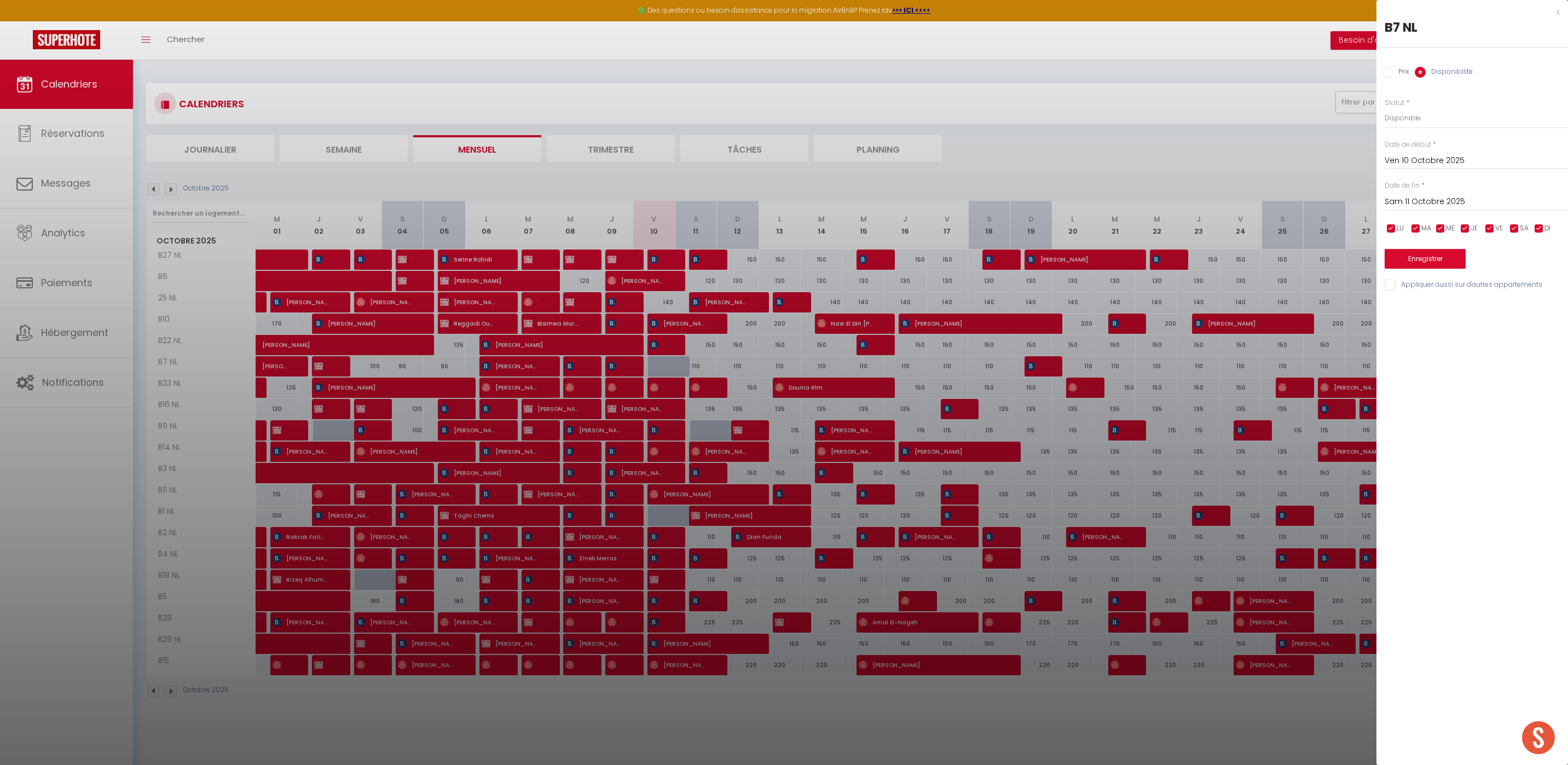
click at [1392, 69] on input "Prix" at bounding box center [1388, 72] width 11 height 11
radio input "true"
radio input "false"
click at [1421, 117] on input "110" at bounding box center [1476, 118] width 184 height 20
type input "120"
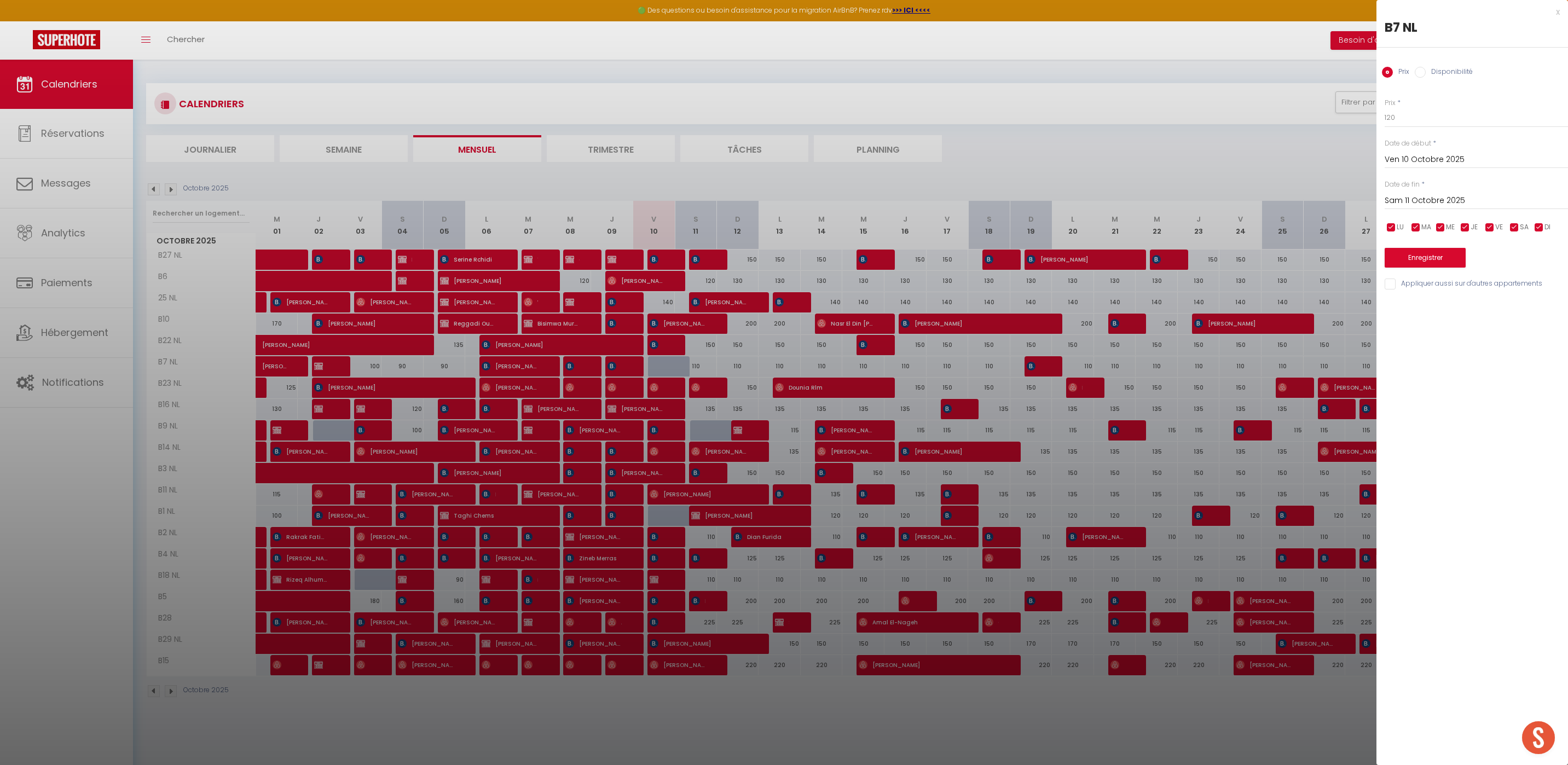
click at [1419, 68] on input "Disponibilité" at bounding box center [1420, 72] width 11 height 11
radio input "true"
radio input "false"
click at [1432, 259] on button "Enregistrer" at bounding box center [1425, 259] width 81 height 20
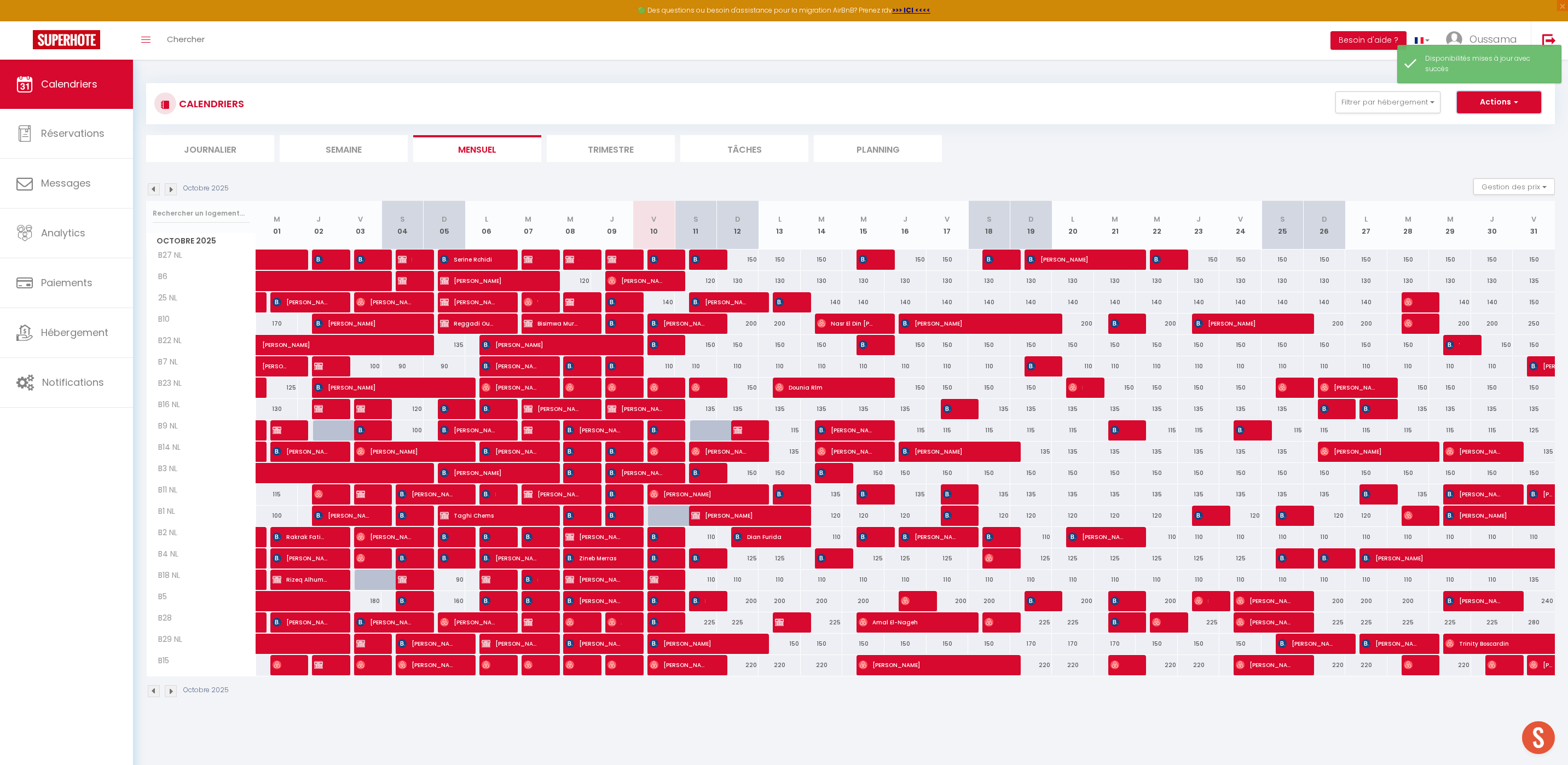
click at [1490, 109] on button "Actions" at bounding box center [1499, 103] width 84 height 22
click at [1481, 128] on link "Nouvelle réservation" at bounding box center [1487, 127] width 95 height 17
select select
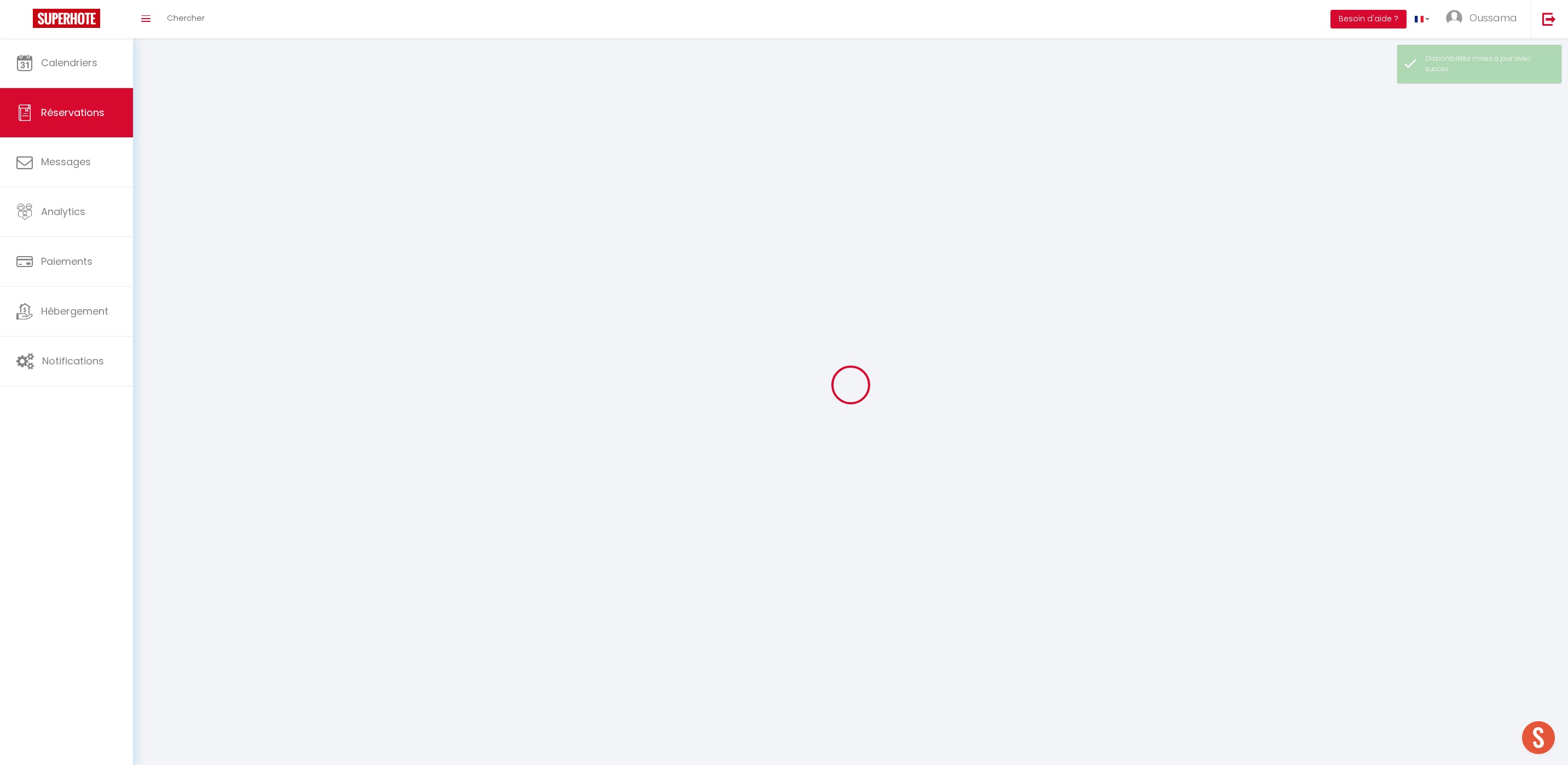
select select
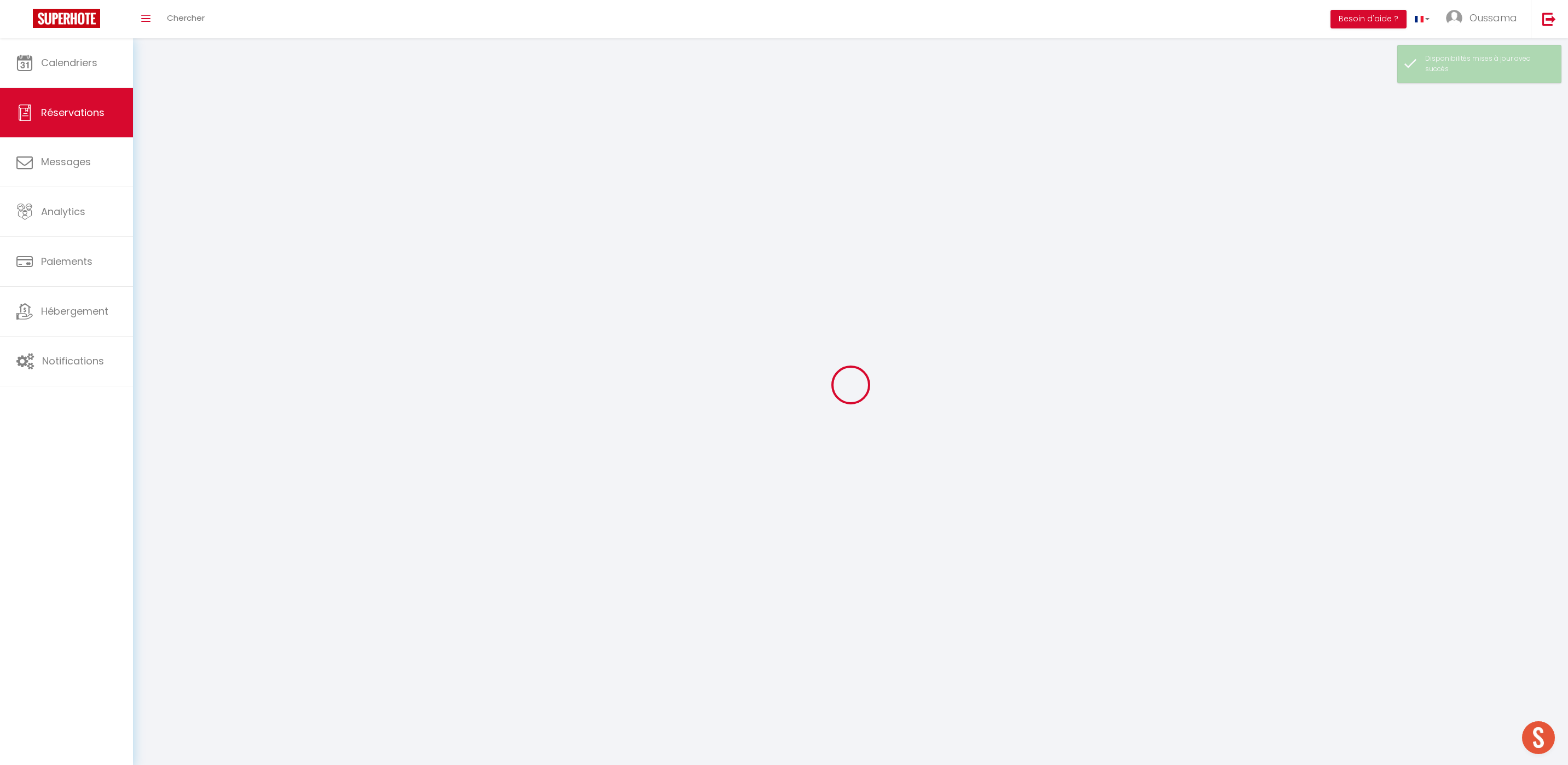
select select
checkbox input "false"
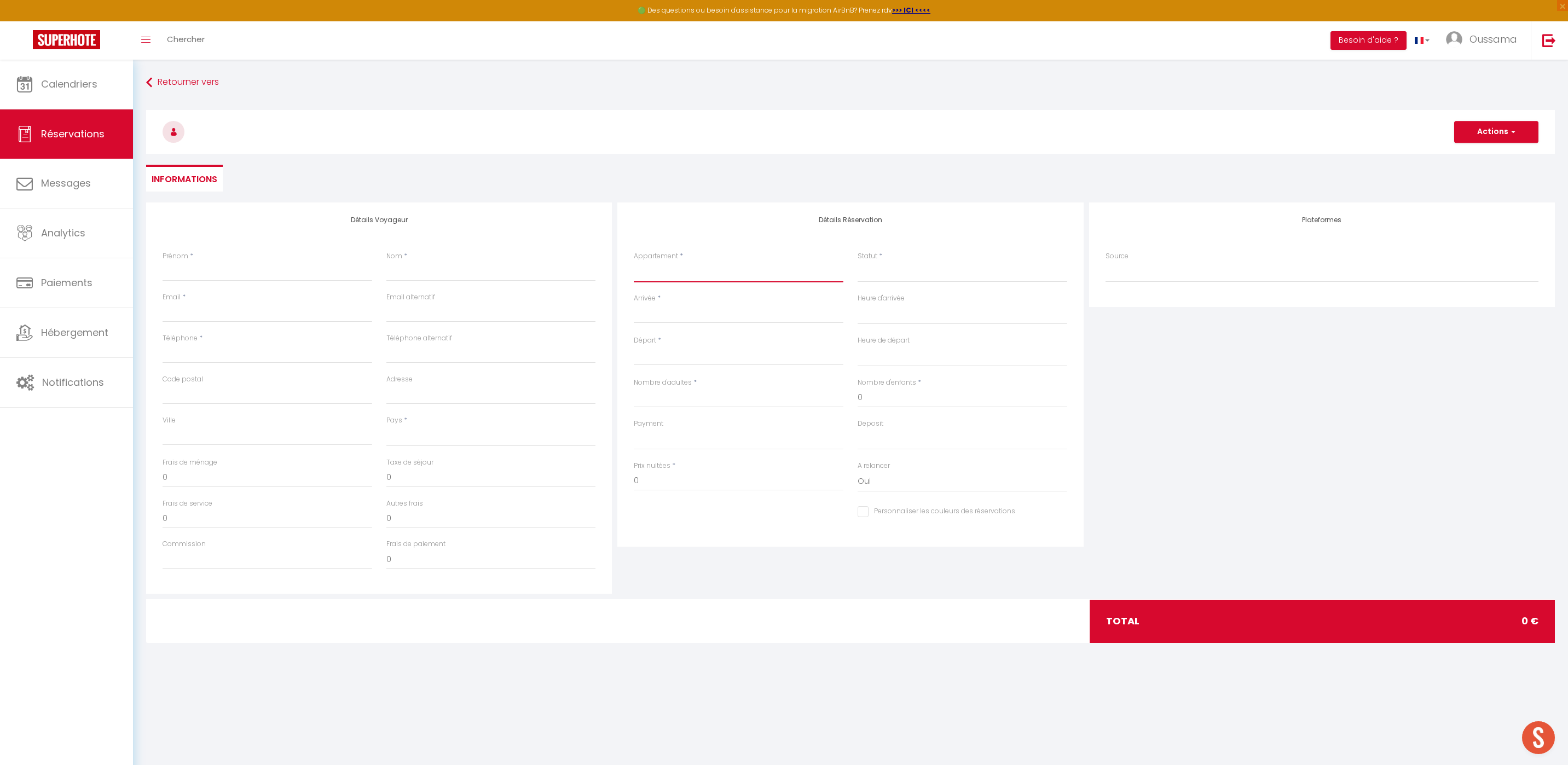
click at [663, 270] on select "[GEOGRAPHIC_DATA] studio A2 by TCE [GEOGRAPHIC_DATA] studio A3 by TCE B27 NL [G…" at bounding box center [738, 272] width 209 height 21
click at [634, 262] on select "[GEOGRAPHIC_DATA] studio A2 by TCE [GEOGRAPHIC_DATA] studio A3 by TCE B27 NL [G…" at bounding box center [738, 272] width 209 height 21
click at [694, 317] on input "Arrivée" at bounding box center [738, 314] width 209 height 14
click at [662, 320] on input "Arrivée" at bounding box center [738, 314] width 209 height 14
click at [653, 317] on input "Arrivée" at bounding box center [738, 314] width 209 height 14
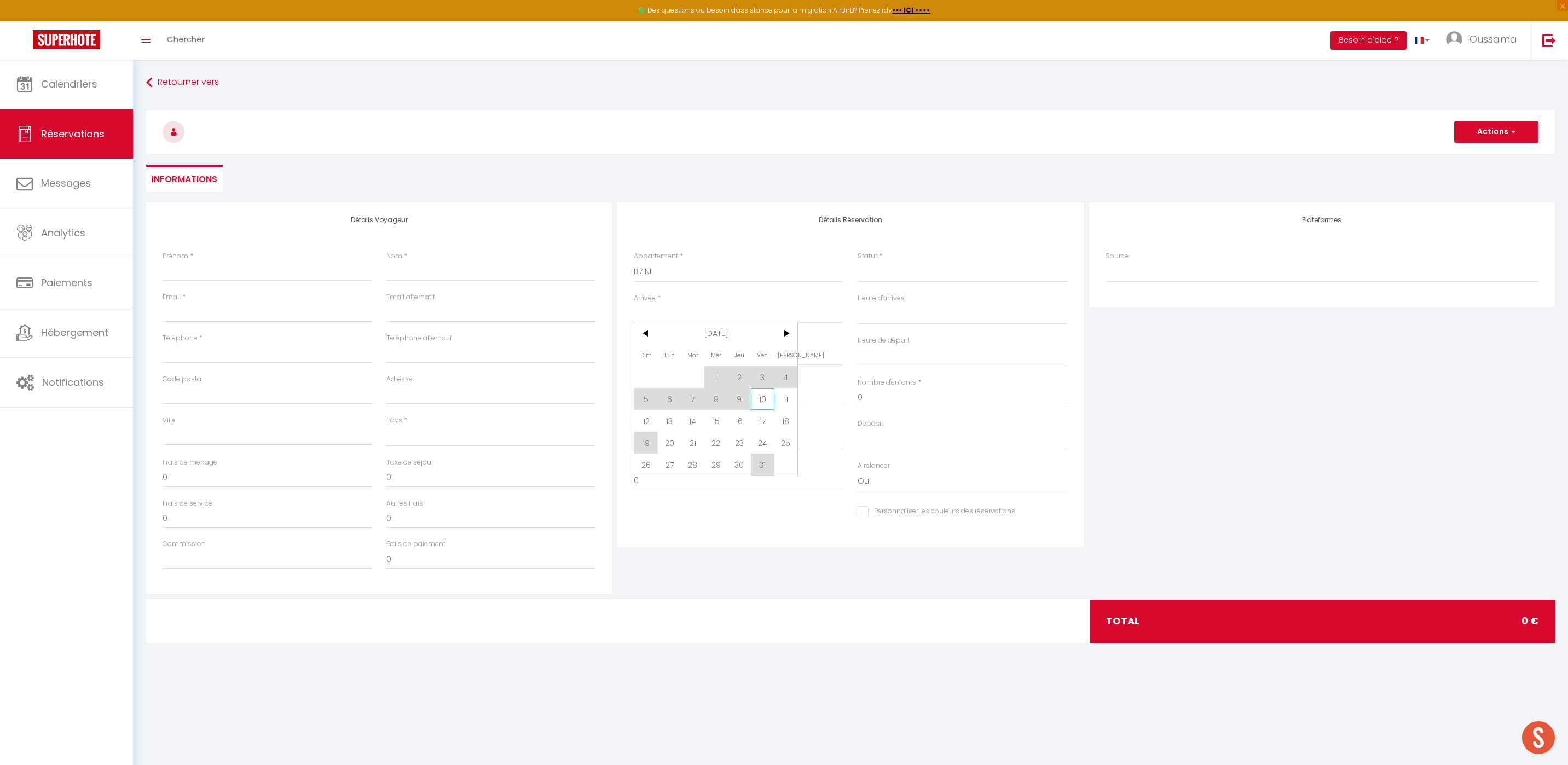
click at [769, 400] on span "10" at bounding box center [763, 399] width 23 height 22
click at [789, 402] on input "Nombre d'adultes" at bounding box center [738, 398] width 209 height 20
click at [930, 274] on select "Confirmé Non Confirmé [PERSON_NAME] par le voyageur No Show Request" at bounding box center [962, 272] width 209 height 21
click at [858, 262] on select "Confirmé Non Confirmé [PERSON_NAME] par le voyageur No Show Request" at bounding box center [962, 272] width 209 height 21
click at [193, 283] on div "Prénom *" at bounding box center [267, 271] width 224 height 41
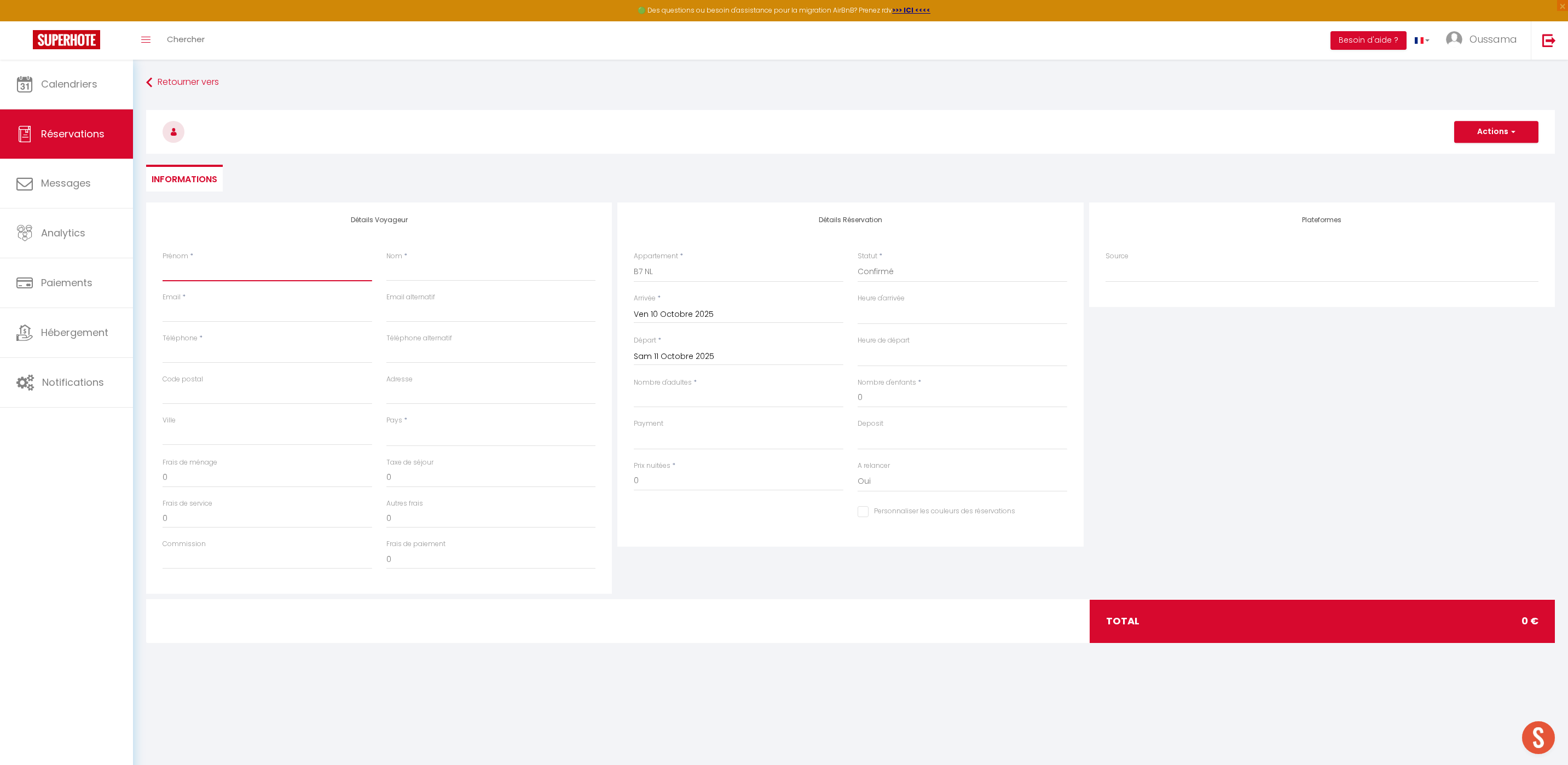
click at [194, 279] on input "Prénom" at bounding box center [267, 271] width 209 height 20
click at [411, 267] on input "Nom" at bounding box center [491, 271] width 209 height 20
click at [313, 314] on input "Email client" at bounding box center [267, 313] width 209 height 20
click at [291, 350] on input "Téléphone" at bounding box center [267, 354] width 209 height 20
click at [421, 436] on select "[GEOGRAPHIC_DATA] [GEOGRAPHIC_DATA] [GEOGRAPHIC_DATA] [GEOGRAPHIC_DATA] [GEOGRA…" at bounding box center [491, 436] width 209 height 21
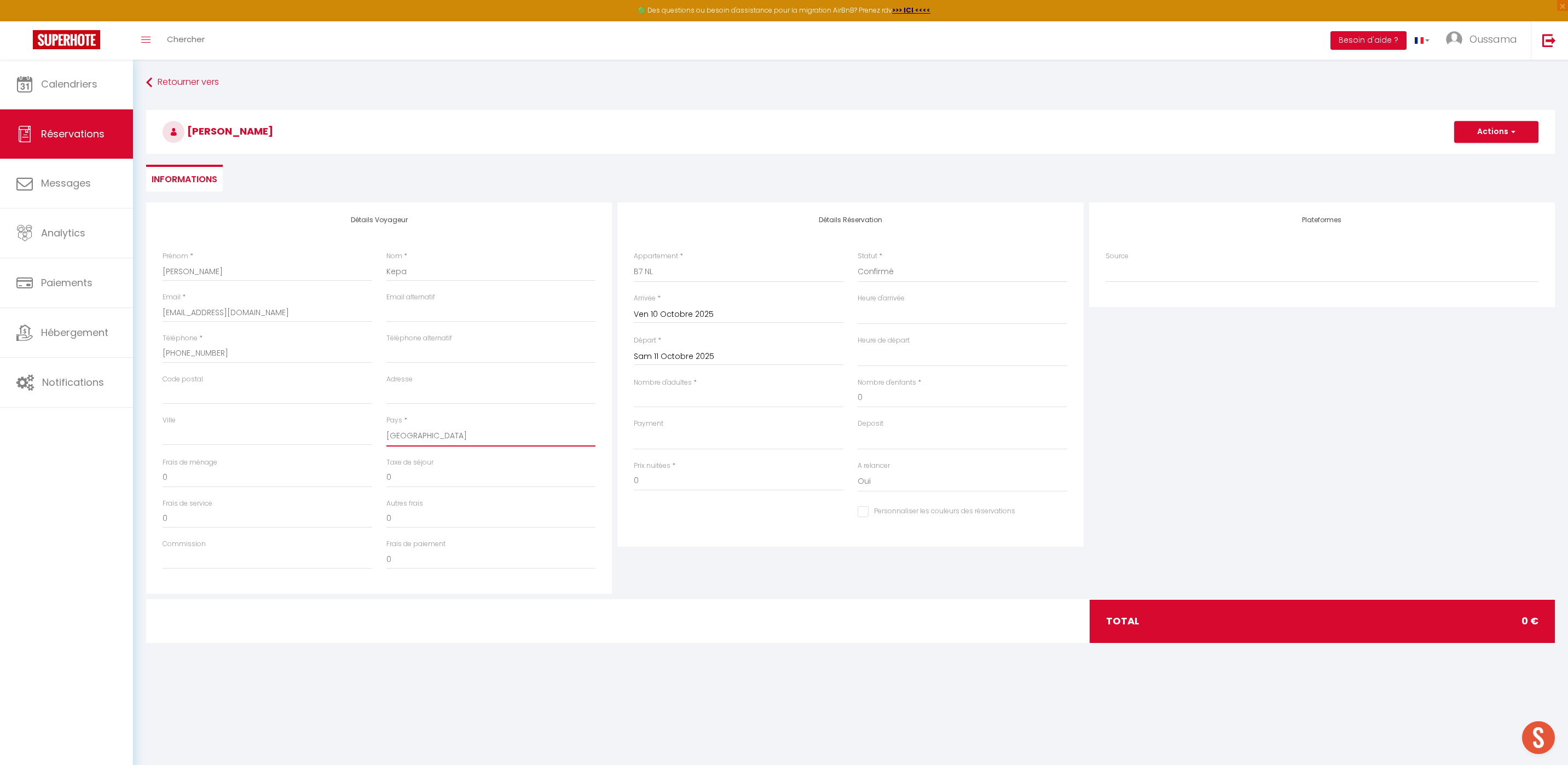
click at [386, 425] on select "[GEOGRAPHIC_DATA] [GEOGRAPHIC_DATA] [GEOGRAPHIC_DATA] [GEOGRAPHIC_DATA] [GEOGRA…" at bounding box center [491, 436] width 209 height 21
click at [672, 486] on input "0" at bounding box center [738, 481] width 209 height 20
click at [1025, 356] on select "00:00 00:30 01:00 01:30 02:00 02:30 03:00 03:30 04:00 04:30 05:00 05:30 06:00 0…" at bounding box center [962, 356] width 209 height 21
click at [1510, 136] on span "button" at bounding box center [1511, 132] width 7 height 10
click at [1492, 152] on link "Enregistrer" at bounding box center [1485, 155] width 87 height 14
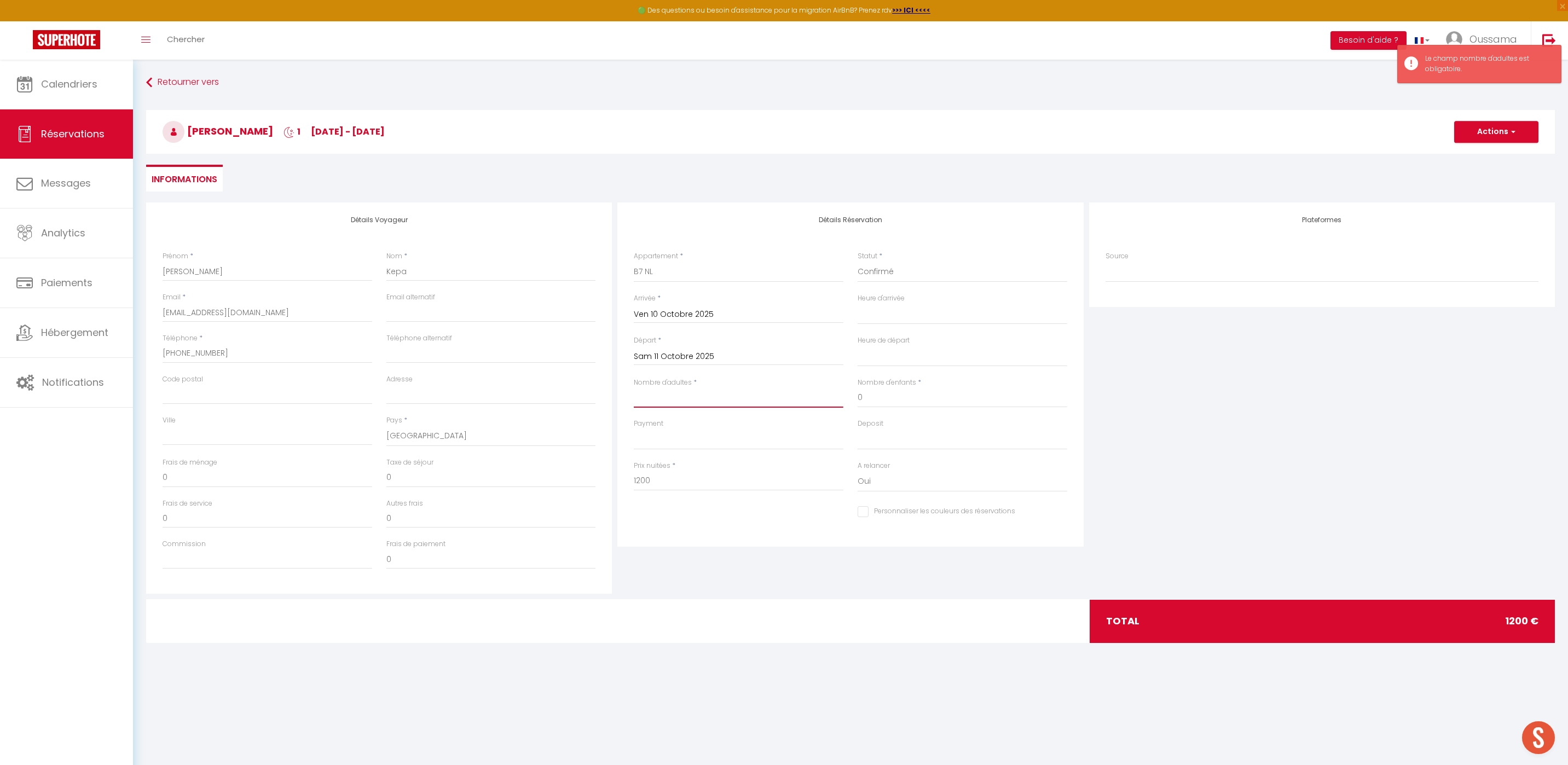
click at [704, 400] on input "Nombre d'adultes" at bounding box center [738, 398] width 209 height 20
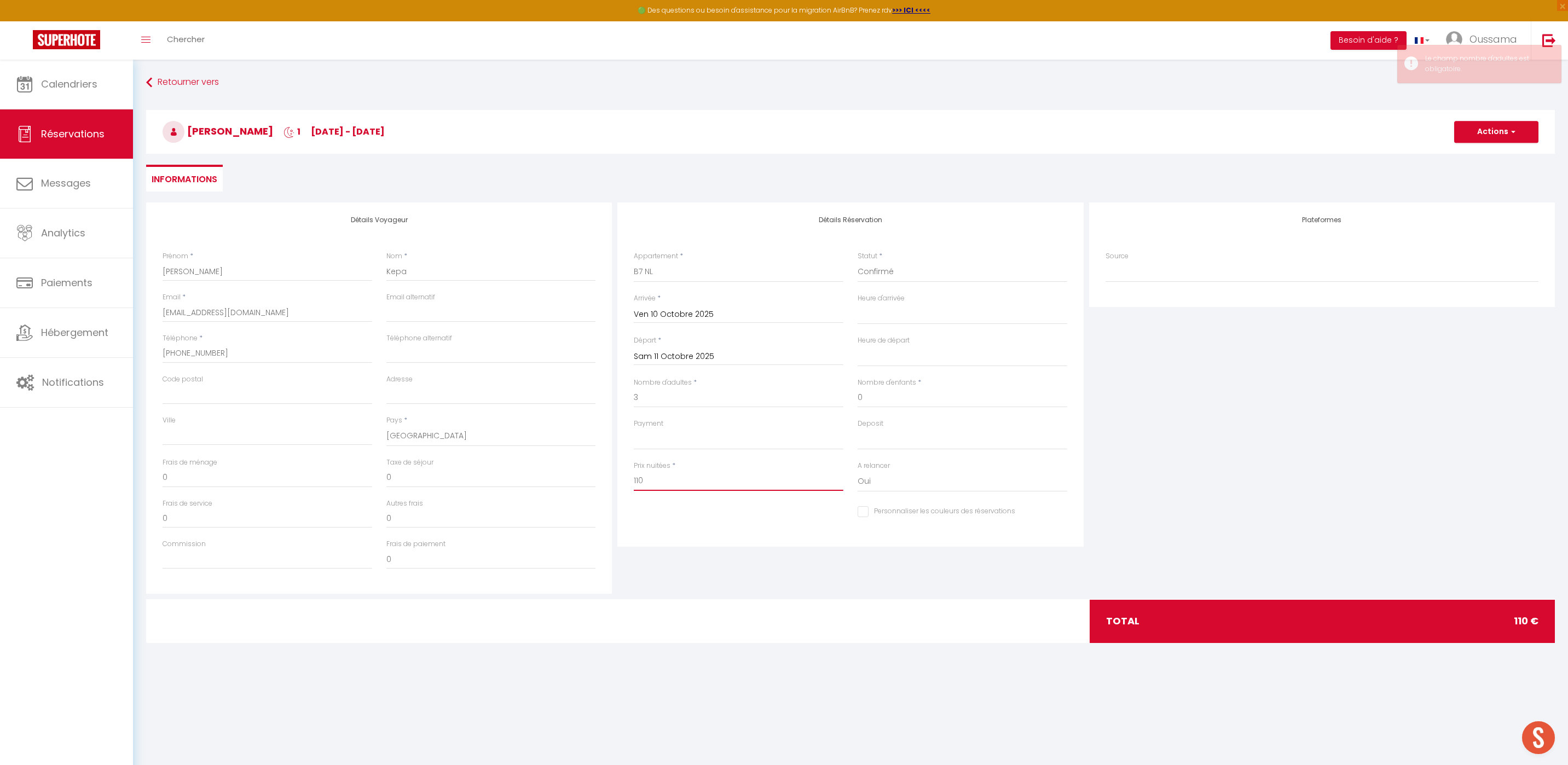
click at [668, 481] on input "110" at bounding box center [738, 481] width 209 height 20
click at [1496, 136] on button "Actions" at bounding box center [1496, 132] width 84 height 22
click at [1485, 152] on link "Enregistrer" at bounding box center [1485, 155] width 87 height 14
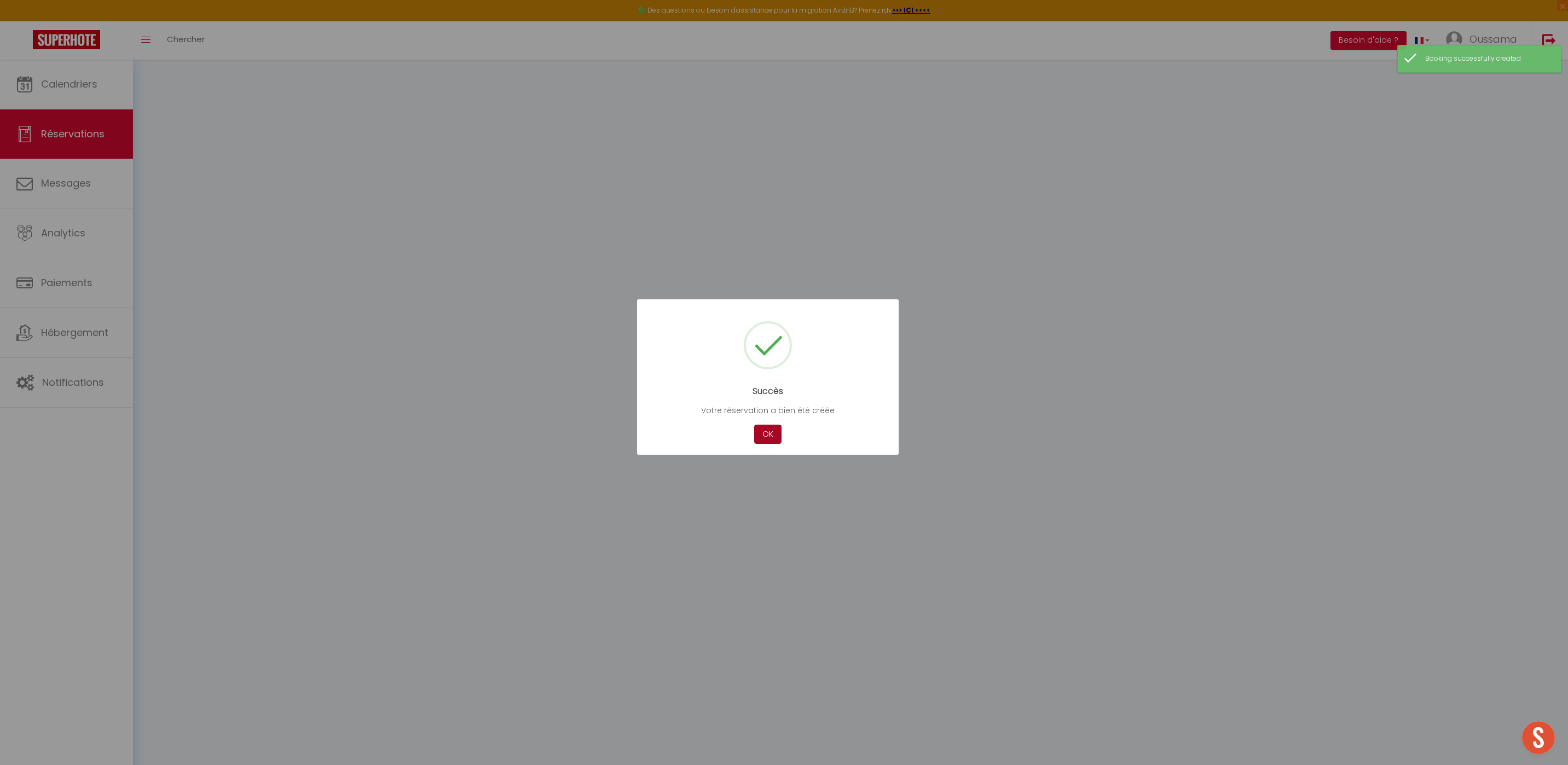
click at [778, 433] on button "OK" at bounding box center [767, 434] width 28 height 19
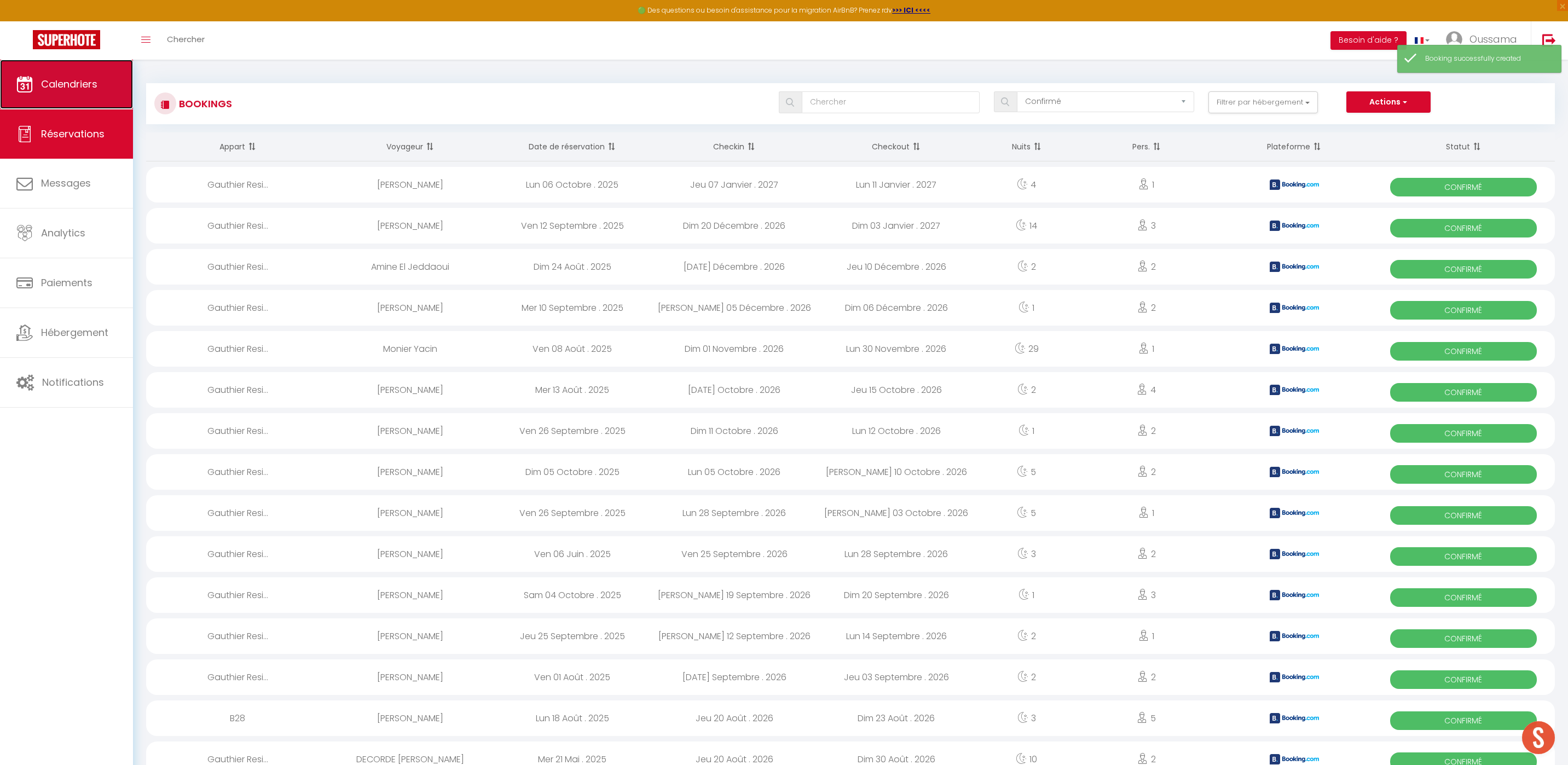
click at [82, 94] on link "Calendriers" at bounding box center [66, 84] width 133 height 49
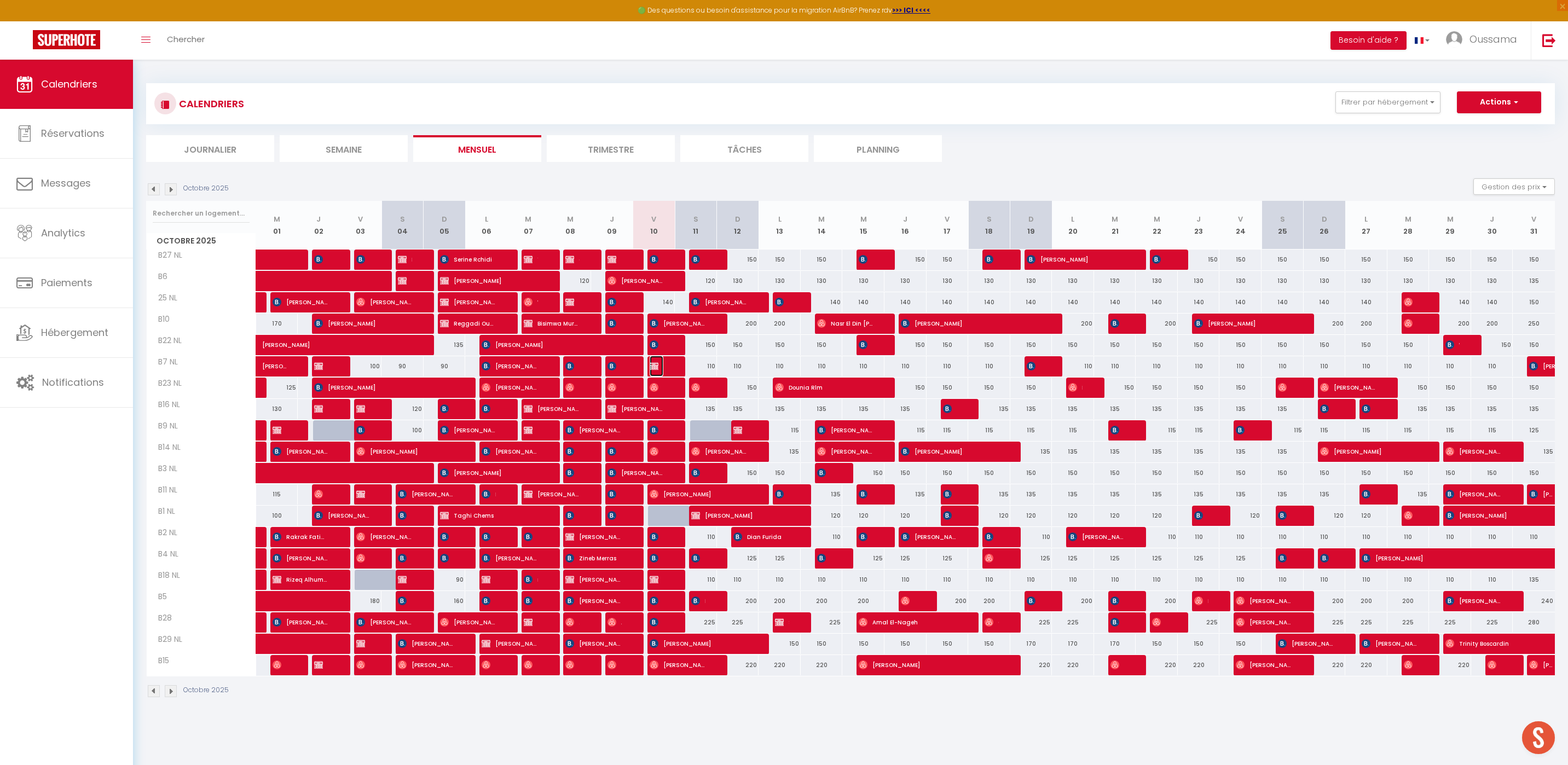
click at [654, 366] on img at bounding box center [654, 366] width 9 height 9
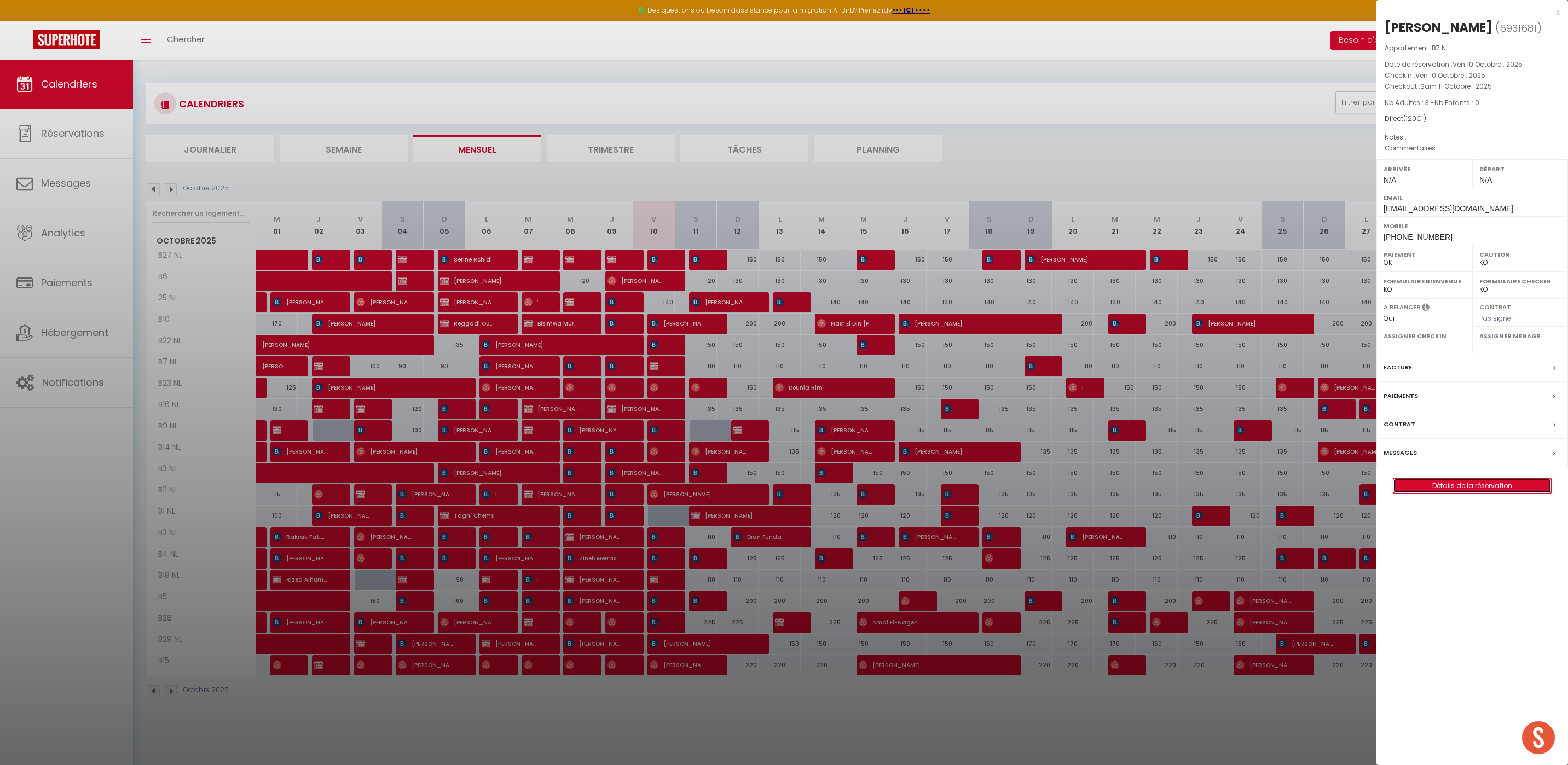
click at [1476, 481] on link "Détails de la réservation" at bounding box center [1472, 486] width 158 height 14
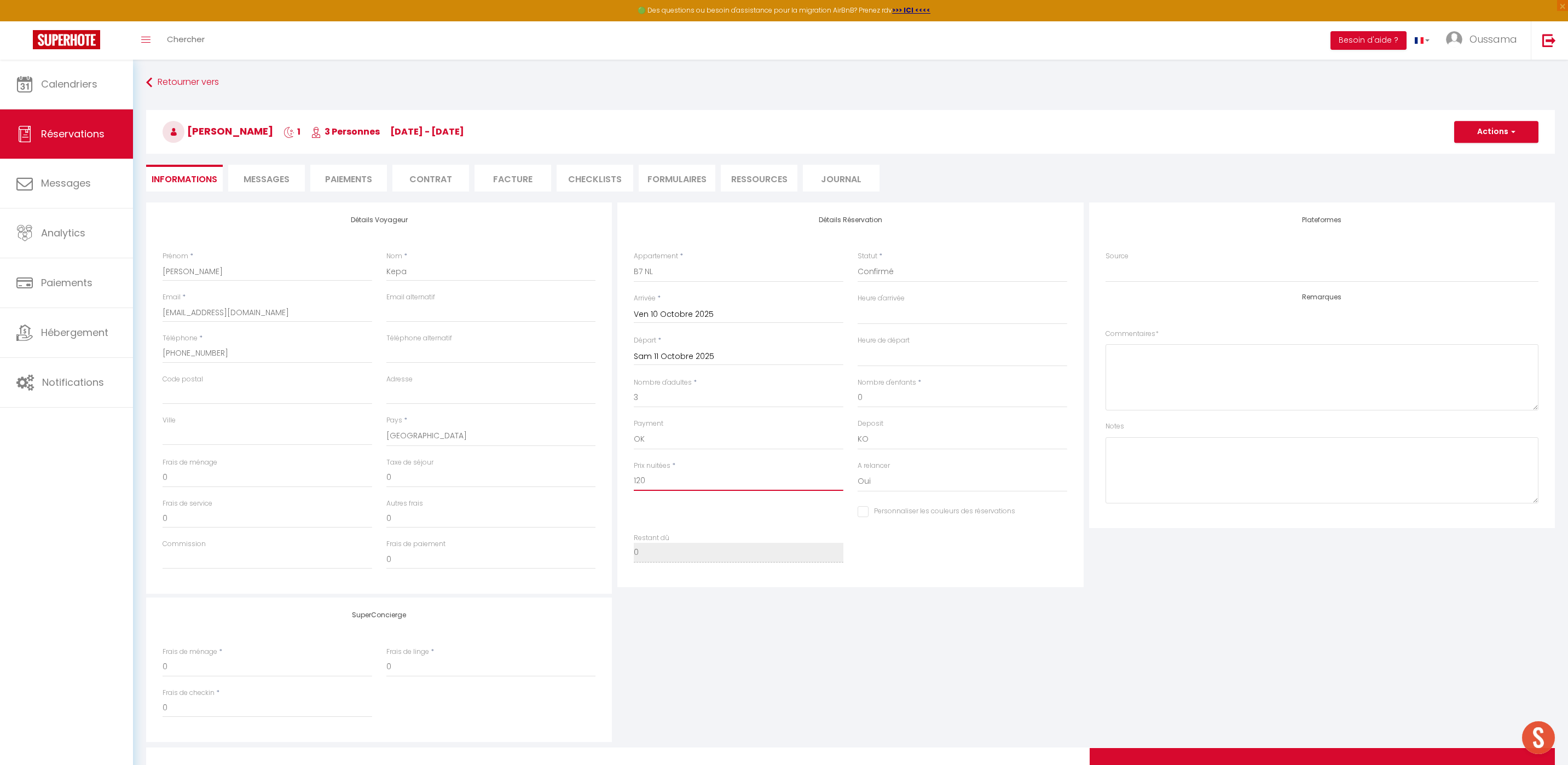
click at [654, 486] on input "120" at bounding box center [738, 481] width 209 height 20
click at [1507, 129] on button "Actions" at bounding box center [1496, 132] width 84 height 22
click at [1489, 154] on link "Enregistrer" at bounding box center [1485, 155] width 87 height 14
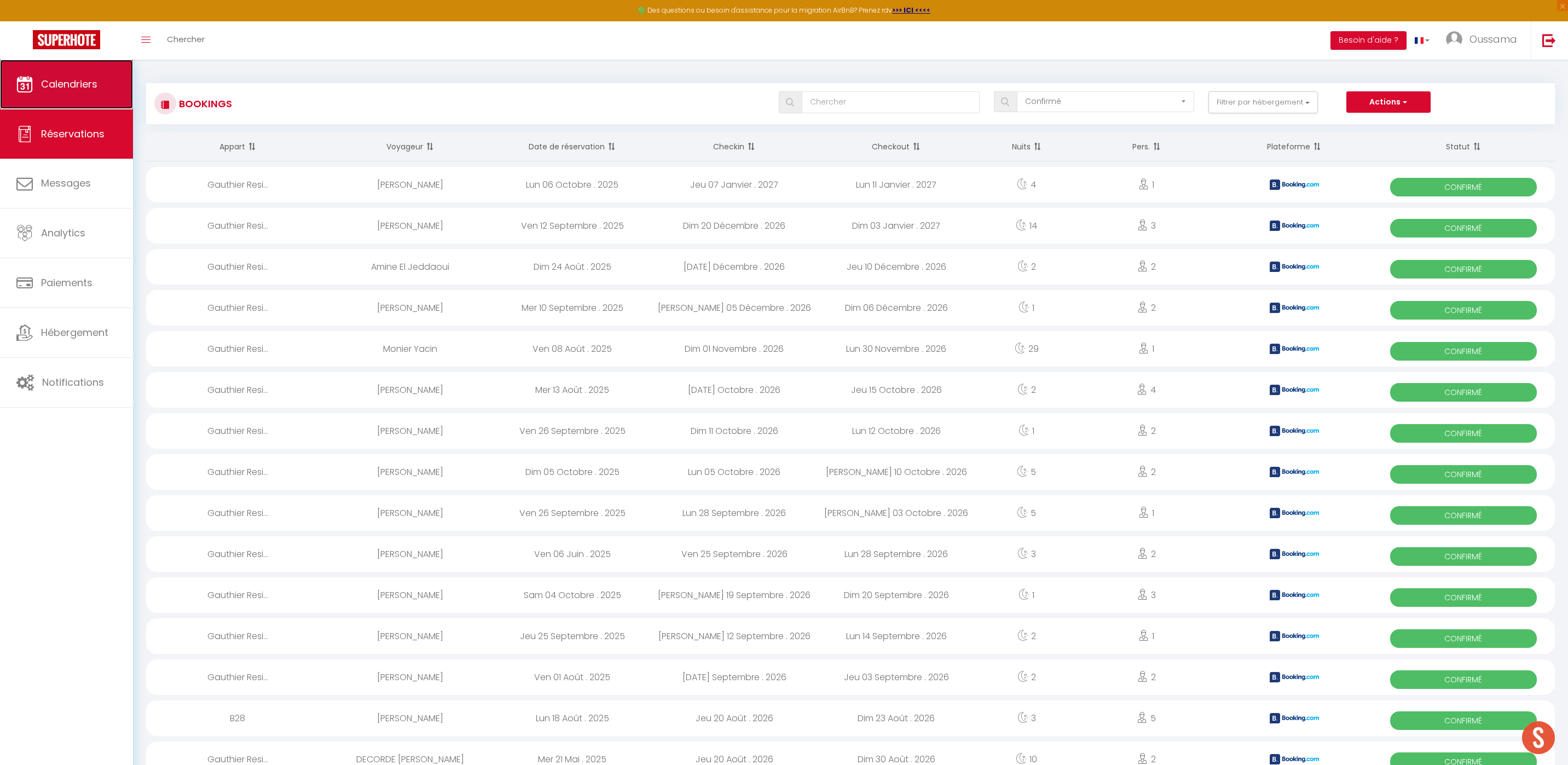
click at [99, 83] on link "Calendriers" at bounding box center [66, 84] width 133 height 49
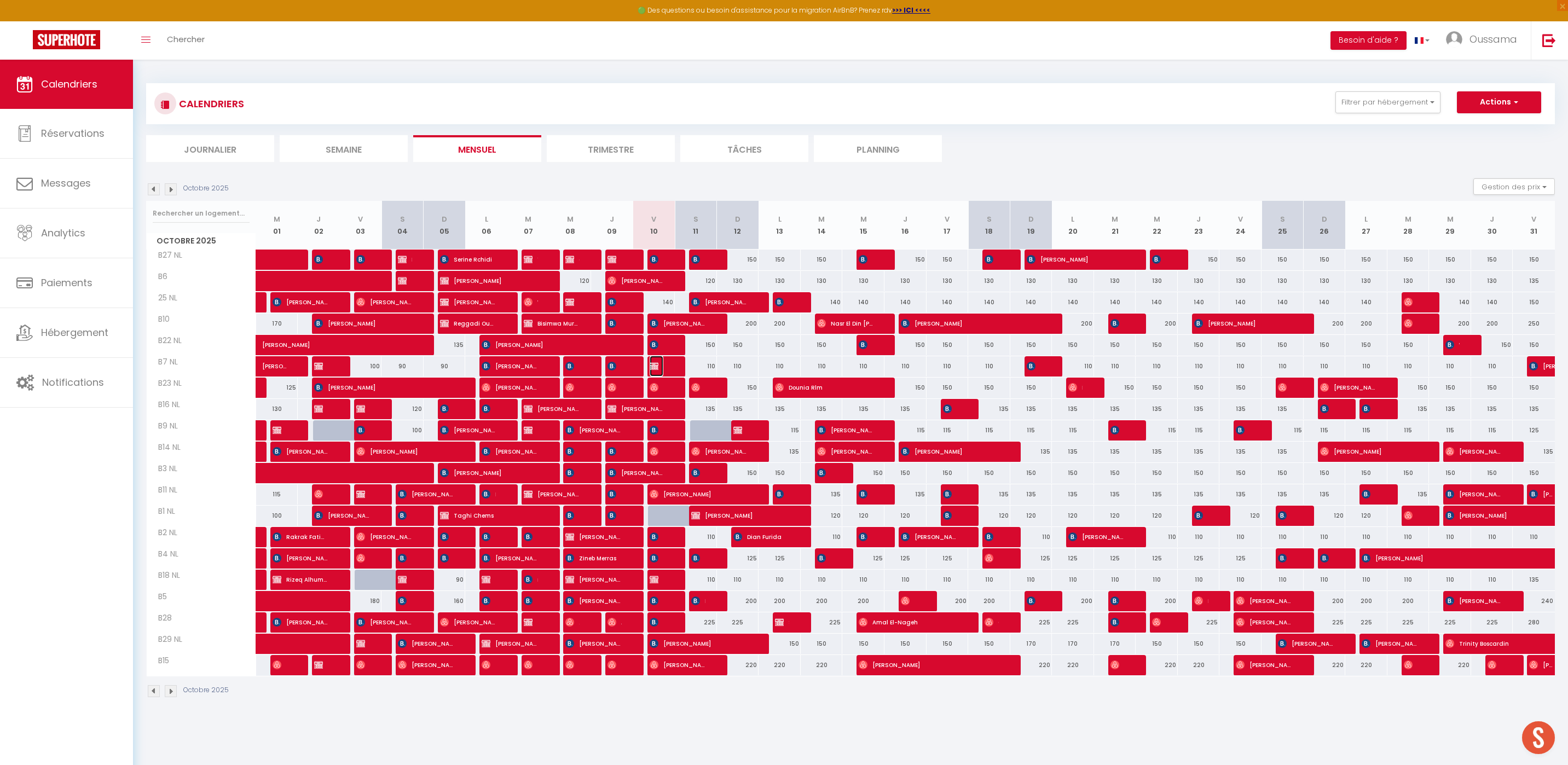
click at [657, 369] on img at bounding box center [654, 366] width 9 height 9
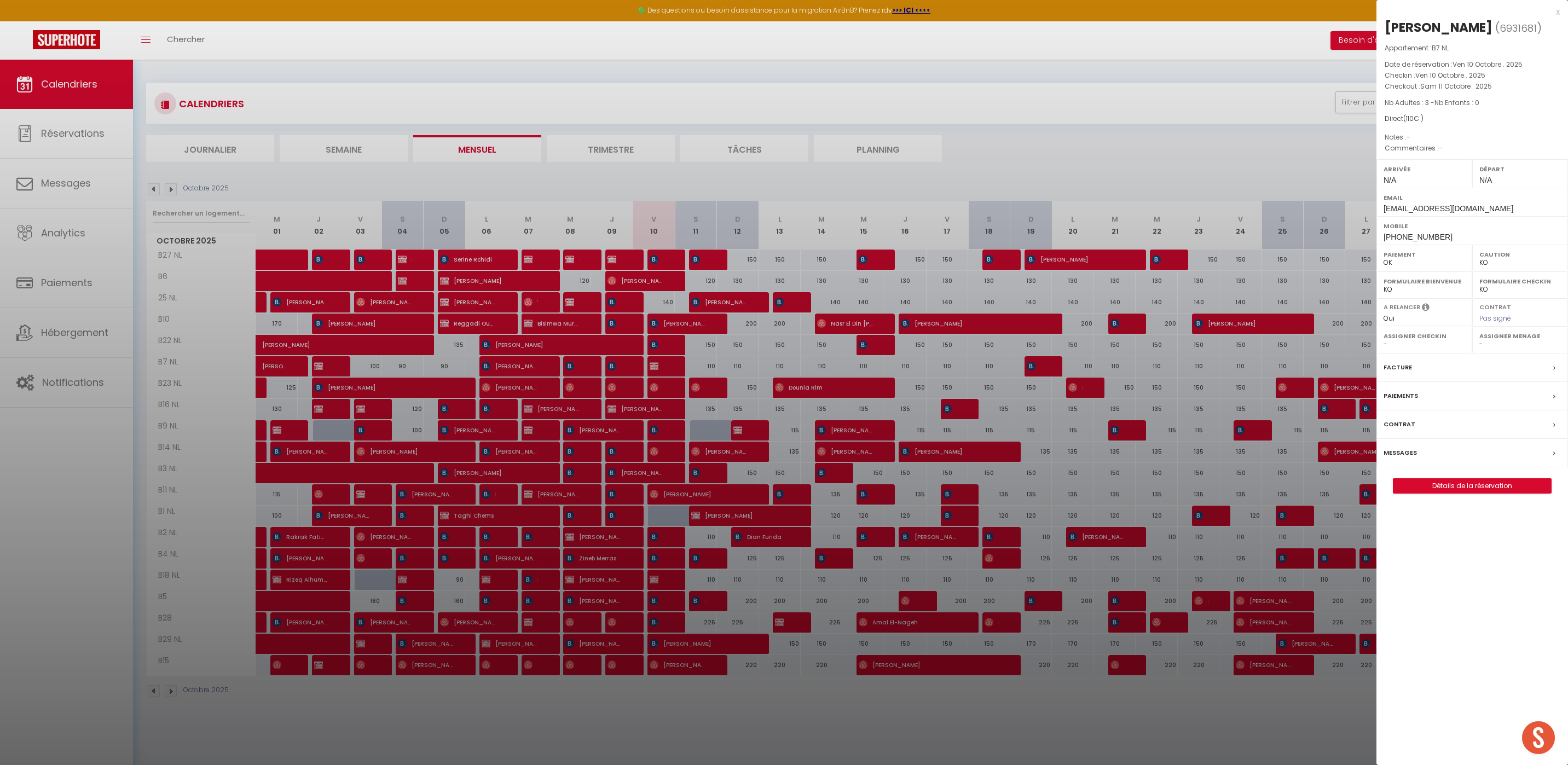
click at [1554, 12] on div "x" at bounding box center [1468, 12] width 184 height 13
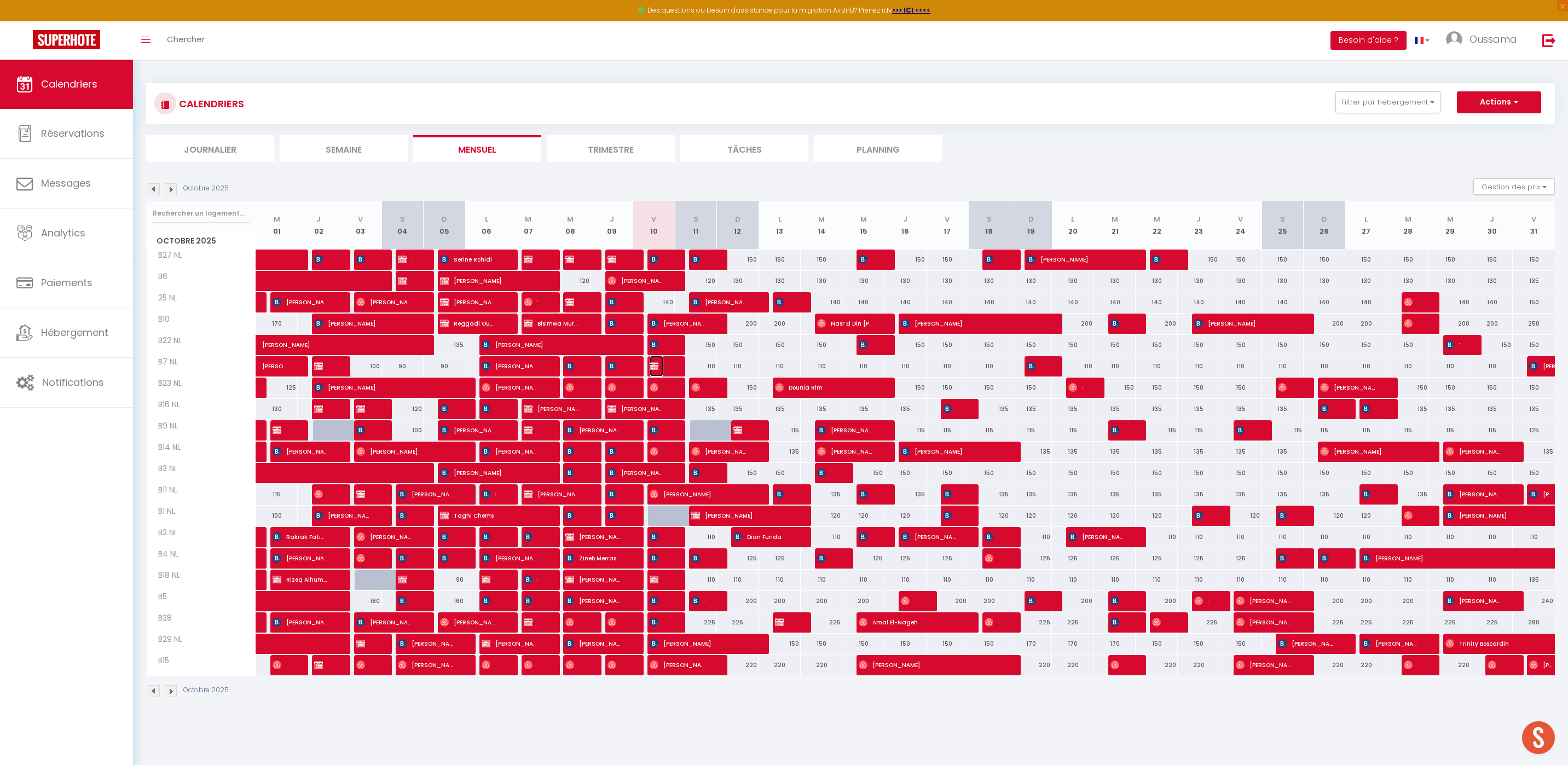
click at [662, 365] on span "[PERSON_NAME]" at bounding box center [656, 366] width 14 height 21
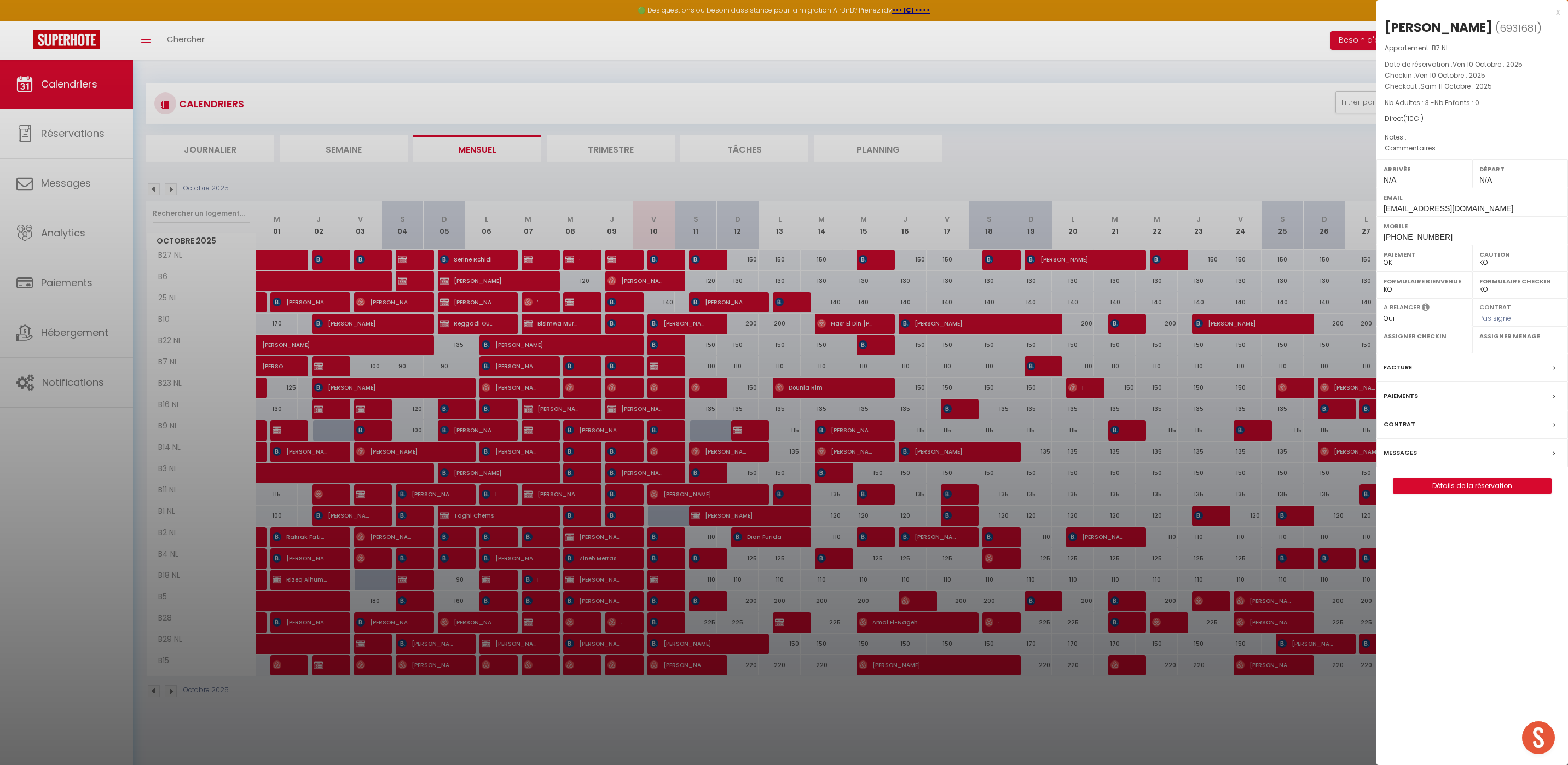
click at [1468, 476] on div "[PERSON_NAME] ( 6931681 ) Appartement : B7 NL Date de réservation : Ven 10 Octo…" at bounding box center [1472, 256] width 192 height 475
click at [1468, 485] on link "Détails de la réservation" at bounding box center [1472, 486] width 158 height 14
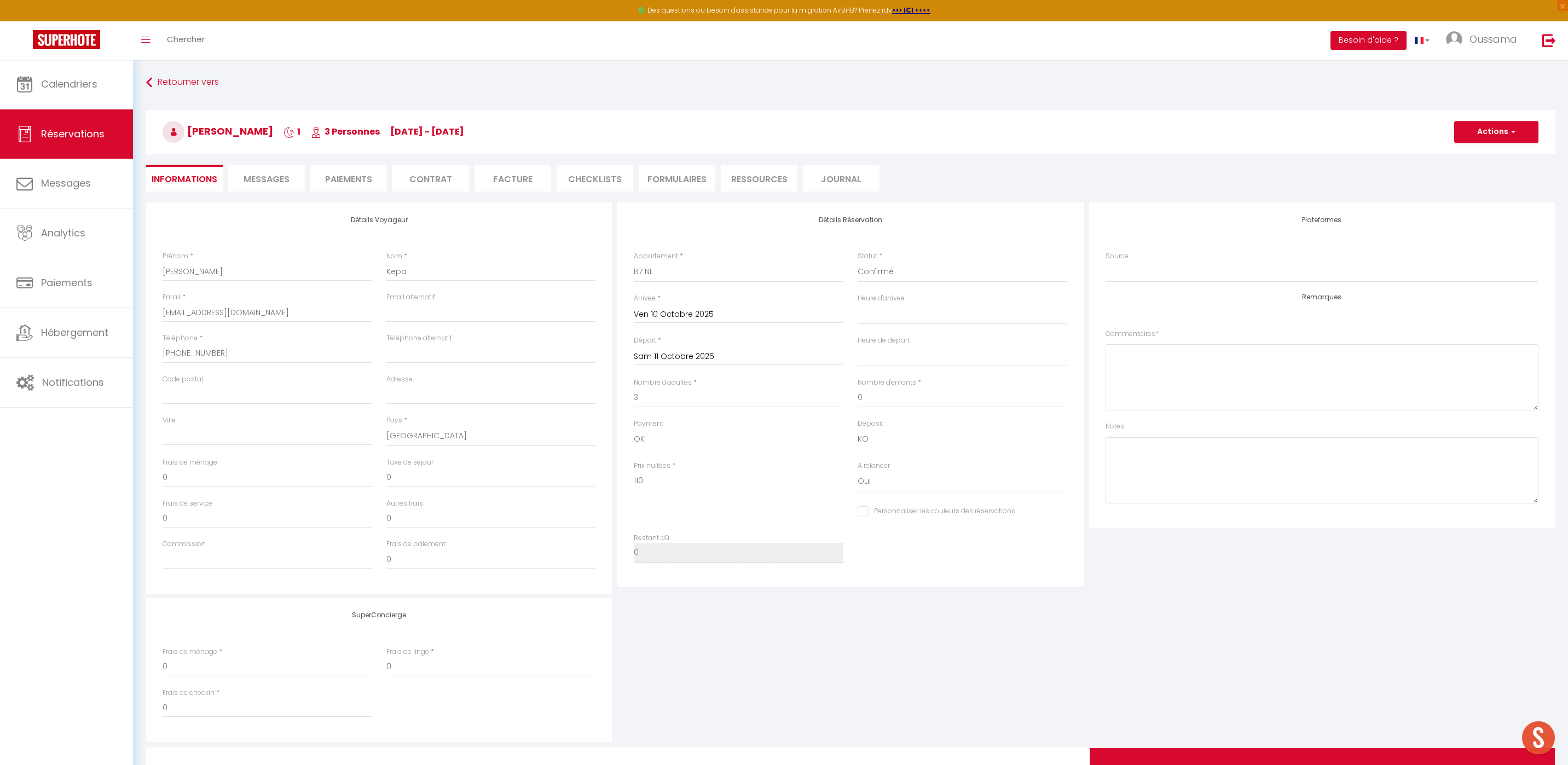
click at [476, 190] on li "Facture" at bounding box center [513, 178] width 77 height 27
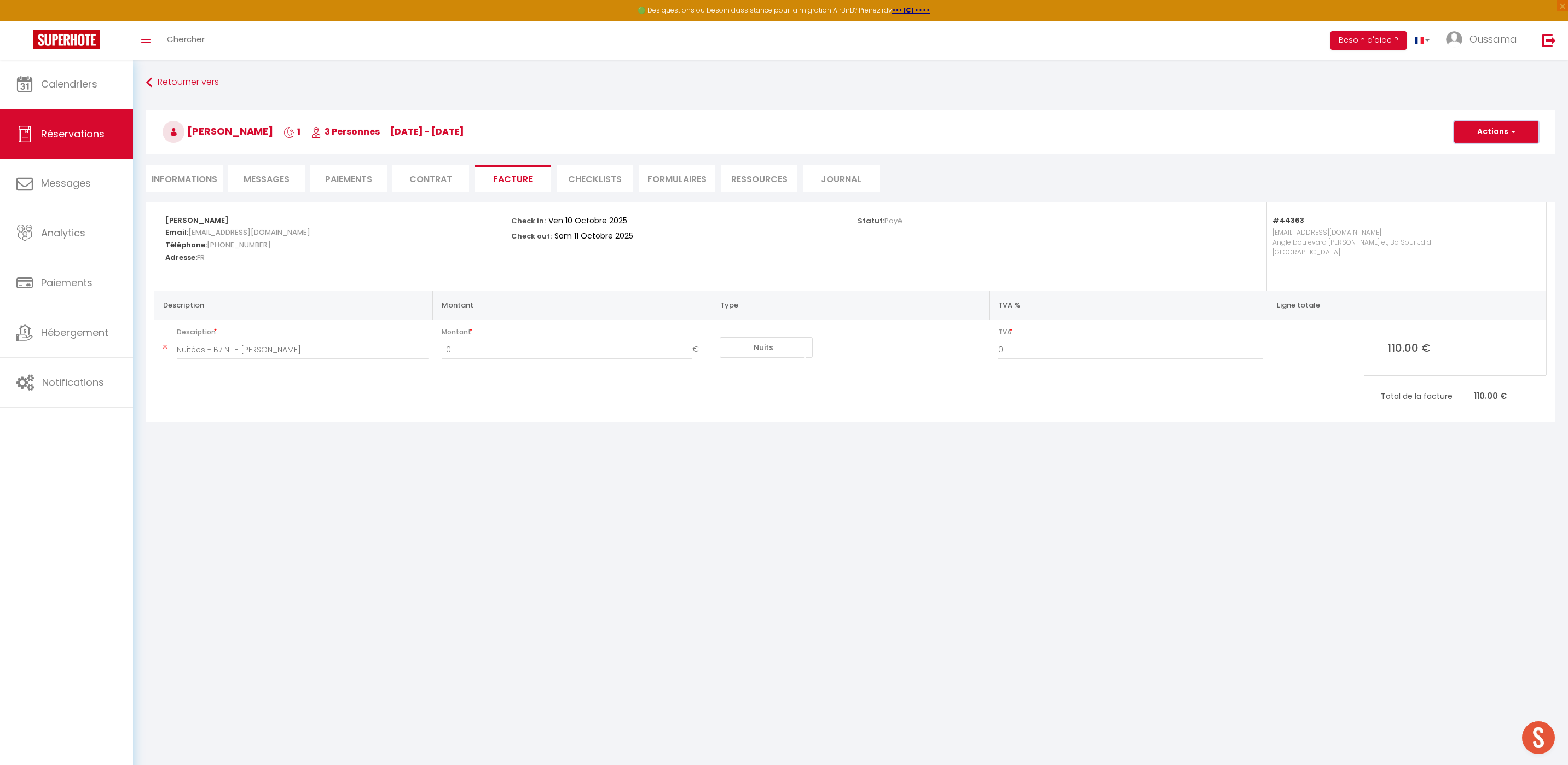
click at [1491, 138] on button "Actions" at bounding box center [1496, 132] width 84 height 22
click at [1487, 167] on link "Aperçu et éditer" at bounding box center [1488, 170] width 92 height 14
click at [126, 95] on link "Calendriers" at bounding box center [66, 84] width 133 height 49
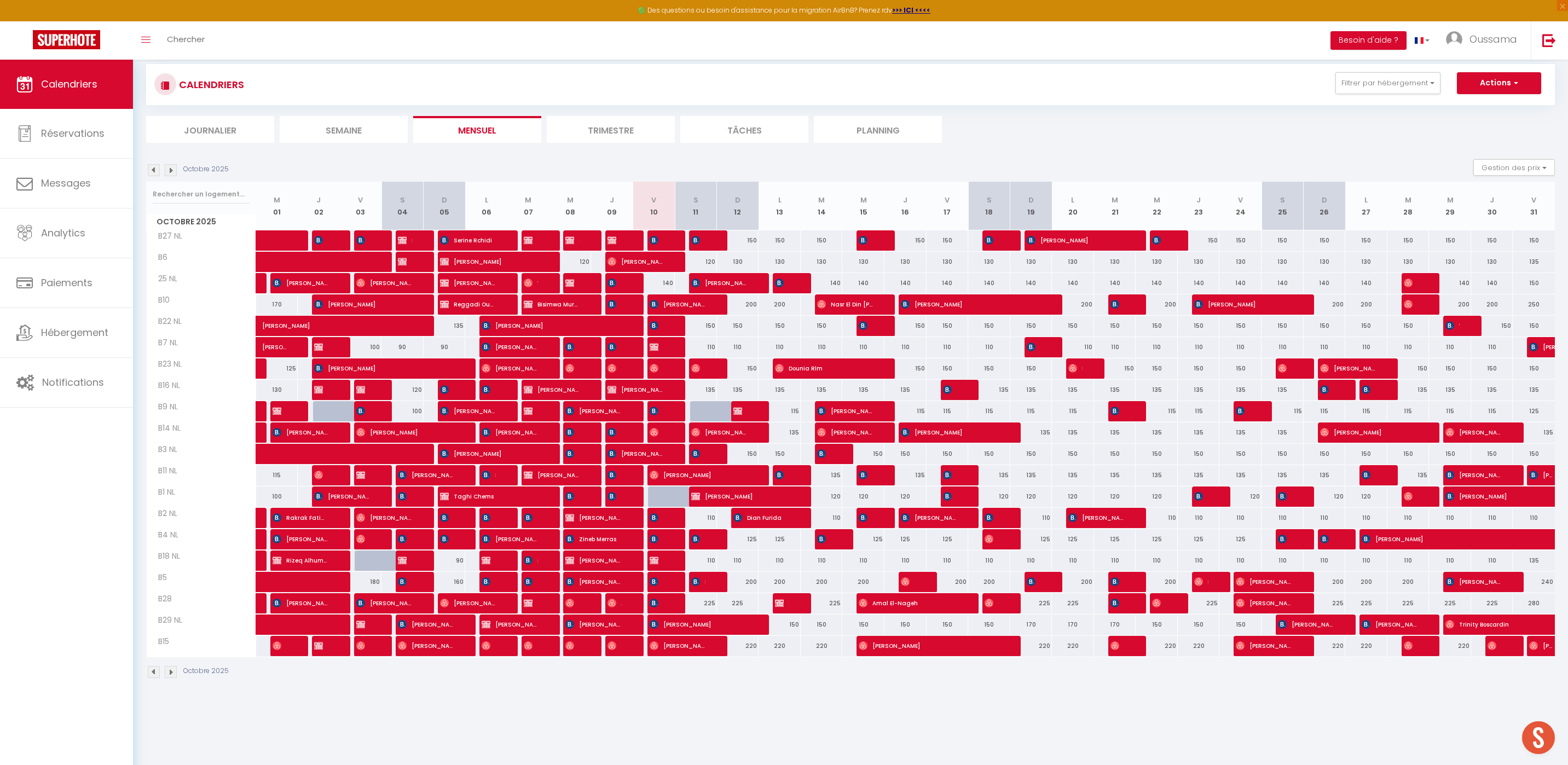
scroll to position [22, 0]
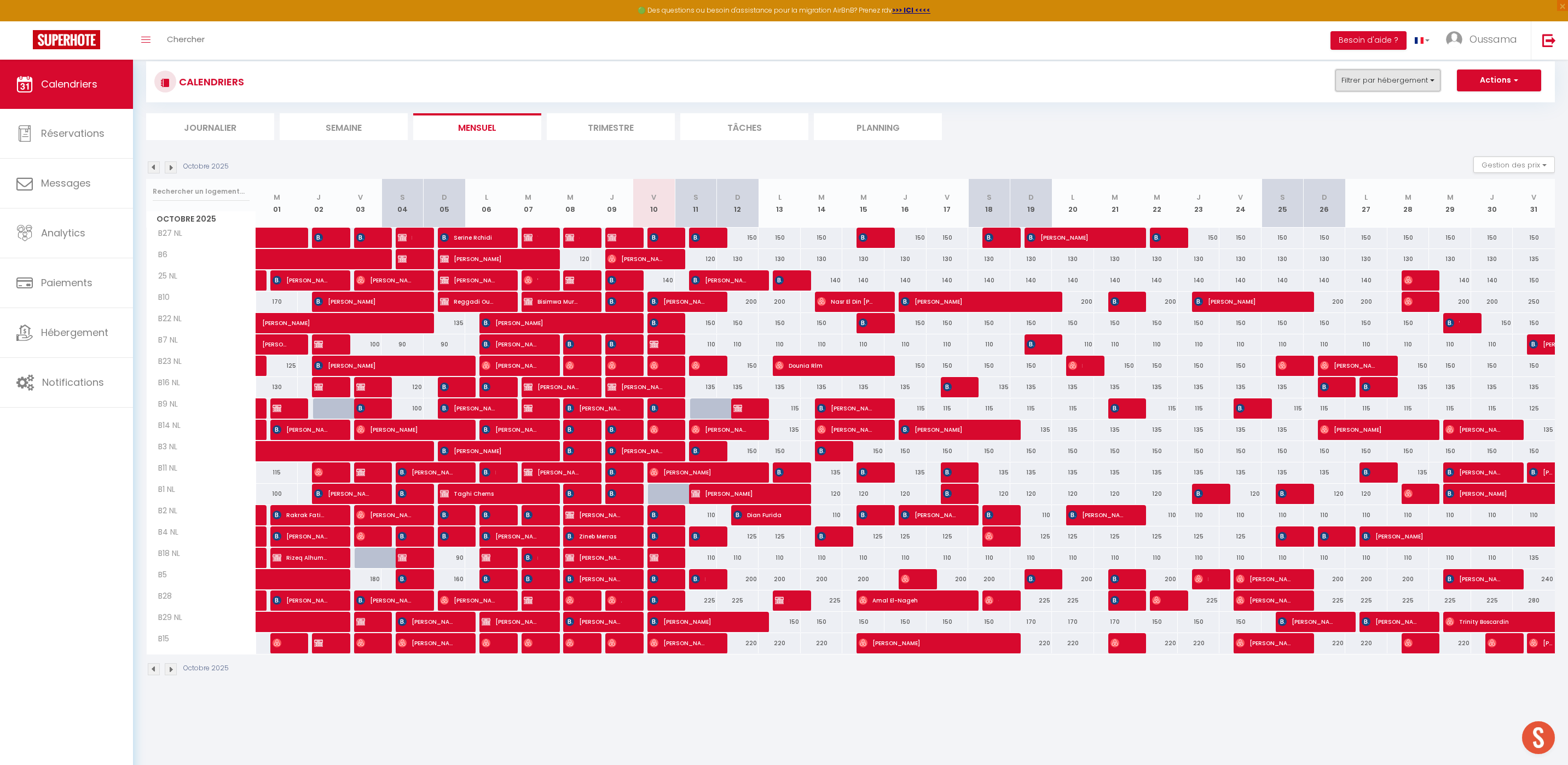
click at [1383, 86] on button "Filtrer par hébergement" at bounding box center [1388, 80] width 105 height 22
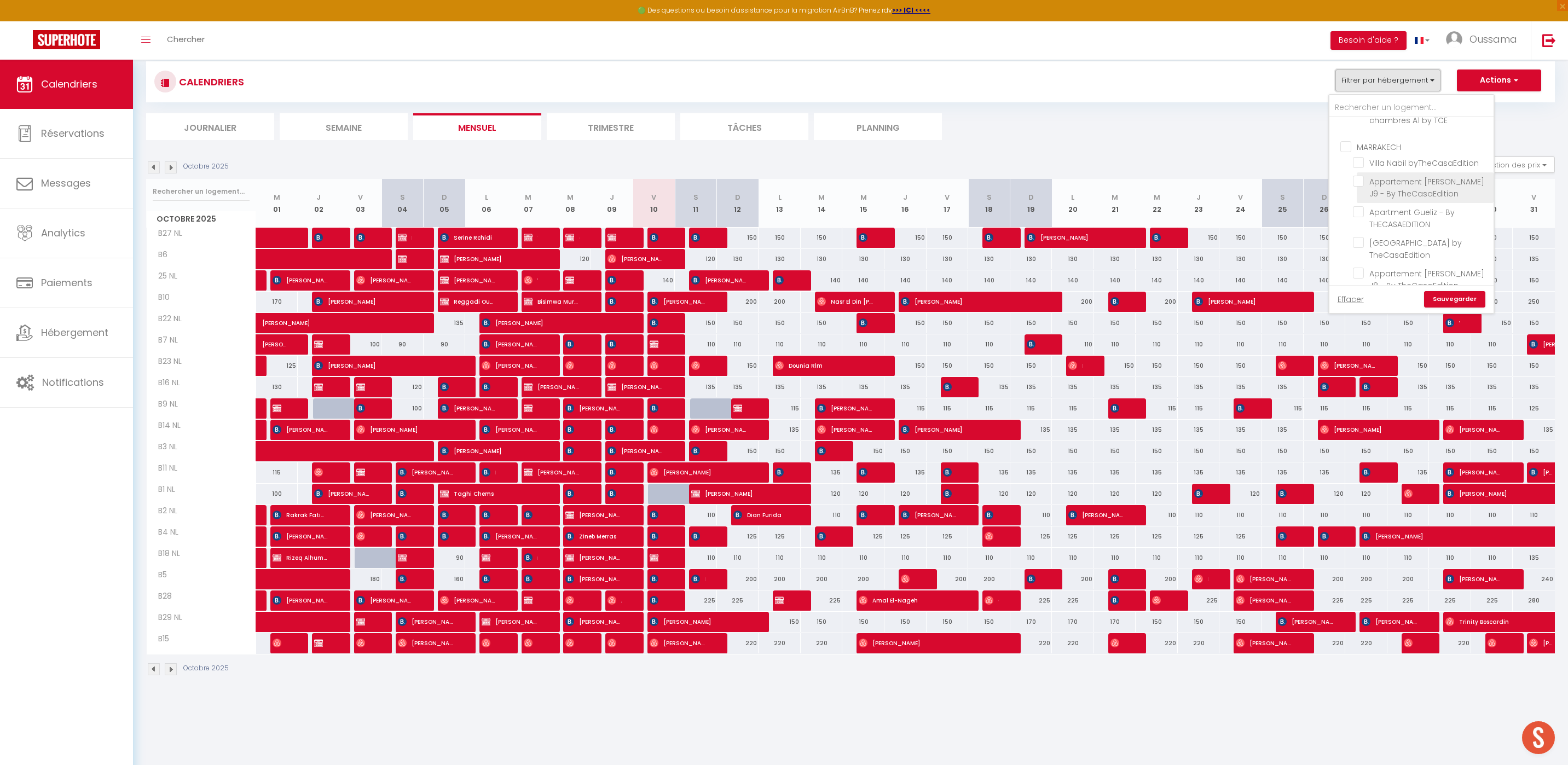
scroll to position [321, 0]
click at [1347, 223] on input "CASABLANCA BEL AZUR" at bounding box center [1422, 223] width 164 height 11
drag, startPoint x: 1353, startPoint y: 184, endPoint x: 1385, endPoint y: 192, distance: 33.0
click at [1352, 184] on input "CASABLANCA GAUTHIER" at bounding box center [1422, 189] width 164 height 11
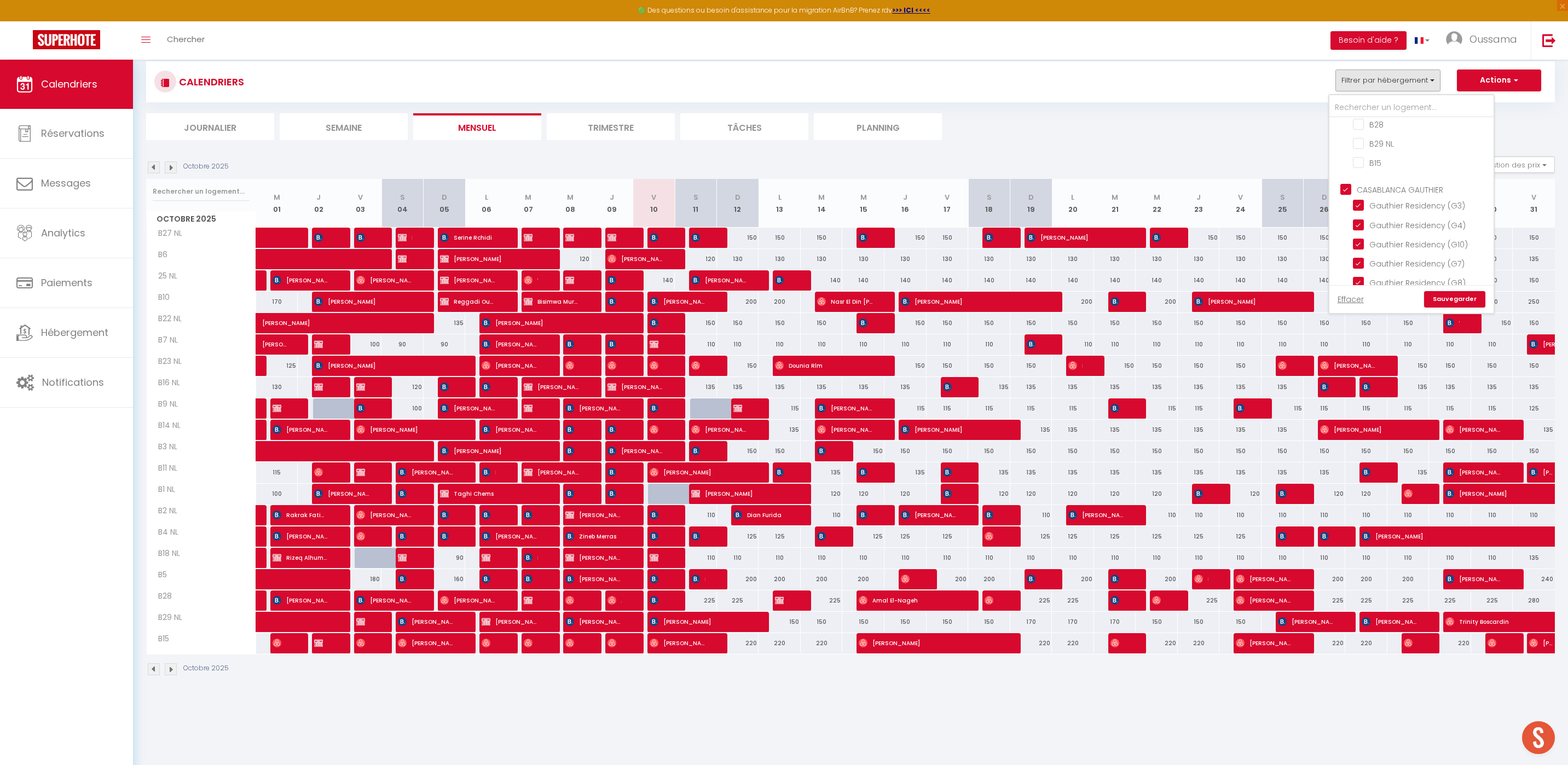
click at [1456, 303] on link "Sauvegarder" at bounding box center [1454, 299] width 61 height 17
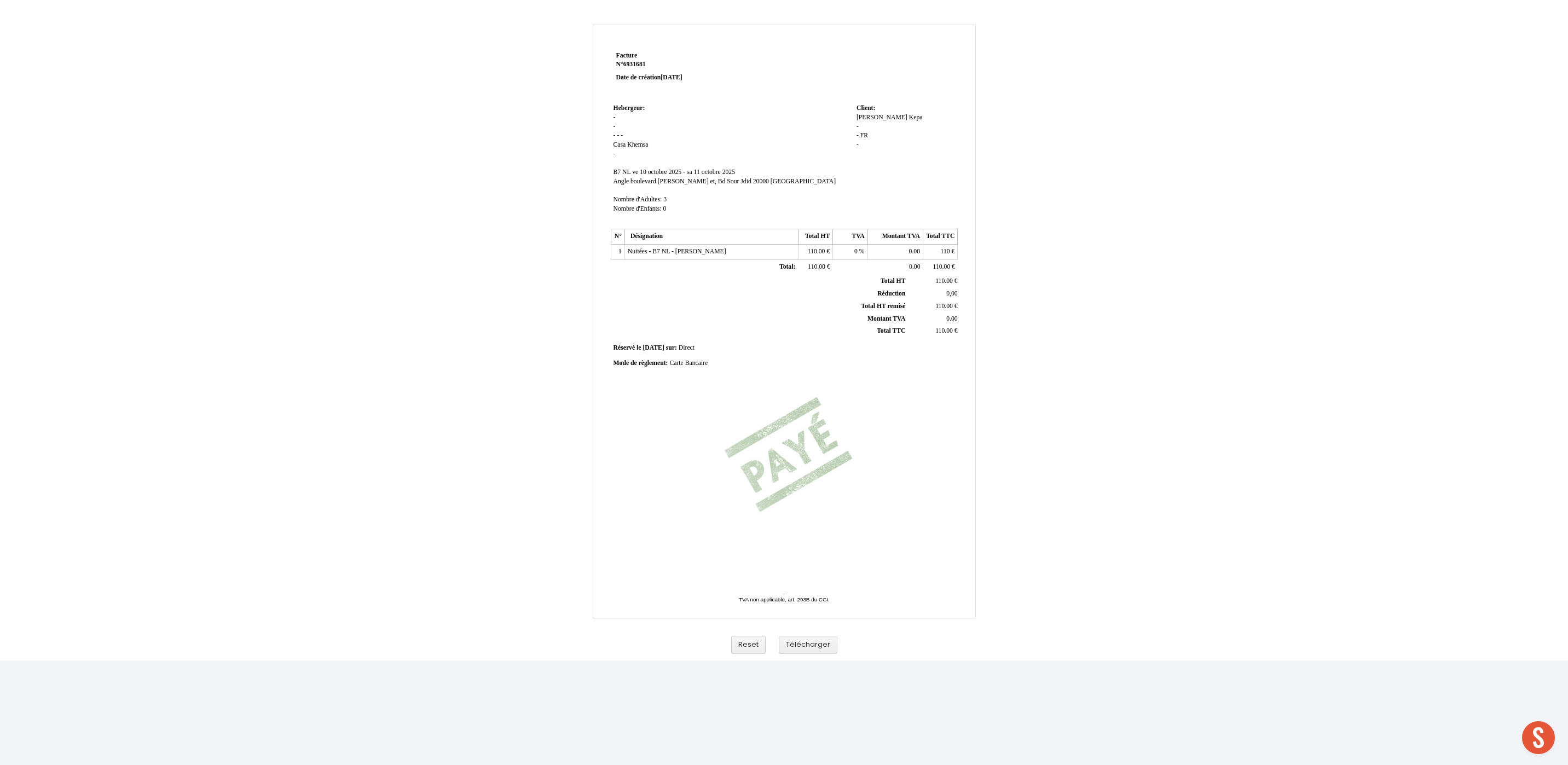
click at [852, 123] on td "Hebergeur: Hebergeur: - - - - - [GEOGRAPHIC_DATA] Khemsa - SIRET B7 NL B7 NL [D…" at bounding box center [732, 163] width 243 height 125
click at [864, 123] on div "[PERSON_NAME] - - FR FR -" at bounding box center [906, 136] width 98 height 46
click at [860, 124] on div "Christophe Christophe Kepa Kepa - - FR FR -" at bounding box center [906, 136] width 98 height 46
click at [859, 126] on div "Christophe Christophe Kepa Kepa - - FR FR -" at bounding box center [906, 136] width 98 height 46
click at [858, 126] on span "-" at bounding box center [858, 127] width 2 height 7
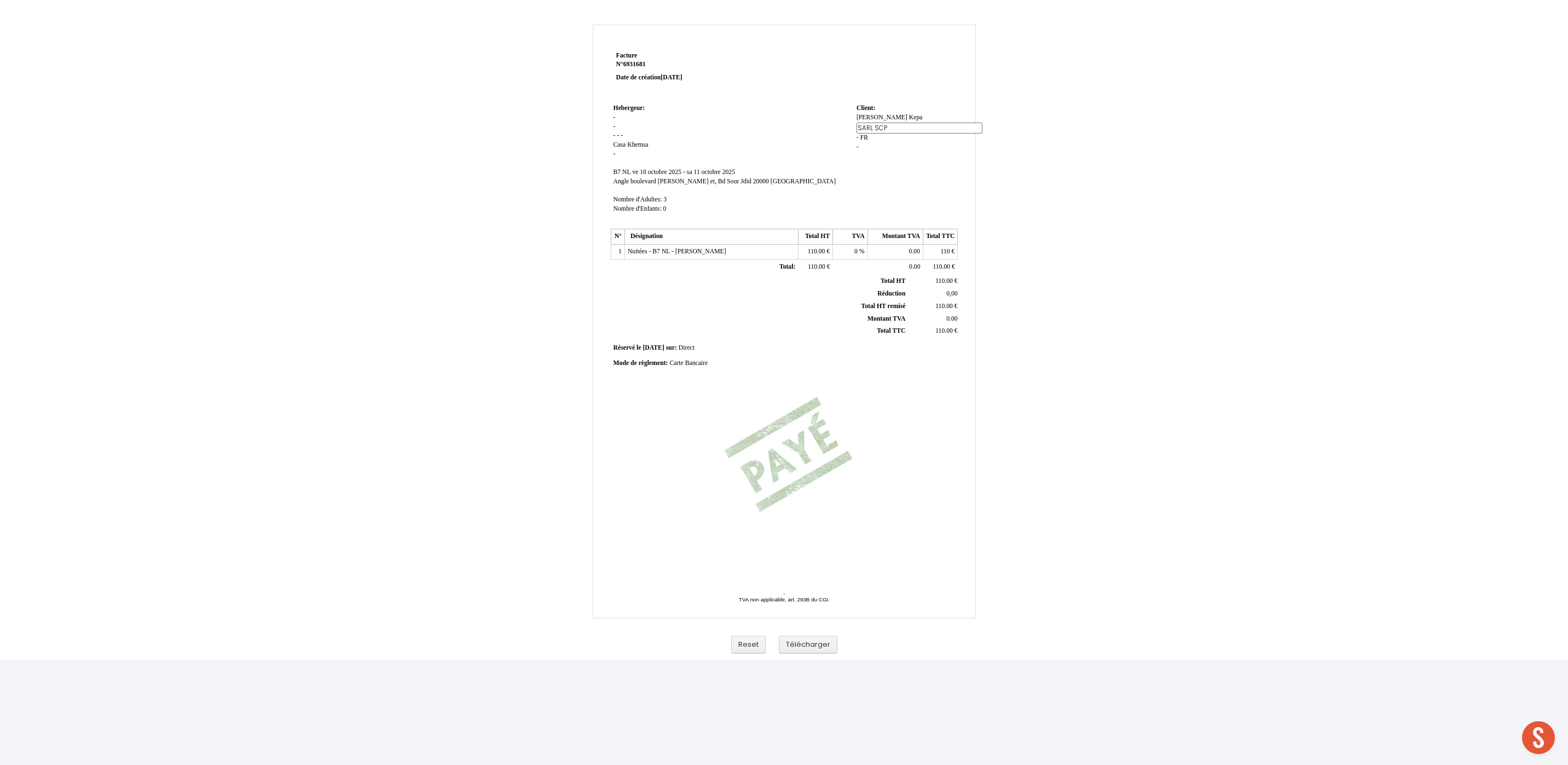
type input "SARL SCPL"
click at [879, 172] on td "Client: Client: Christophe Christophe Kepa Kepa - - FR FR -" at bounding box center [905, 163] width 104 height 125
click at [818, 643] on button "Télécharger" at bounding box center [807, 645] width 58 height 18
